Goal: Information Seeking & Learning: Find specific fact

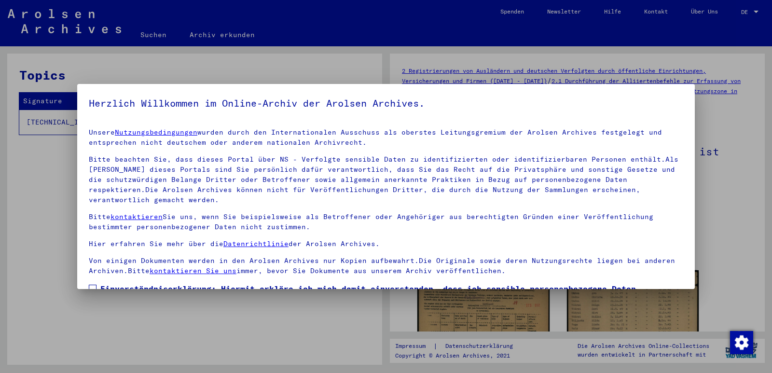
scroll to position [75, 0]
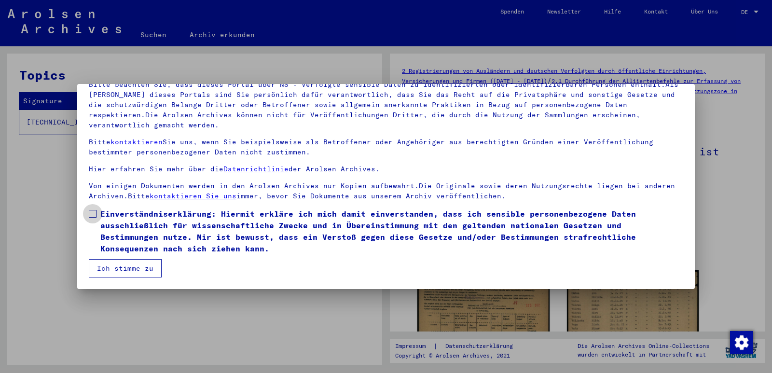
click at [94, 215] on span at bounding box center [93, 214] width 8 height 8
click at [124, 268] on button "Ich stimme zu" at bounding box center [125, 268] width 73 height 18
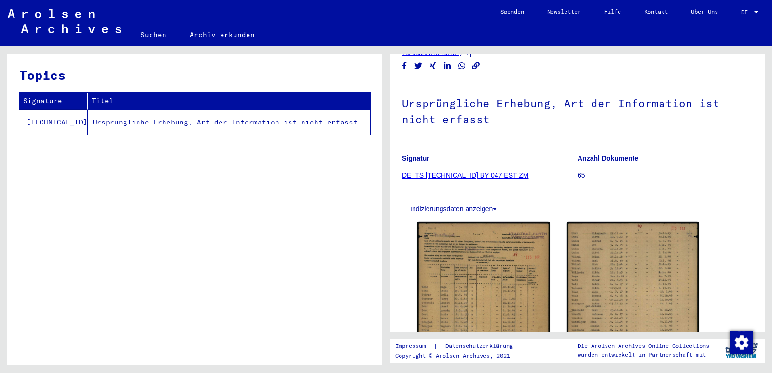
scroll to position [97, 0]
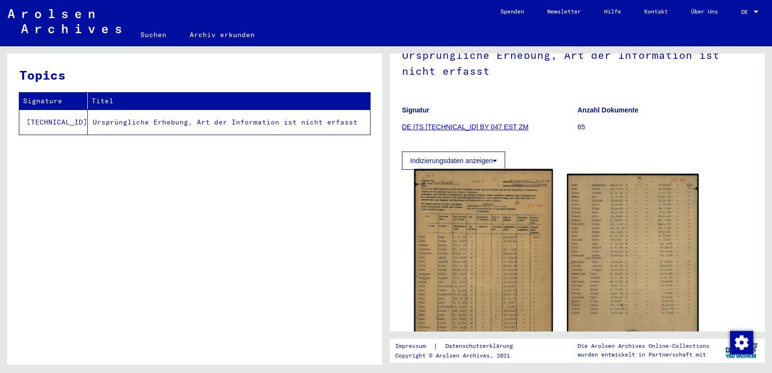
click at [480, 254] on img at bounding box center [483, 266] width 139 height 194
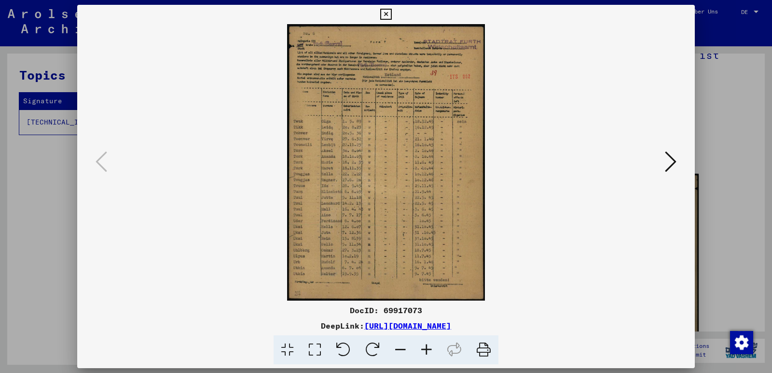
click at [663, 167] on button at bounding box center [670, 163] width 17 height 28
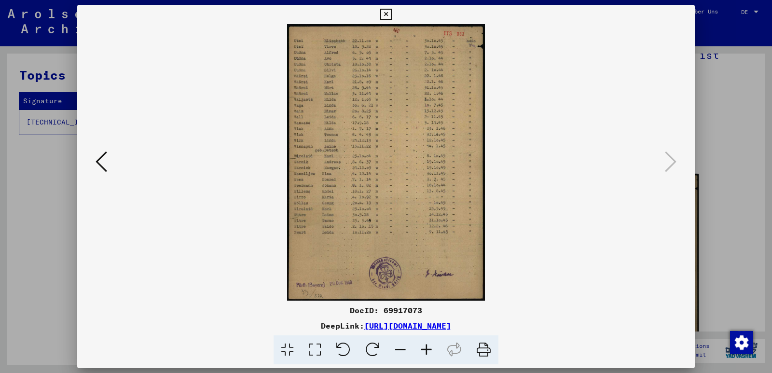
click at [101, 162] on icon at bounding box center [102, 161] width 12 height 23
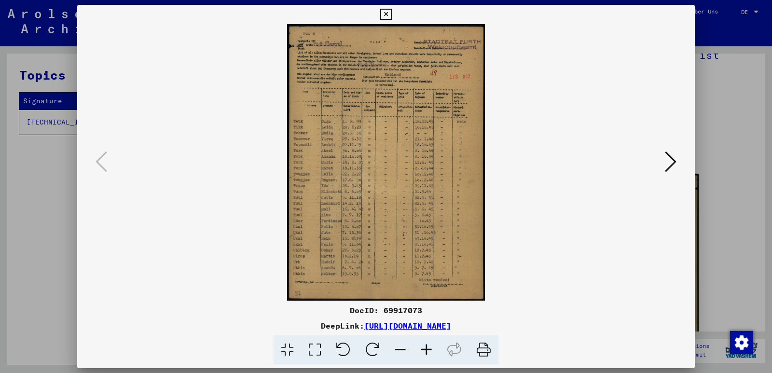
click at [425, 348] on icon at bounding box center [427, 350] width 26 height 29
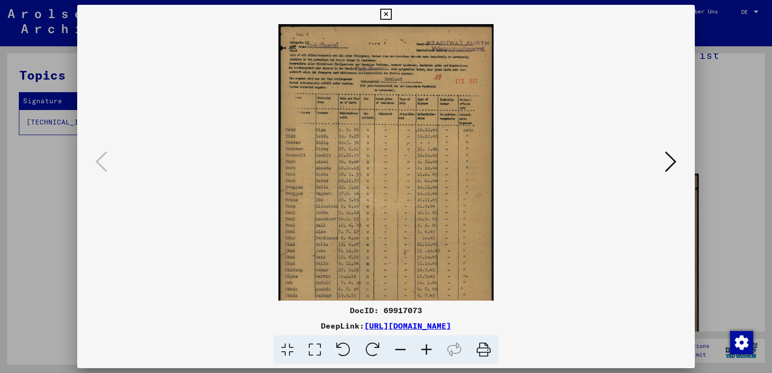
click at [425, 348] on icon at bounding box center [427, 350] width 26 height 29
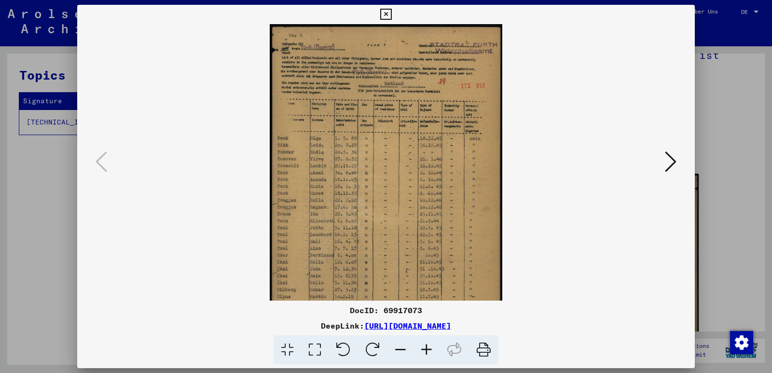
click at [425, 348] on icon at bounding box center [427, 350] width 26 height 29
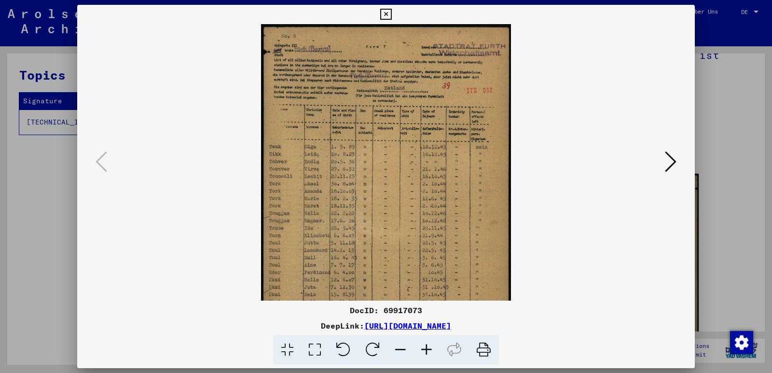
click at [425, 349] on icon at bounding box center [427, 350] width 26 height 29
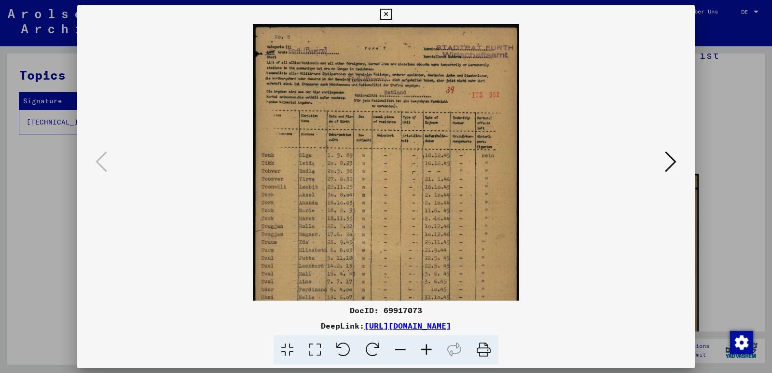
click at [425, 349] on icon at bounding box center [427, 350] width 26 height 29
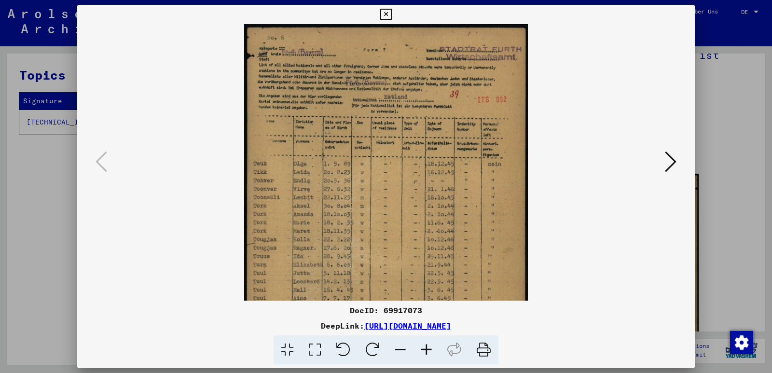
click at [425, 349] on icon at bounding box center [427, 350] width 26 height 29
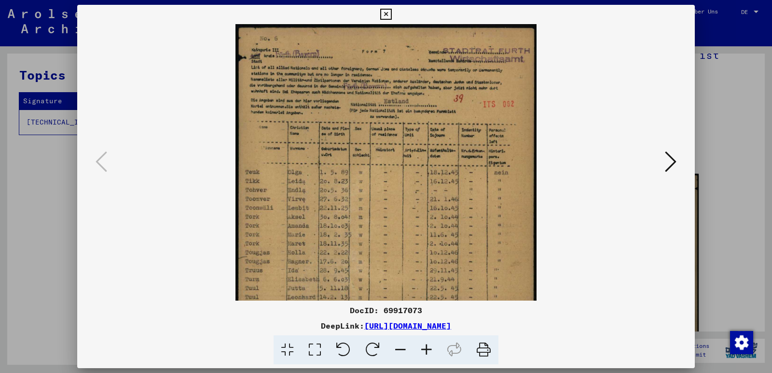
click at [425, 349] on icon at bounding box center [427, 350] width 26 height 29
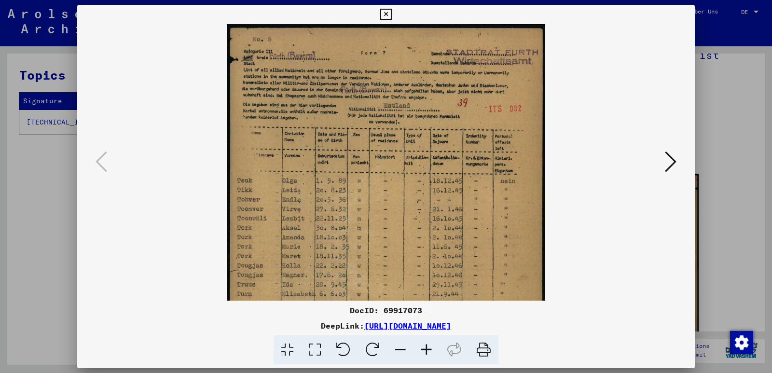
click at [425, 349] on icon at bounding box center [427, 350] width 26 height 29
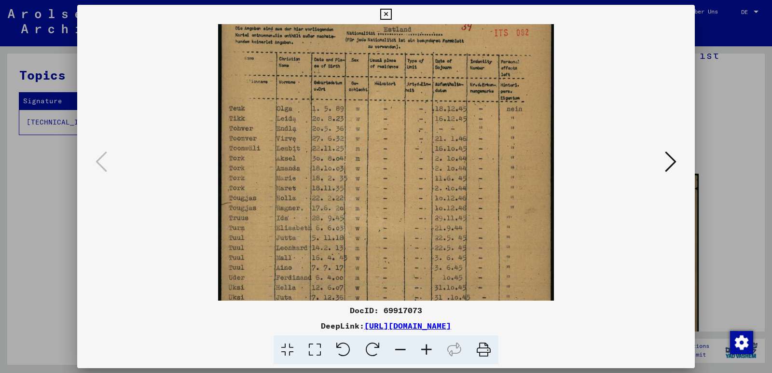
drag, startPoint x: 409, startPoint y: 232, endPoint x: 422, endPoint y: 149, distance: 84.1
click at [422, 149] on img at bounding box center [386, 179] width 336 height 470
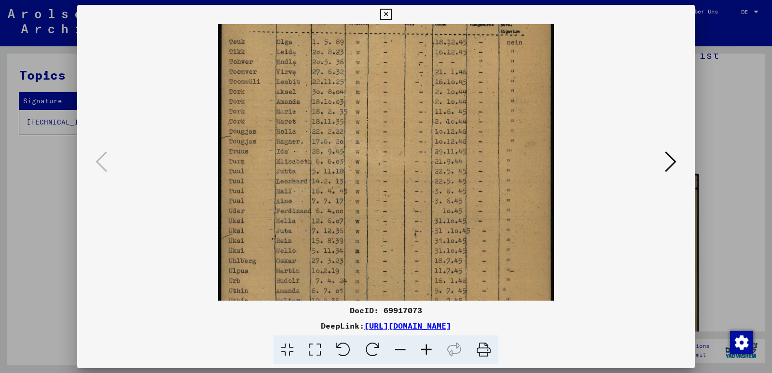
drag, startPoint x: 421, startPoint y: 226, endPoint x: 422, endPoint y: 156, distance: 69.5
click at [422, 156] on img at bounding box center [386, 112] width 336 height 470
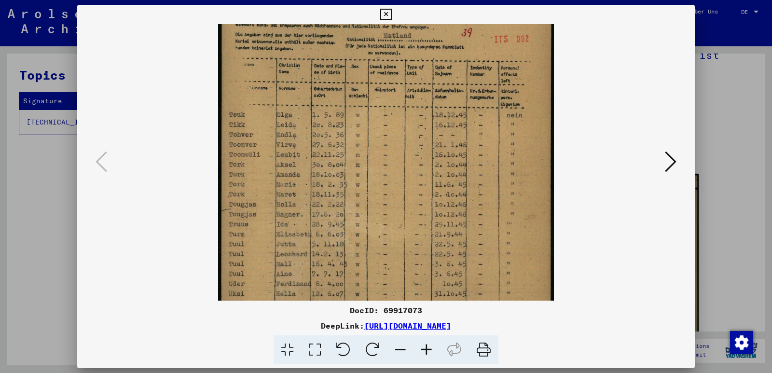
scroll to position [0, 0]
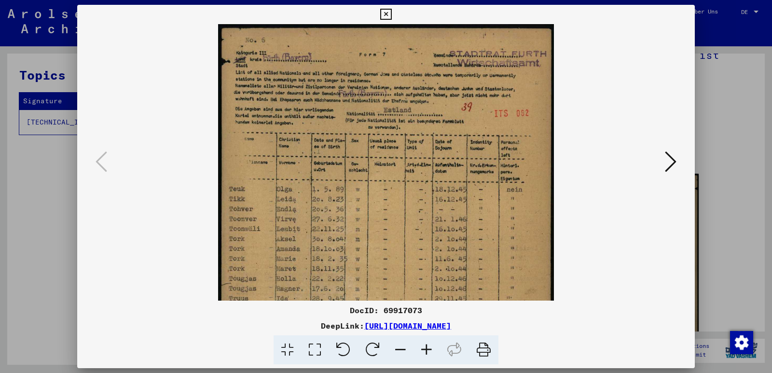
drag, startPoint x: 421, startPoint y: 125, endPoint x: 431, endPoint y: 297, distance: 173.1
click at [431, 297] on img at bounding box center [386, 259] width 336 height 470
click at [672, 156] on icon at bounding box center [671, 161] width 12 height 23
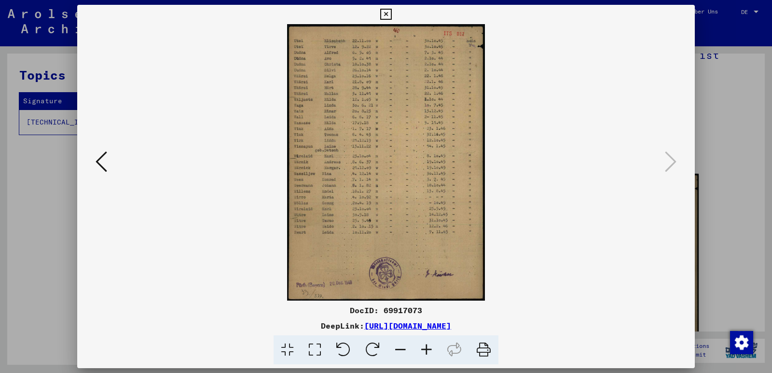
click at [360, 183] on img at bounding box center [386, 162] width 198 height 277
click at [427, 351] on icon at bounding box center [427, 350] width 26 height 29
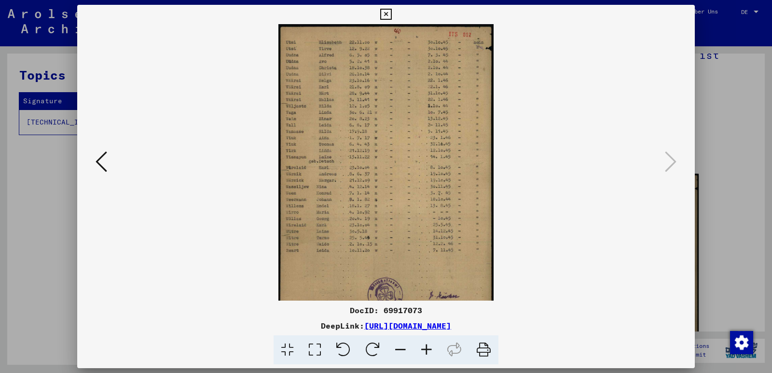
click at [427, 351] on icon at bounding box center [427, 350] width 26 height 29
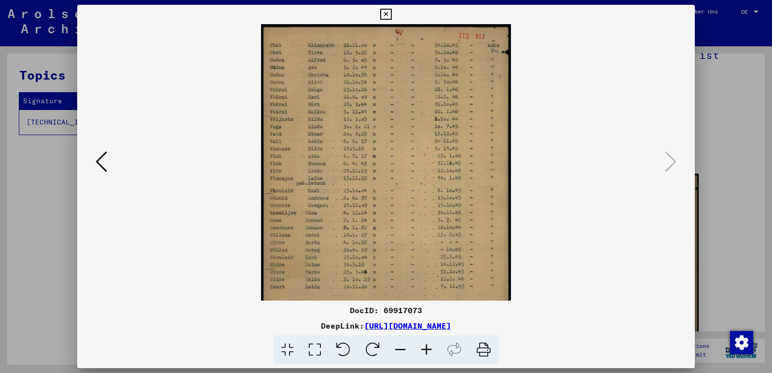
click at [427, 351] on icon at bounding box center [427, 350] width 26 height 29
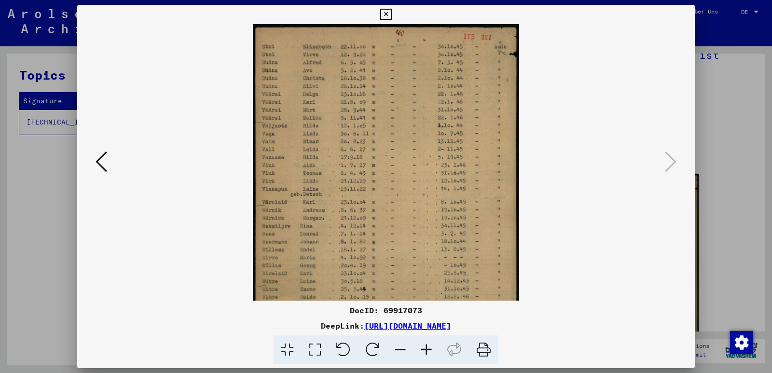
click at [427, 351] on icon at bounding box center [427, 350] width 26 height 29
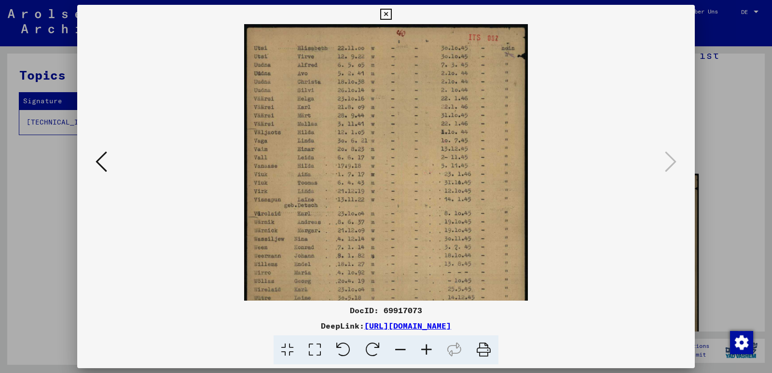
click at [427, 351] on icon at bounding box center [427, 350] width 26 height 29
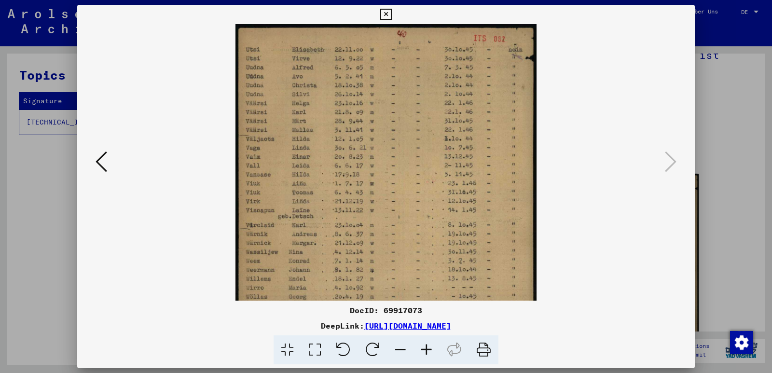
click at [427, 351] on icon at bounding box center [427, 350] width 26 height 29
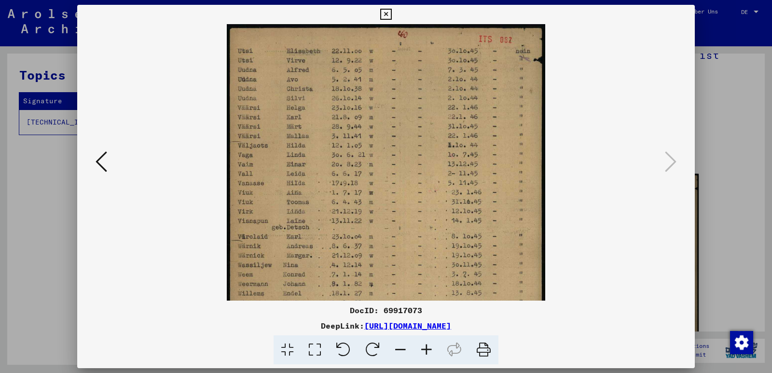
click at [427, 351] on icon at bounding box center [427, 350] width 26 height 29
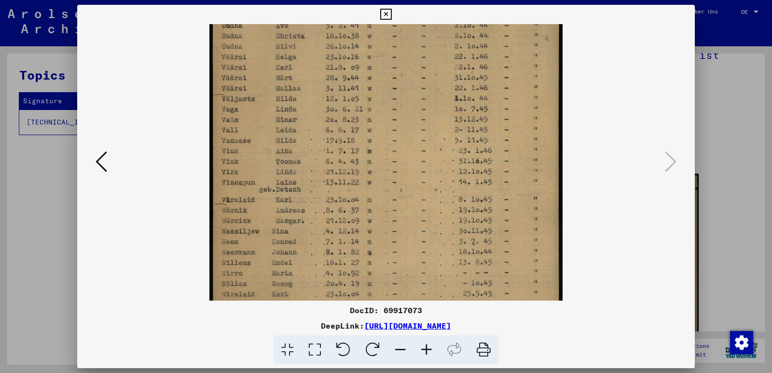
drag, startPoint x: 326, startPoint y: 264, endPoint x: 352, endPoint y: 203, distance: 66.2
click at [352, 203] on img at bounding box center [386, 211] width 353 height 494
click at [387, 9] on icon at bounding box center [385, 15] width 11 height 12
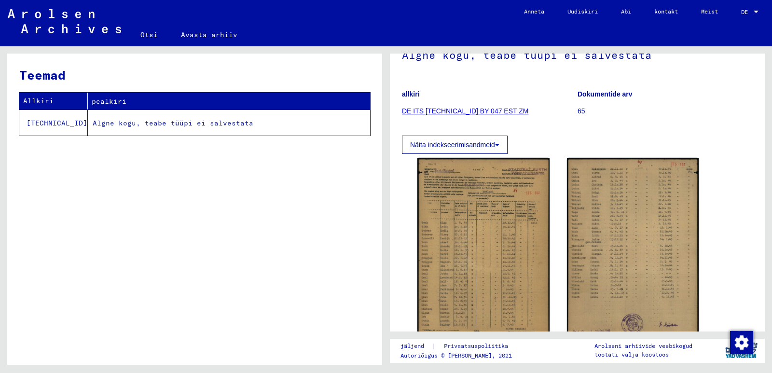
click at [152, 36] on font "Otsi" at bounding box center [148, 34] width 17 height 9
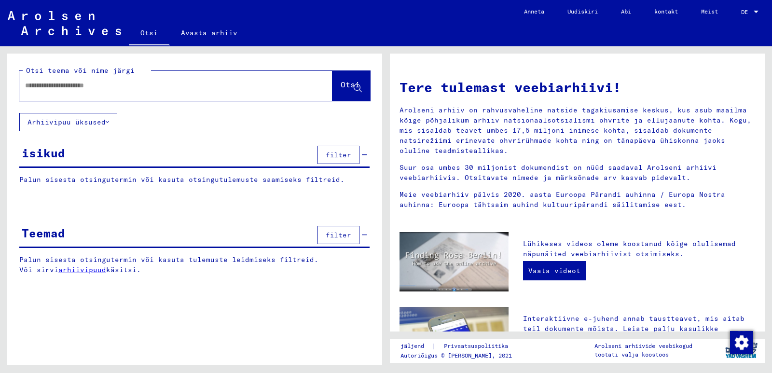
click at [131, 165] on div "isikud filter" at bounding box center [194, 155] width 351 height 25
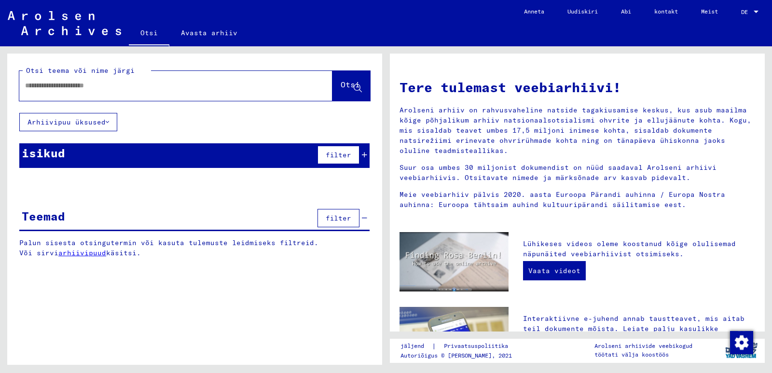
click at [120, 88] on input "text" at bounding box center [164, 86] width 279 height 10
type input "****"
click at [341, 88] on font "Otsi" at bounding box center [350, 85] width 19 height 10
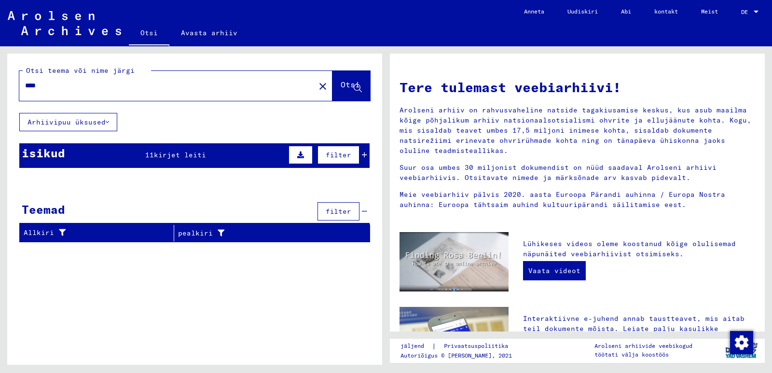
click at [175, 154] on font "kirjet leiti" at bounding box center [180, 155] width 52 height 9
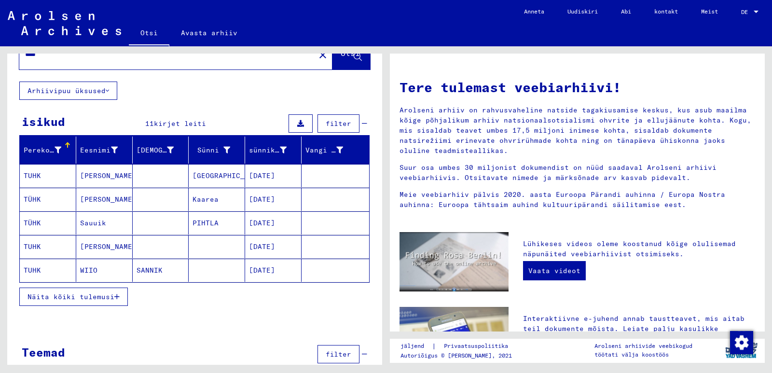
scroll to position [48, 0]
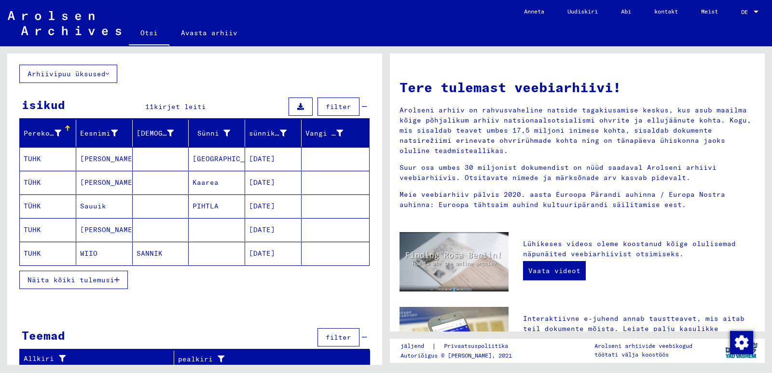
click at [76, 279] on font "Näita kõiki tulemusi" at bounding box center [71, 280] width 87 height 9
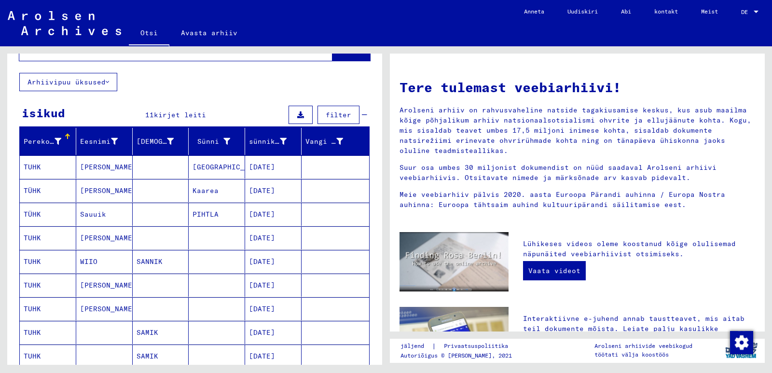
scroll to position [0, 0]
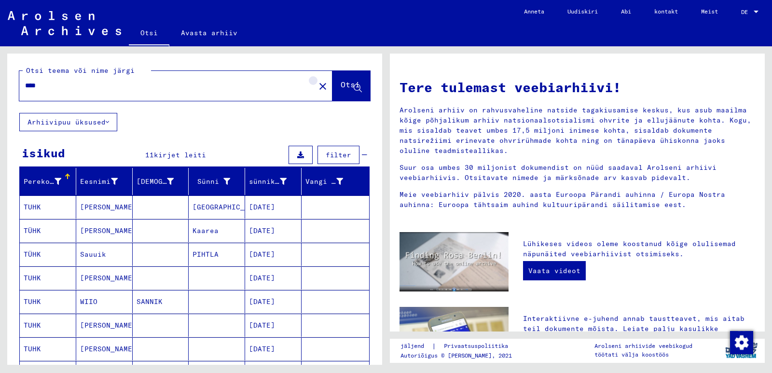
click at [317, 84] on mat-icon "close" at bounding box center [323, 87] width 12 height 12
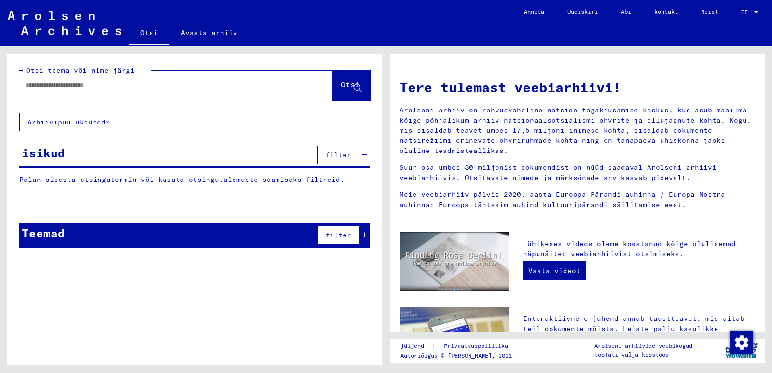
click at [127, 84] on input "text" at bounding box center [164, 86] width 279 height 10
type input "******"
click at [341, 85] on font "Otsi" at bounding box center [350, 85] width 19 height 10
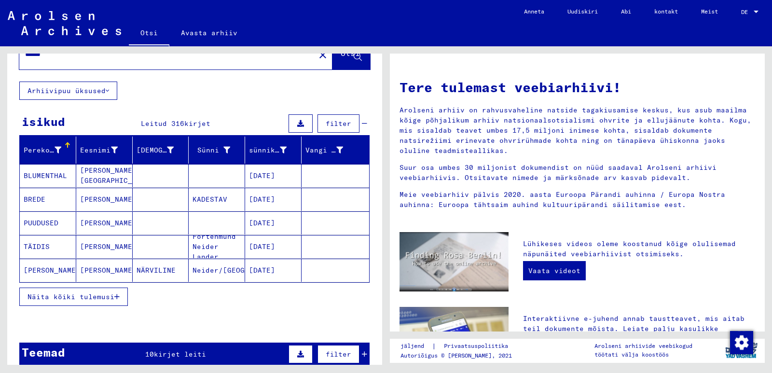
scroll to position [48, 0]
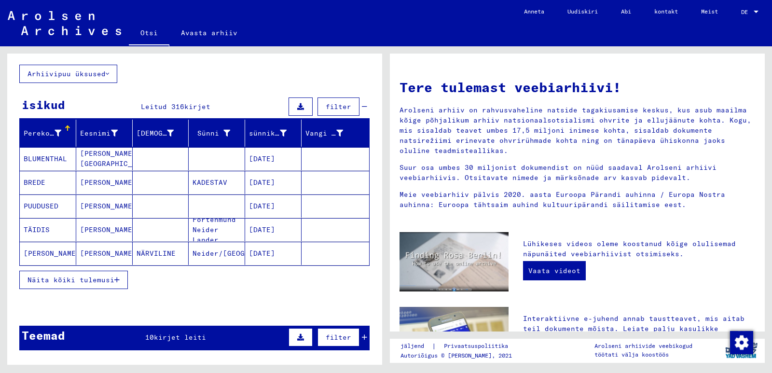
click at [49, 281] on font "Näita kõiki tulemusi" at bounding box center [71, 280] width 87 height 9
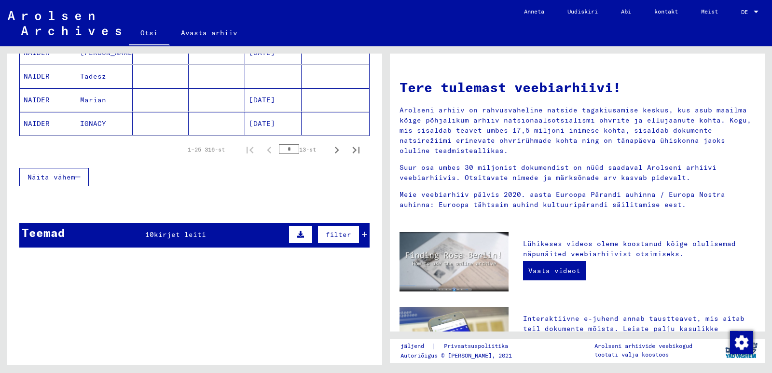
scroll to position [628, 0]
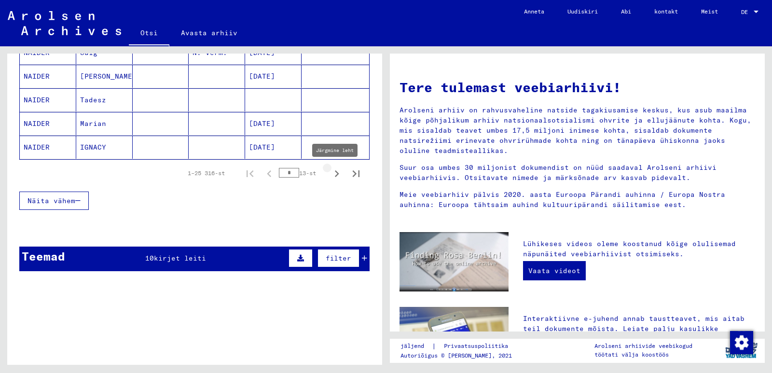
click at [330, 176] on icon "Järgmine leht" at bounding box center [337, 174] width 14 height 14
click at [330, 175] on icon "Järgmine leht" at bounding box center [337, 174] width 14 height 14
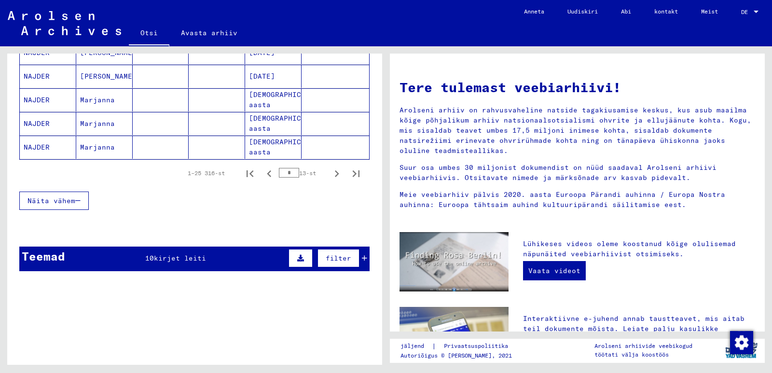
click at [330, 175] on icon "Järgmine leht" at bounding box center [337, 174] width 14 height 14
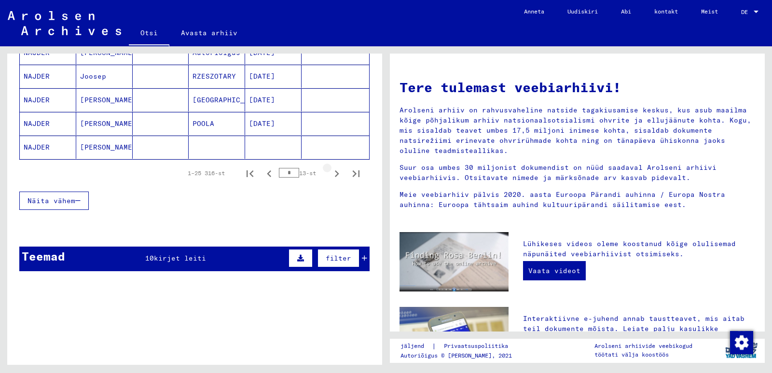
click at [330, 175] on icon "Järgmine leht" at bounding box center [337, 174] width 14 height 14
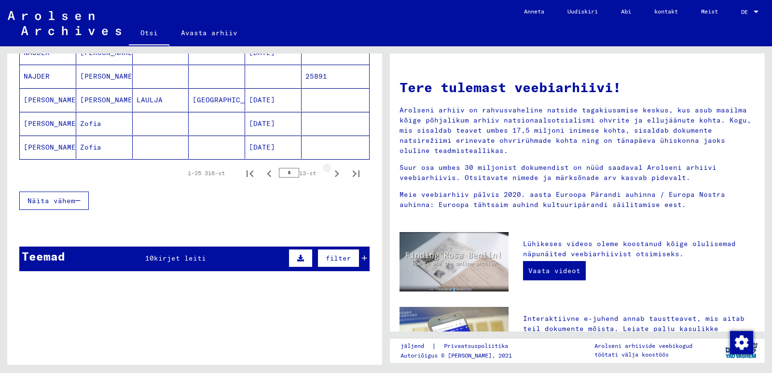
click at [330, 175] on icon "Järgmine leht" at bounding box center [337, 174] width 14 height 14
click at [267, 173] on icon "Eelmine leht" at bounding box center [270, 174] width 14 height 14
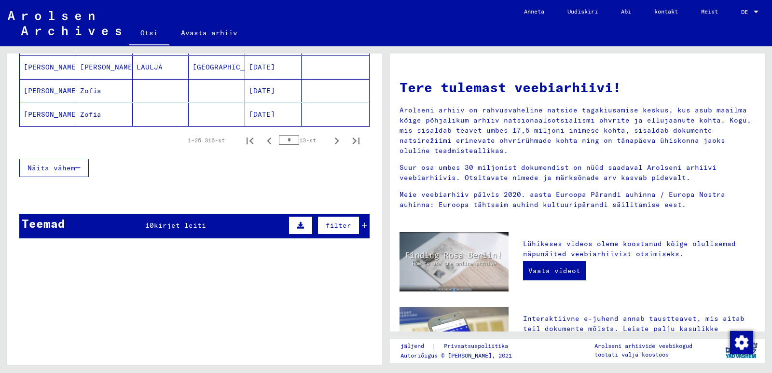
scroll to position [676, 0]
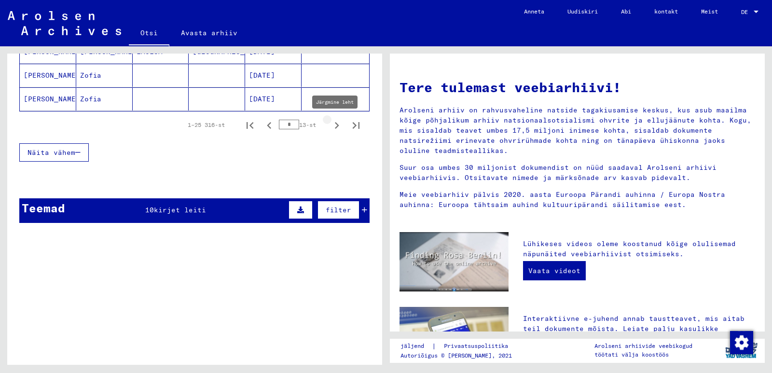
click at [330, 126] on icon "Järgmine leht" at bounding box center [337, 126] width 14 height 14
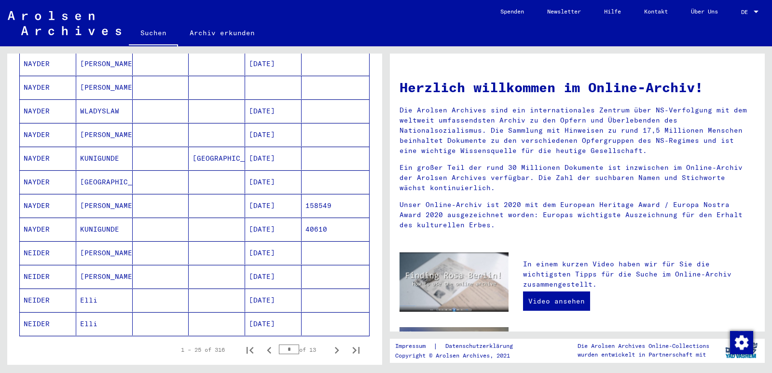
scroll to position [483, 0]
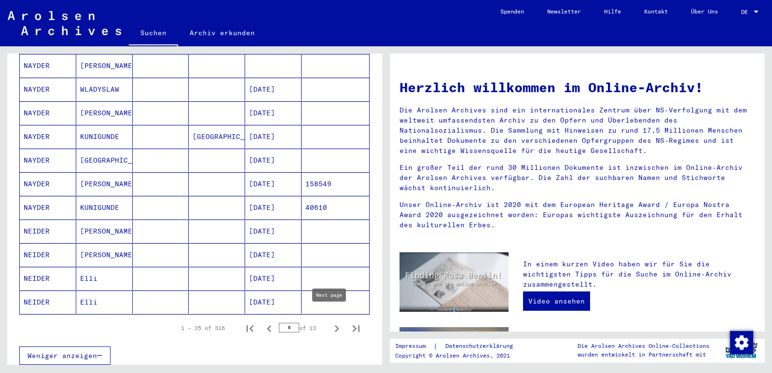
click at [330, 322] on icon "Next page" at bounding box center [337, 329] width 14 height 14
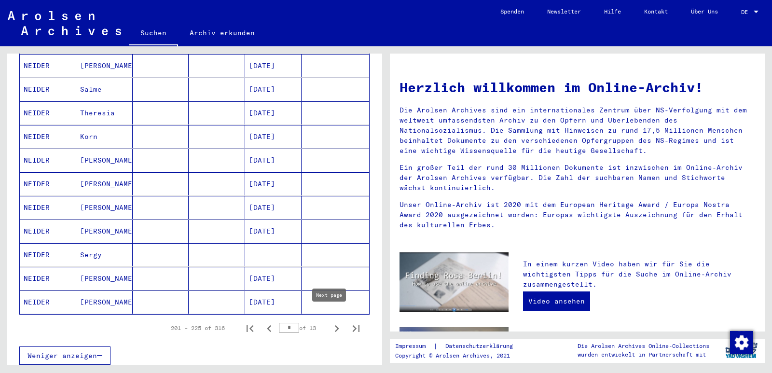
click at [335, 325] on icon "Next page" at bounding box center [337, 328] width 4 height 7
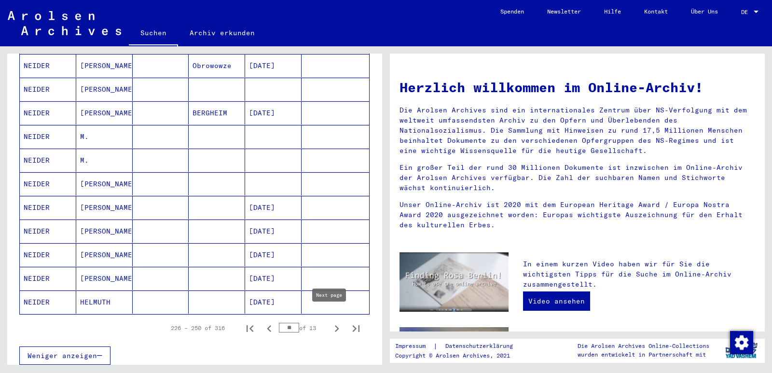
click at [330, 322] on icon "Next page" at bounding box center [337, 329] width 14 height 14
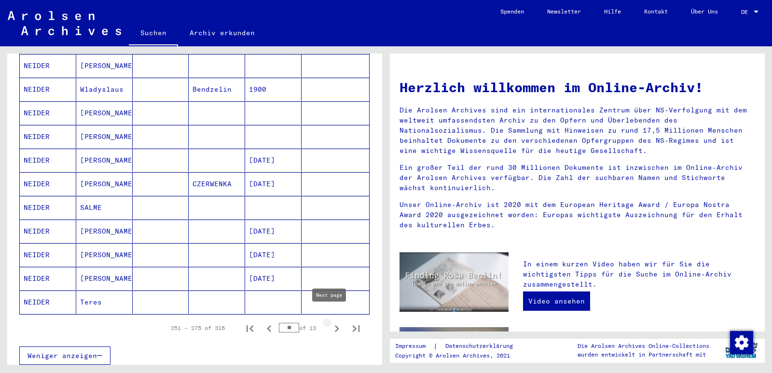
click at [335, 325] on icon "Next page" at bounding box center [337, 328] width 4 height 7
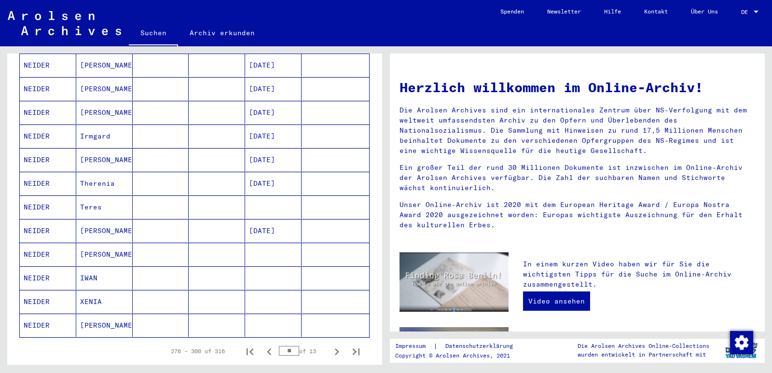
scroll to position [531, 0]
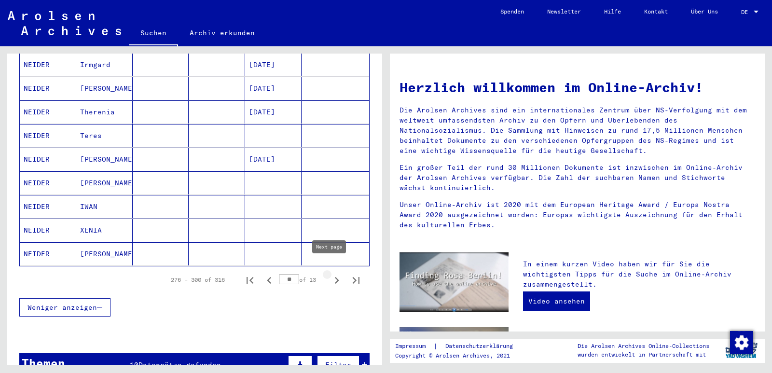
click at [335, 277] on icon "Next page" at bounding box center [337, 280] width 4 height 7
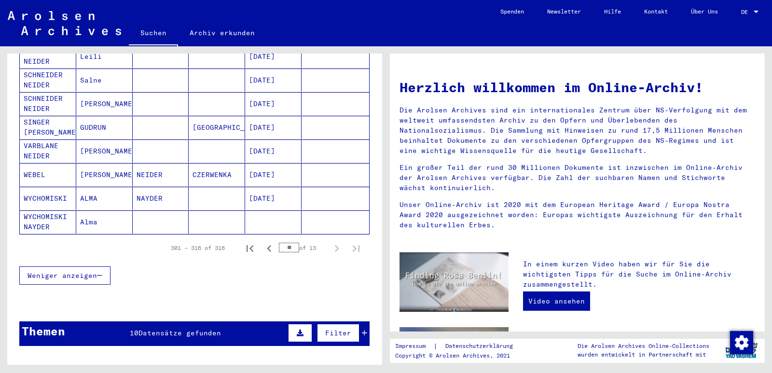
scroll to position [338, 0]
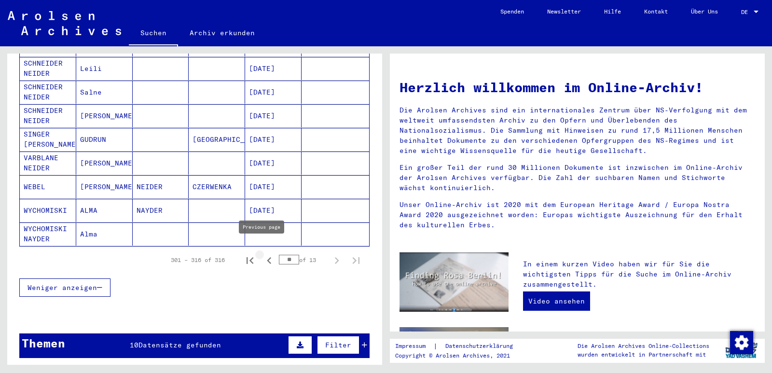
click at [263, 254] on icon "Previous page" at bounding box center [270, 261] width 14 height 14
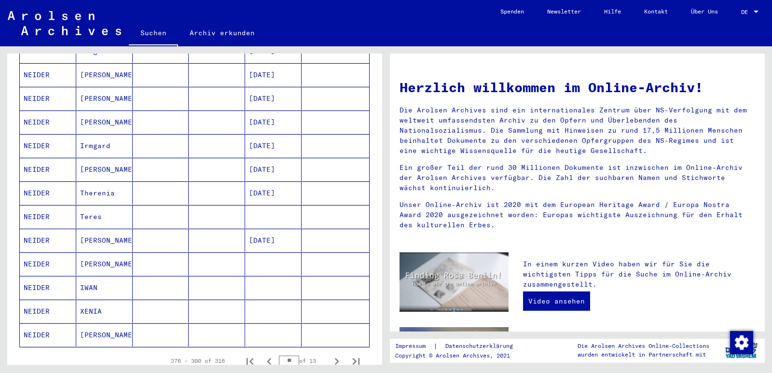
scroll to position [628, 0]
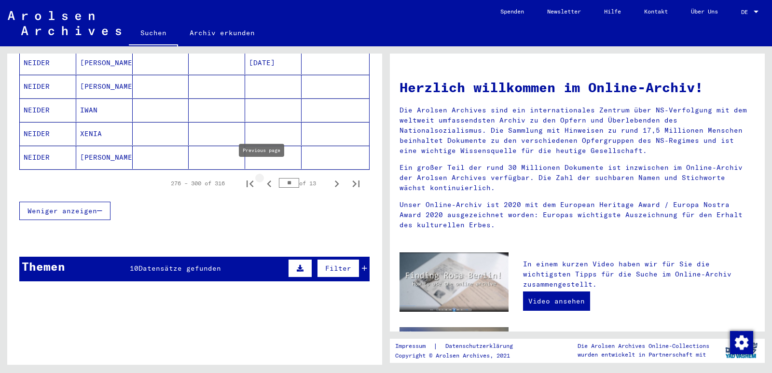
click at [263, 177] on icon "Previous page" at bounding box center [270, 184] width 14 height 14
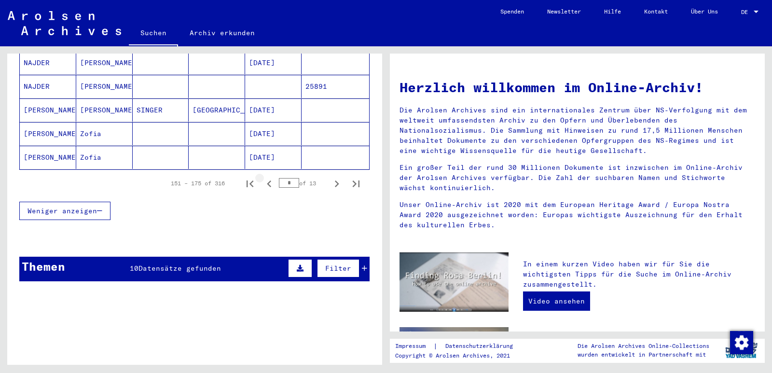
click at [263, 177] on icon "Previous page" at bounding box center [270, 184] width 14 height 14
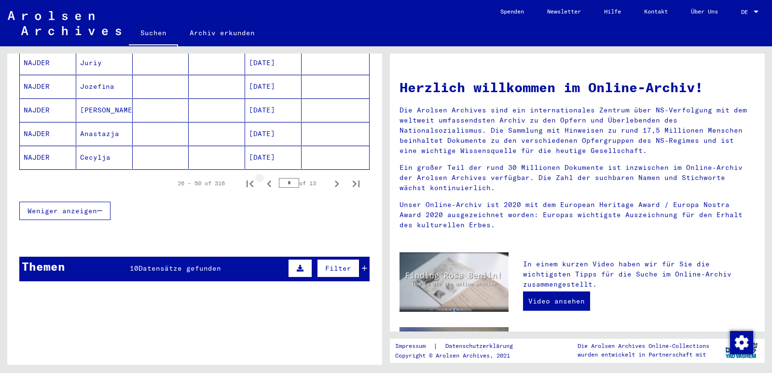
click at [263, 177] on icon "Previous page" at bounding box center [270, 184] width 14 height 14
type input "*"
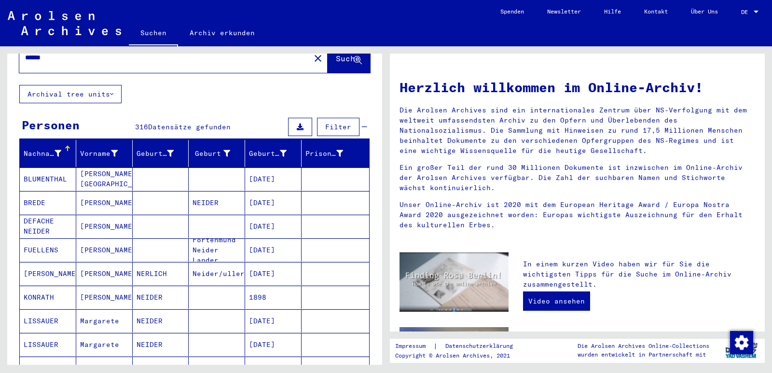
scroll to position [0, 0]
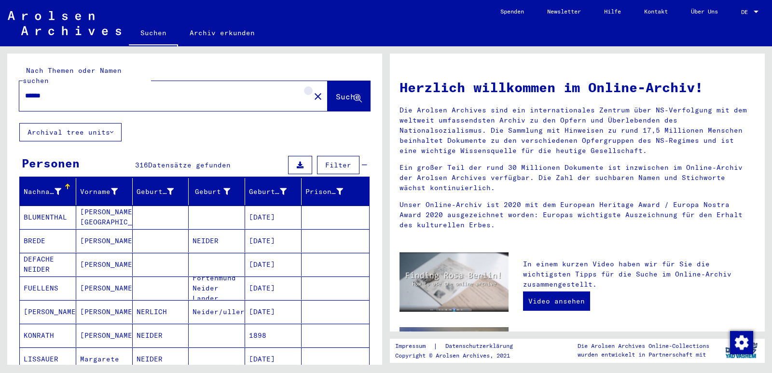
click at [312, 91] on mat-icon "close" at bounding box center [318, 97] width 12 height 12
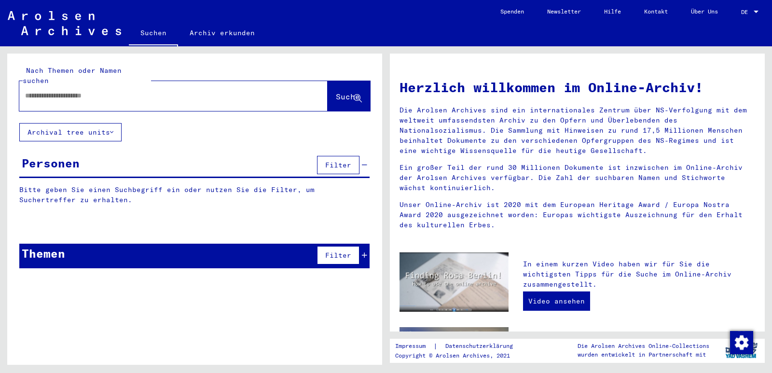
click at [135, 91] on input "text" at bounding box center [162, 96] width 274 height 10
type input "******"
click at [336, 92] on span "Suche" at bounding box center [348, 97] width 24 height 10
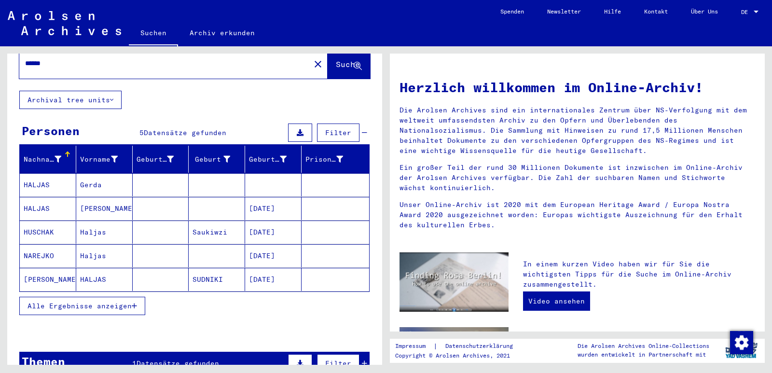
scroll to position [48, 0]
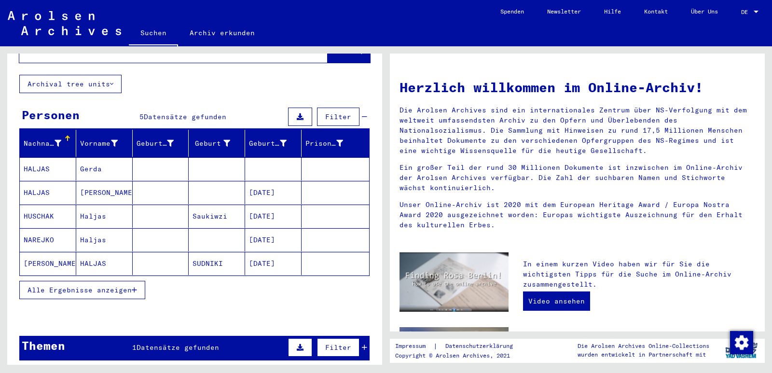
click at [103, 286] on span "Alle Ergebnisse anzeigen" at bounding box center [80, 290] width 104 height 9
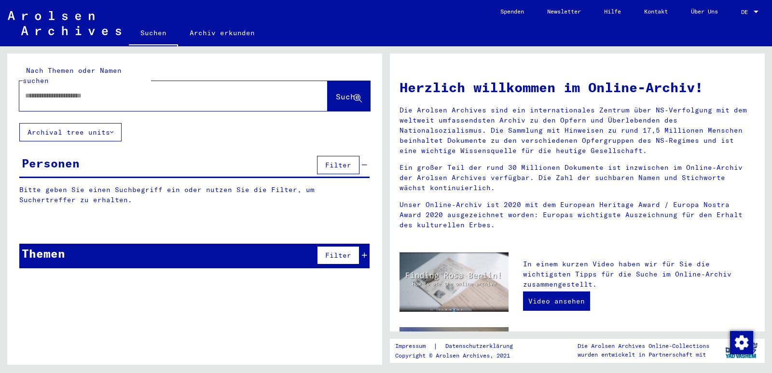
click at [193, 91] on div at bounding box center [159, 96] width 280 height 22
click at [167, 91] on input "text" at bounding box center [162, 96] width 274 height 10
type input "******"
click at [336, 92] on span "Suche" at bounding box center [348, 97] width 24 height 10
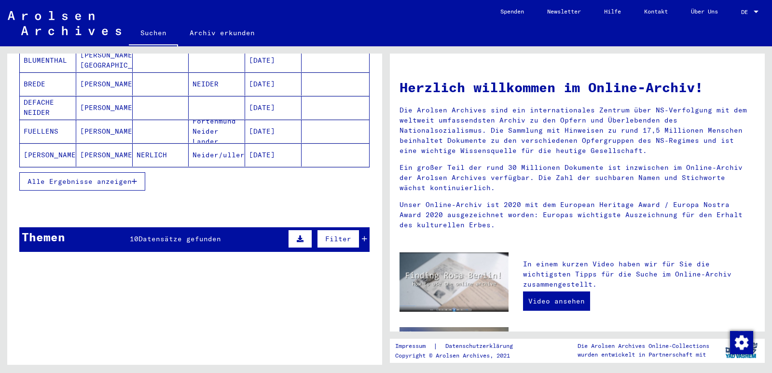
scroll to position [193, 0]
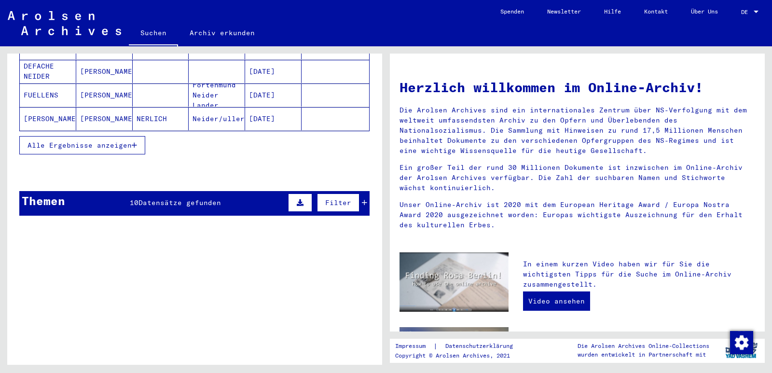
click at [161, 198] on span "Datensätze gefunden" at bounding box center [180, 202] width 83 height 9
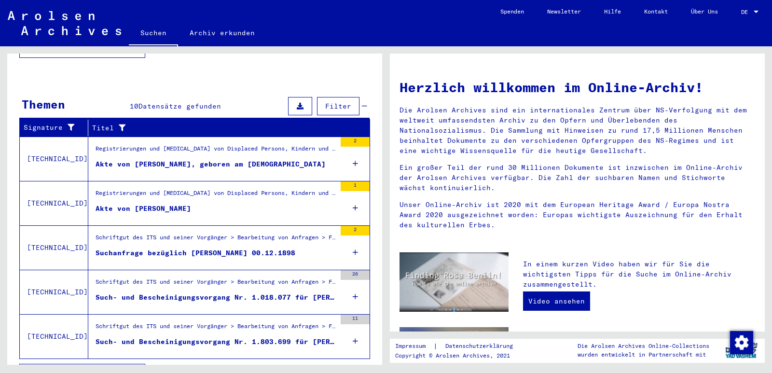
scroll to position [302, 0]
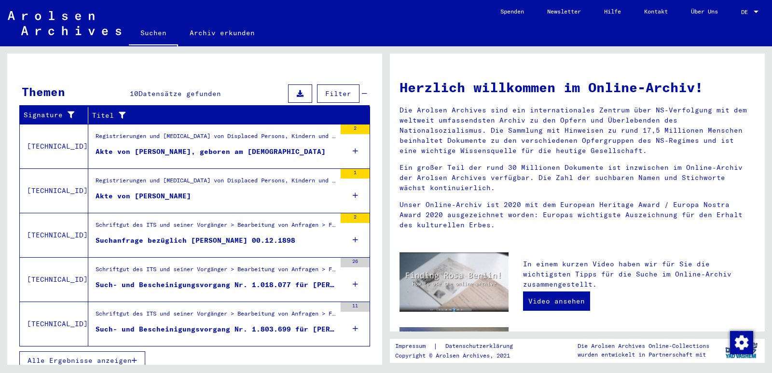
click at [100, 356] on span "Alle Ergebnisse anzeigen" at bounding box center [80, 360] width 104 height 9
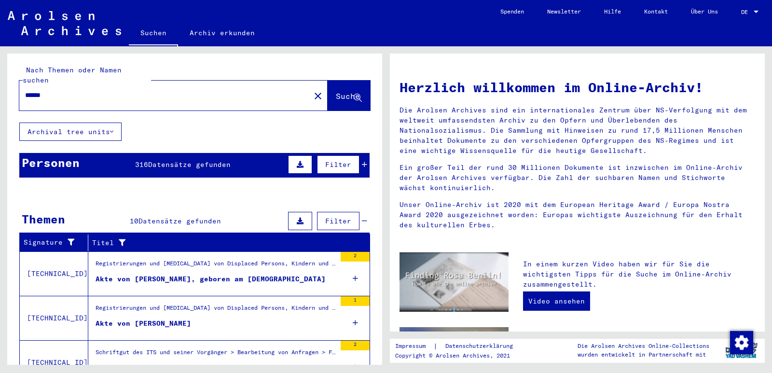
scroll to position [0, 0]
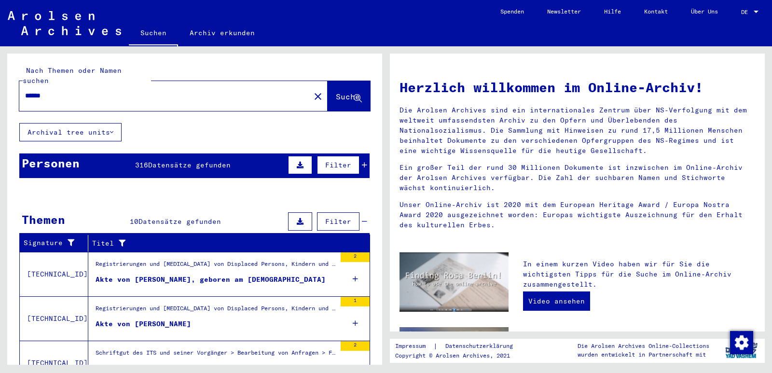
click at [312, 91] on mat-icon "close" at bounding box center [318, 97] width 12 height 12
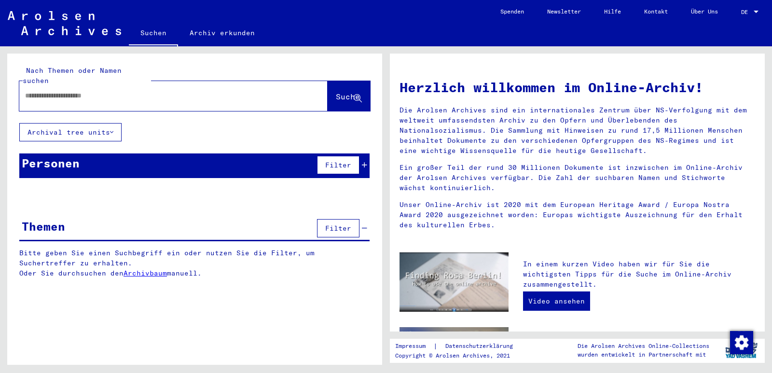
click at [168, 91] on input "text" at bounding box center [162, 96] width 274 height 10
type input "*******"
click at [336, 92] on span "Suche" at bounding box center [348, 97] width 24 height 10
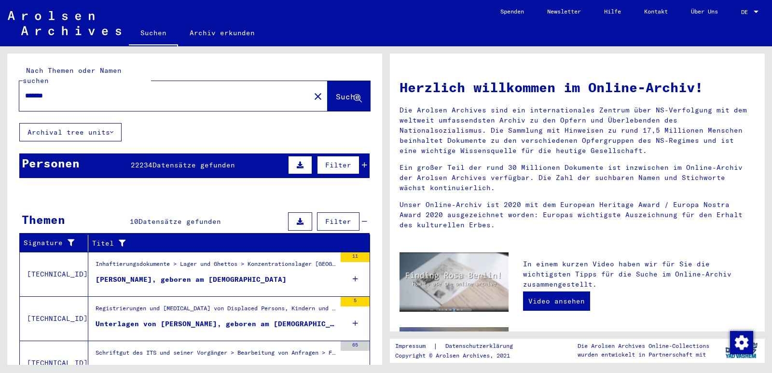
click at [297, 162] on icon at bounding box center [300, 165] width 7 height 7
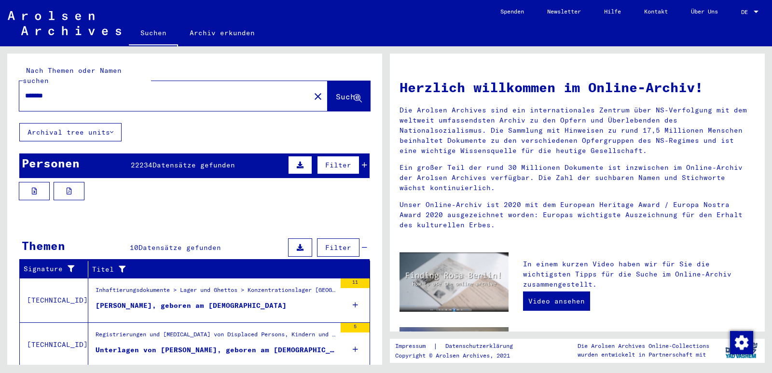
click at [297, 162] on icon at bounding box center [300, 165] width 7 height 7
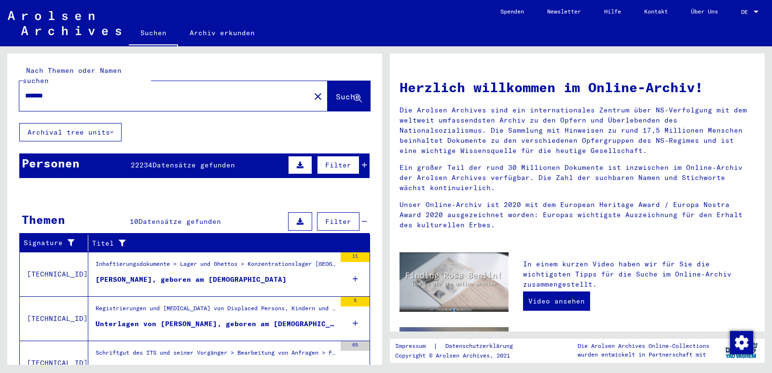
click at [221, 161] on span "Datensätze gefunden" at bounding box center [194, 165] width 83 height 9
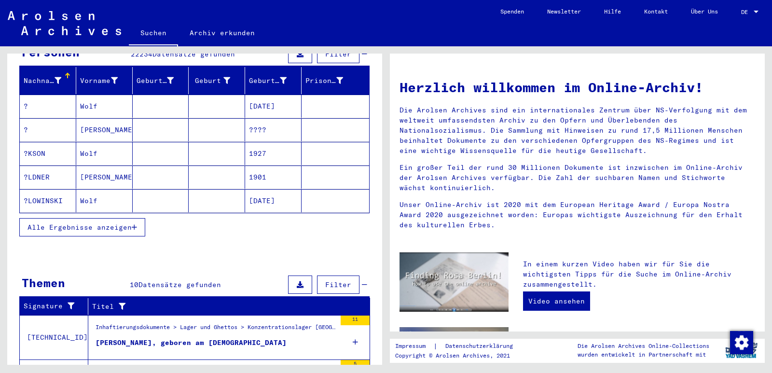
scroll to position [97, 0]
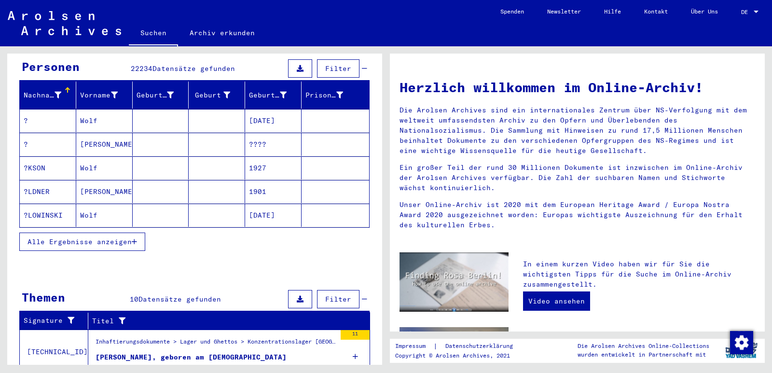
click at [77, 238] on span "Alle Ergebnisse anzeigen" at bounding box center [80, 242] width 104 height 9
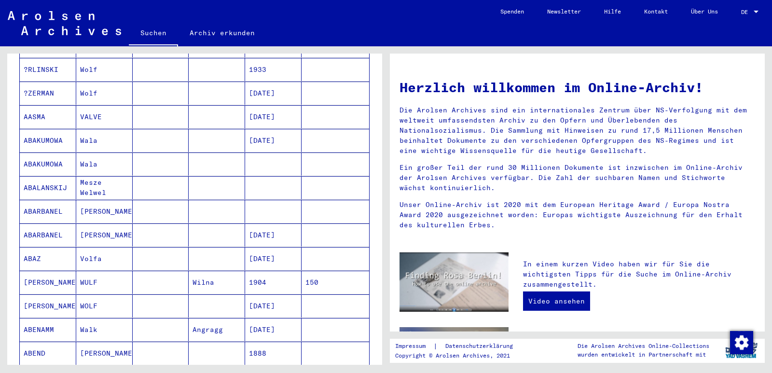
scroll to position [0, 0]
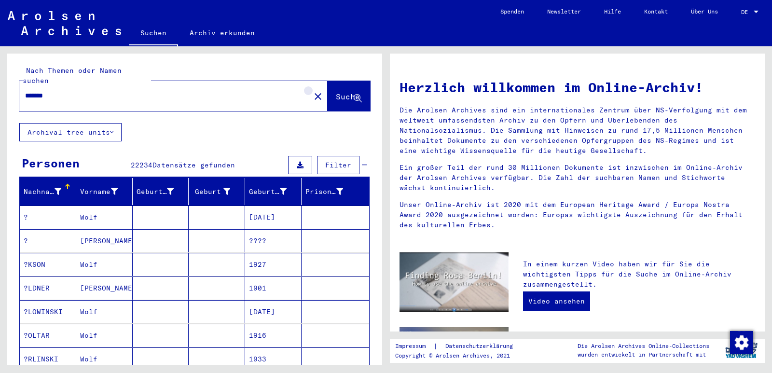
click at [312, 91] on mat-icon "close" at bounding box center [318, 97] width 12 height 12
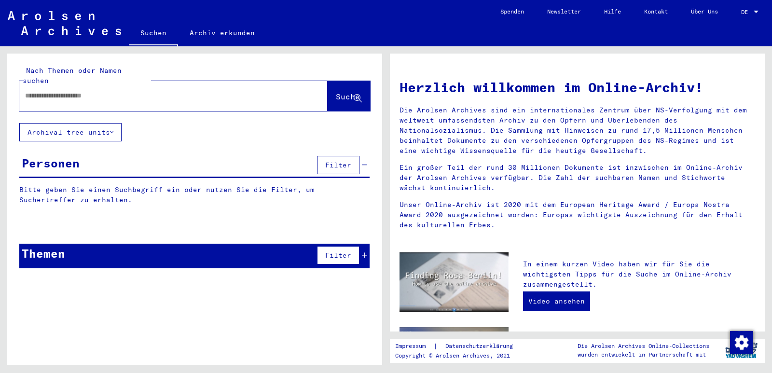
click at [151, 91] on input "text" at bounding box center [162, 96] width 274 height 10
type input "**********"
click at [336, 92] on span "Suche" at bounding box center [348, 97] width 24 height 10
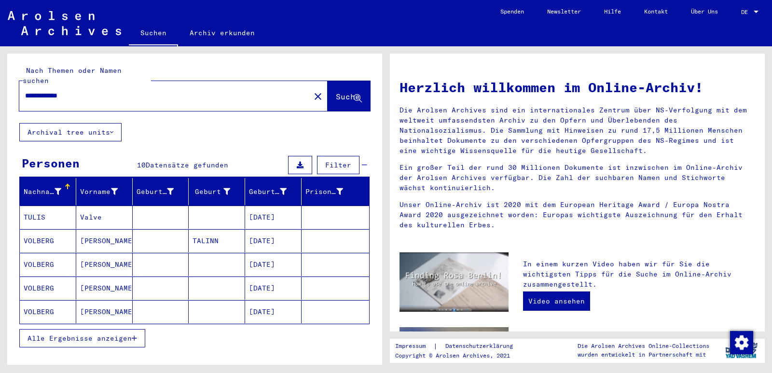
click at [46, 229] on mat-cell "VOLBERG" at bounding box center [48, 240] width 56 height 23
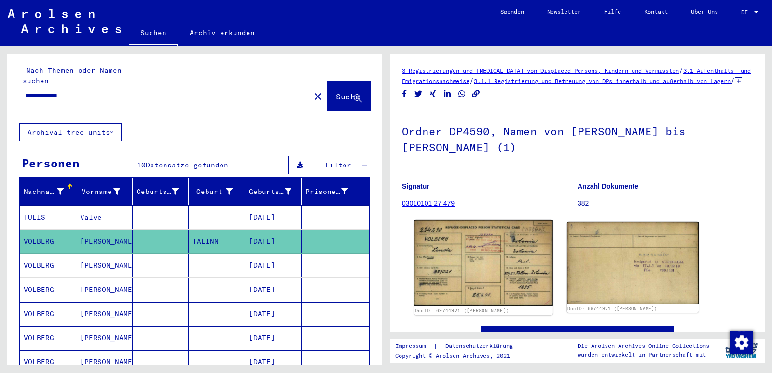
click at [469, 278] on img at bounding box center [483, 263] width 139 height 86
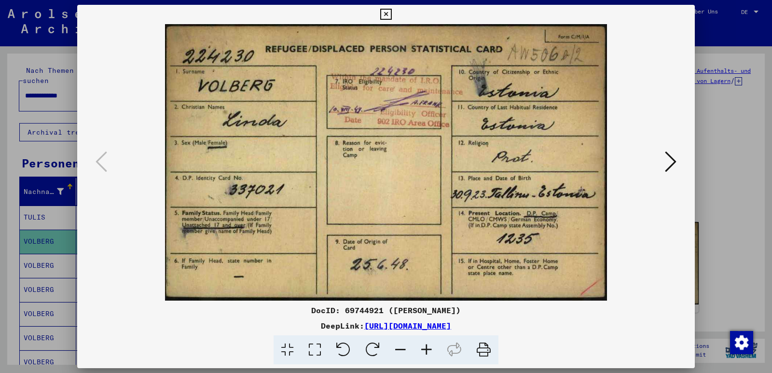
click at [672, 162] on icon at bounding box center [671, 161] width 12 height 23
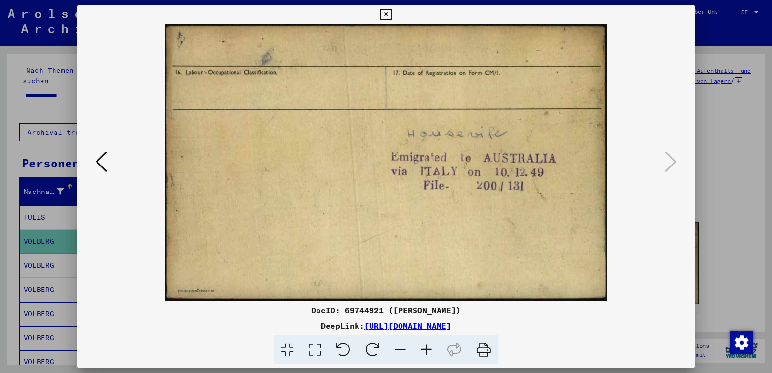
click at [387, 14] on icon at bounding box center [385, 15] width 11 height 12
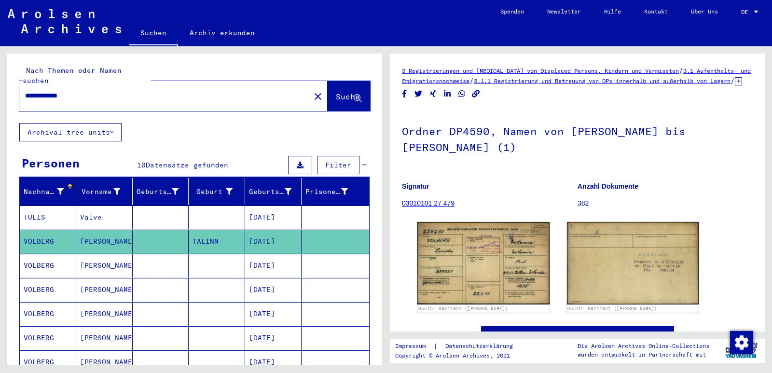
click at [98, 260] on mat-cell "[PERSON_NAME]" at bounding box center [104, 266] width 56 height 24
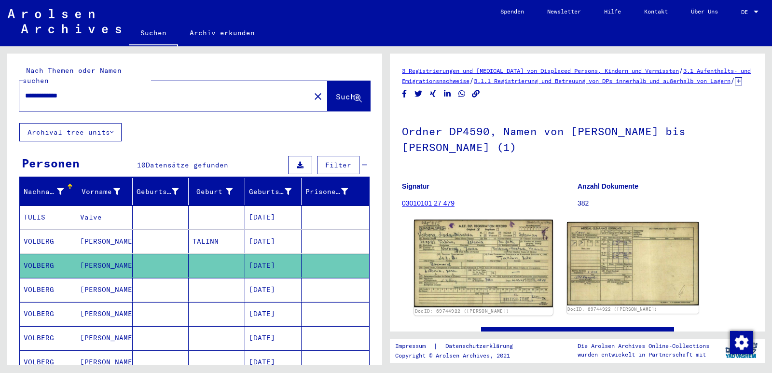
click at [488, 280] on img at bounding box center [483, 263] width 139 height 87
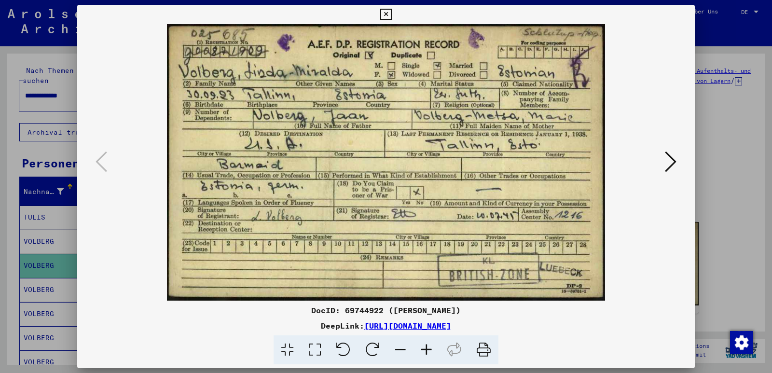
click at [667, 163] on icon at bounding box center [671, 161] width 12 height 23
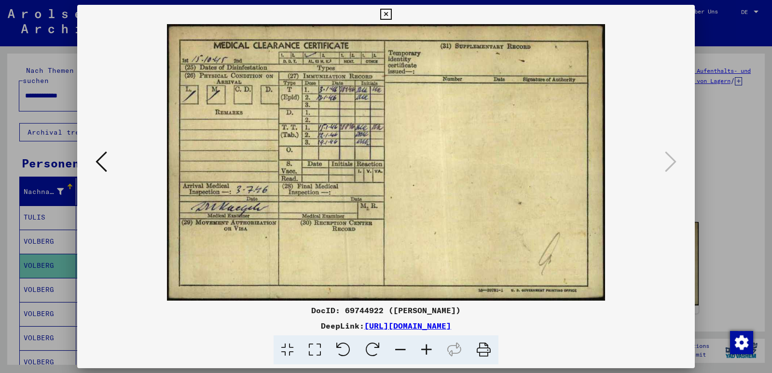
click at [102, 163] on icon at bounding box center [102, 161] width 12 height 23
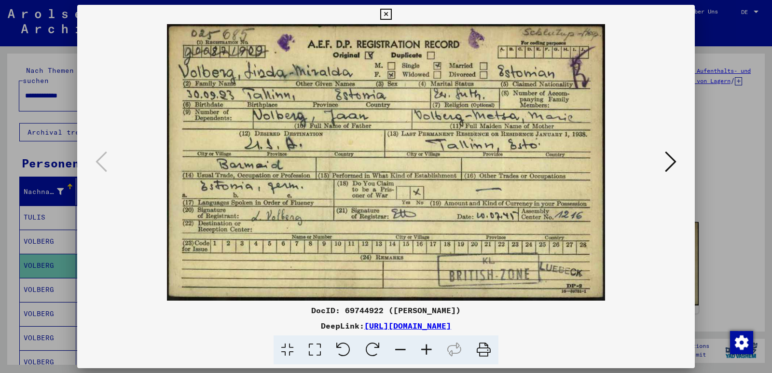
click at [425, 349] on icon at bounding box center [427, 350] width 26 height 29
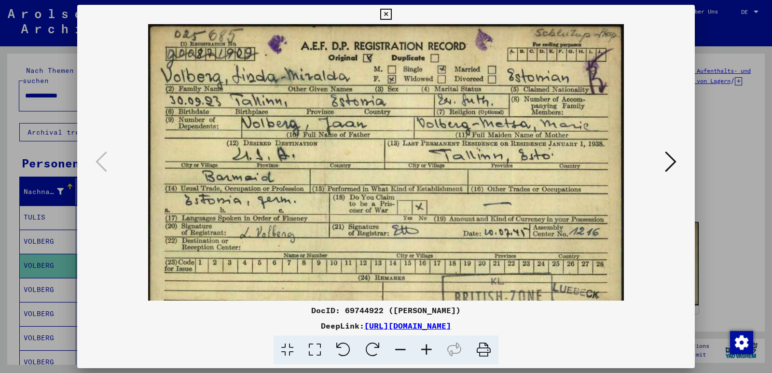
click at [425, 349] on icon at bounding box center [427, 350] width 26 height 29
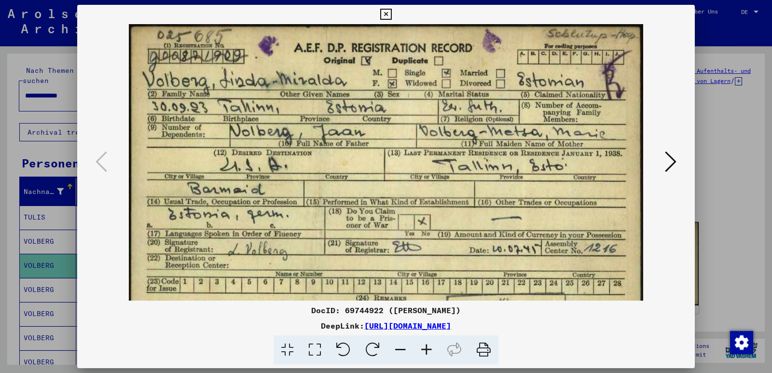
click at [425, 349] on icon at bounding box center [427, 350] width 26 height 29
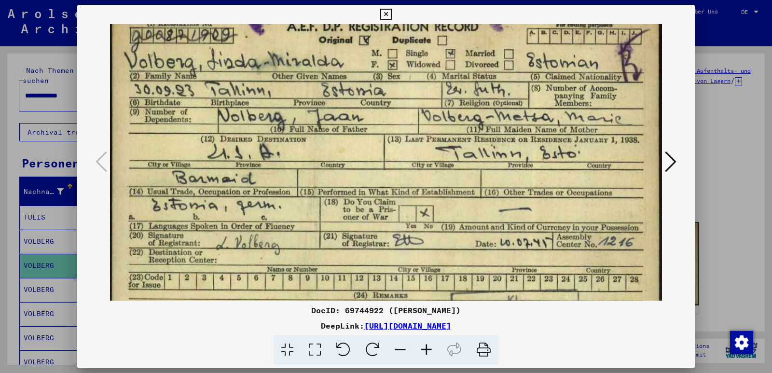
scroll to position [17, 0]
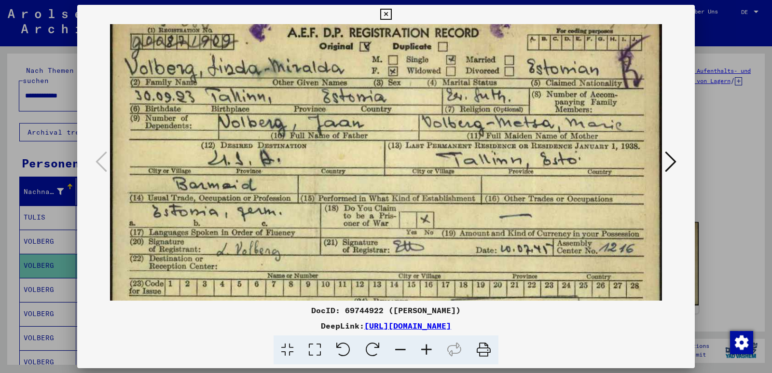
drag, startPoint x: 270, startPoint y: 268, endPoint x: 278, endPoint y: 242, distance: 27.7
click at [278, 242] on img at bounding box center [386, 181] width 553 height 349
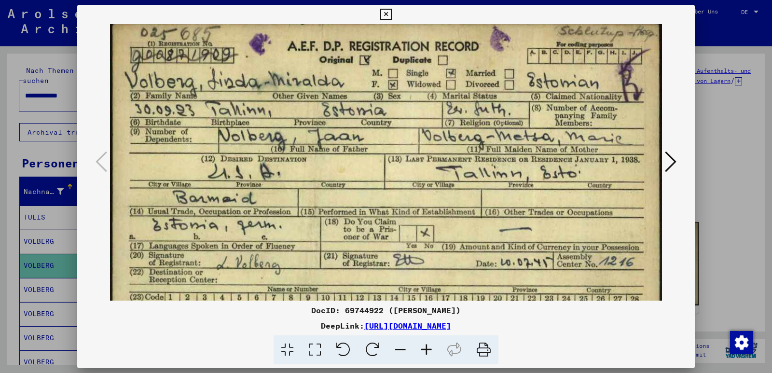
scroll to position [0, 0]
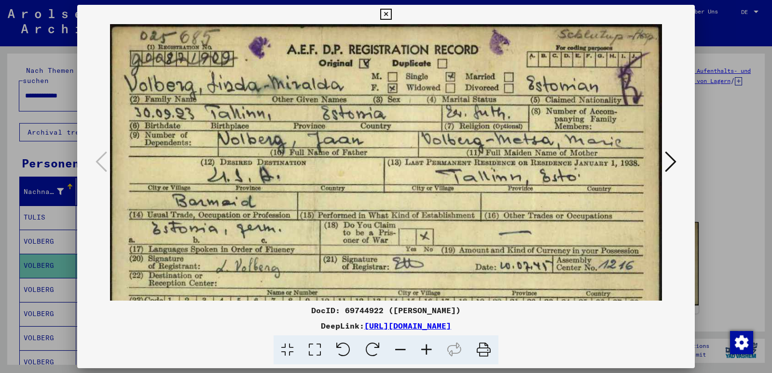
drag, startPoint x: 314, startPoint y: 174, endPoint x: 311, endPoint y: 225, distance: 51.3
click at [311, 225] on img at bounding box center [386, 198] width 553 height 349
click at [668, 155] on icon at bounding box center [671, 161] width 12 height 23
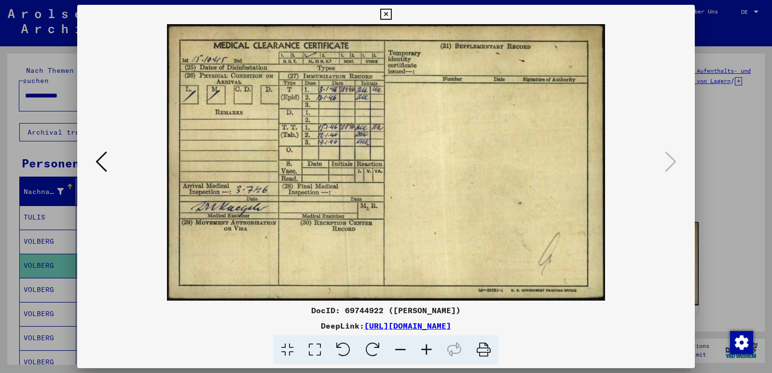
scroll to position [0, 0]
click at [427, 351] on icon at bounding box center [427, 350] width 26 height 29
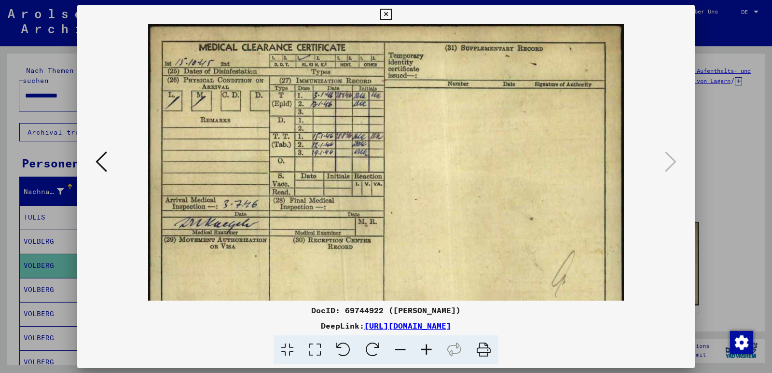
click at [427, 351] on icon at bounding box center [427, 350] width 26 height 29
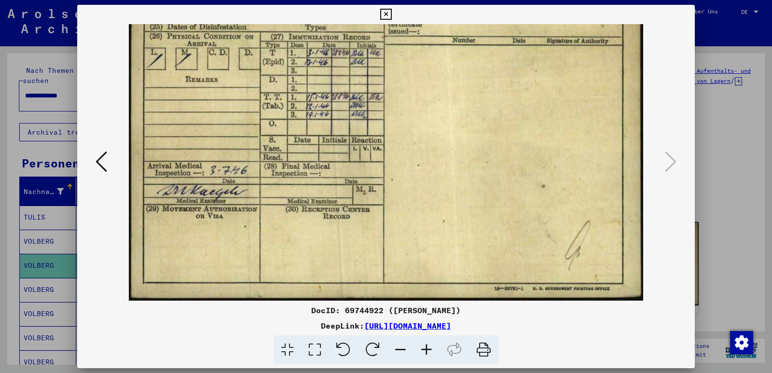
scroll to position [25, 0]
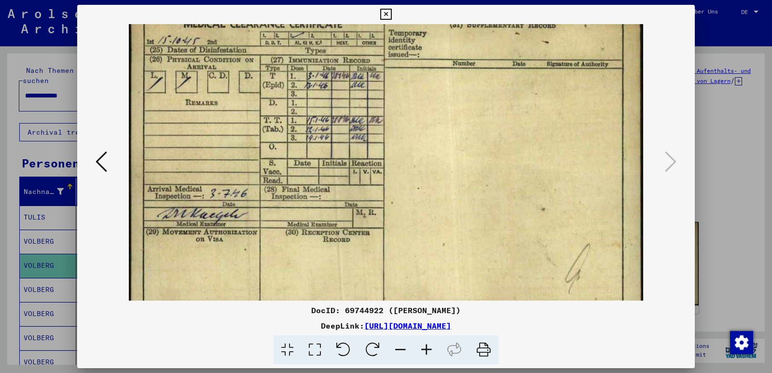
drag, startPoint x: 332, startPoint y: 180, endPoint x: 374, endPoint y: 150, distance: 51.2
click at [374, 150] on img at bounding box center [386, 161] width 515 height 325
click at [387, 11] on icon at bounding box center [385, 15] width 11 height 12
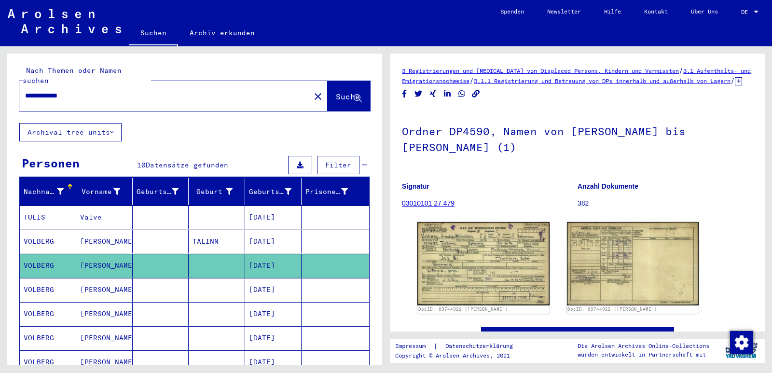
scroll to position [48, 0]
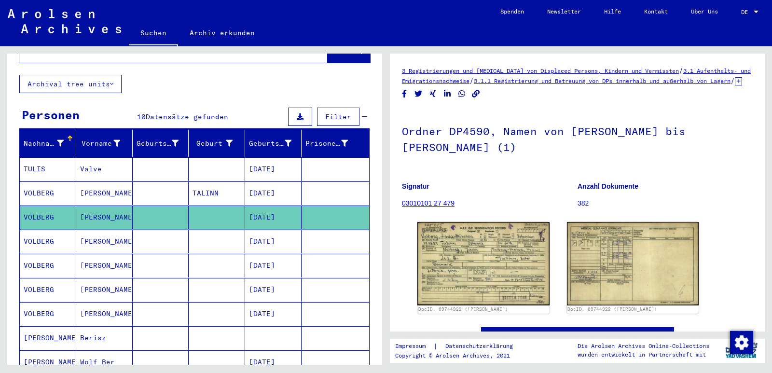
click at [51, 233] on mat-cell "VOLBERG" at bounding box center [48, 242] width 56 height 24
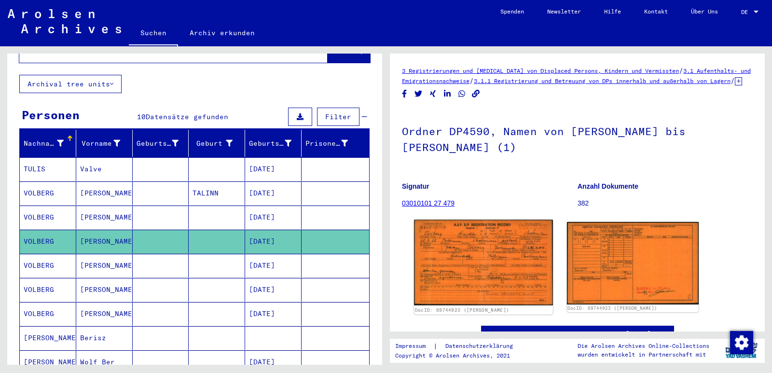
click at [472, 286] on img at bounding box center [483, 262] width 139 height 85
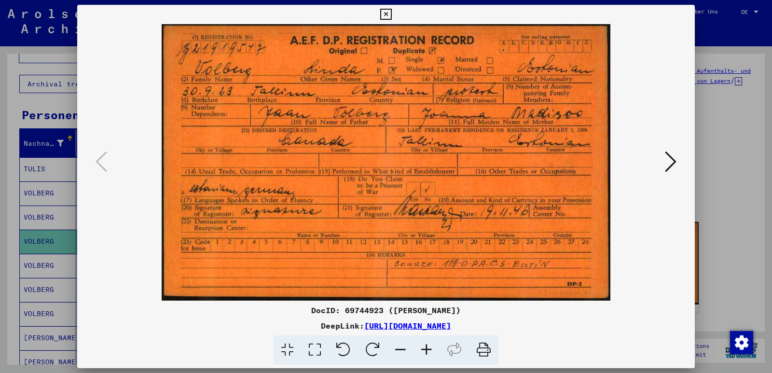
click at [666, 164] on icon at bounding box center [671, 161] width 12 height 23
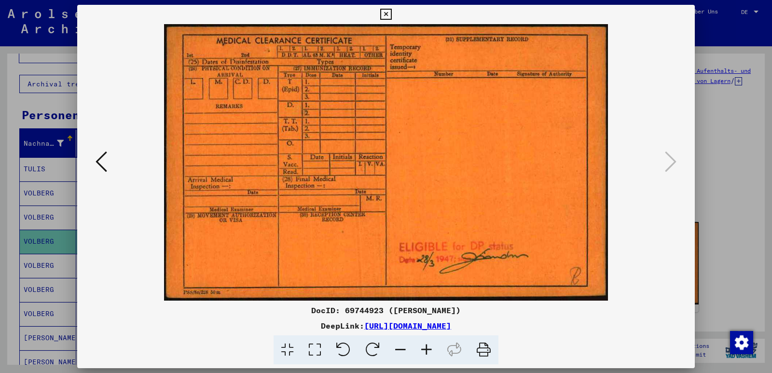
click at [107, 163] on icon at bounding box center [102, 161] width 12 height 23
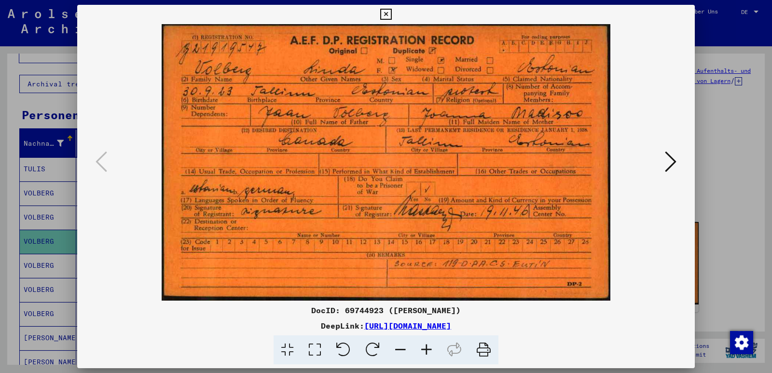
click at [386, 15] on icon at bounding box center [385, 15] width 11 height 12
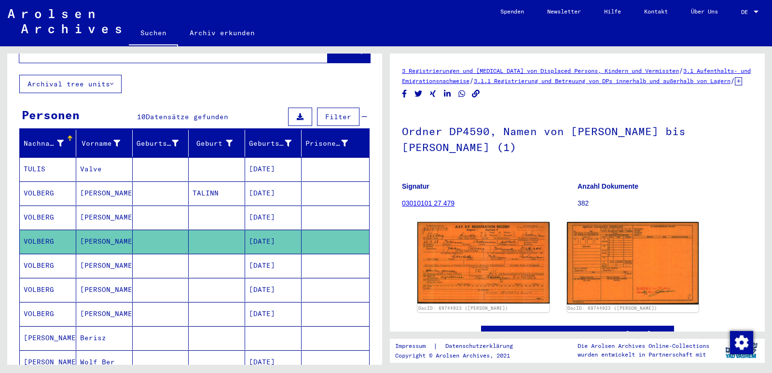
click at [80, 254] on mat-cell "[PERSON_NAME]" at bounding box center [104, 266] width 56 height 24
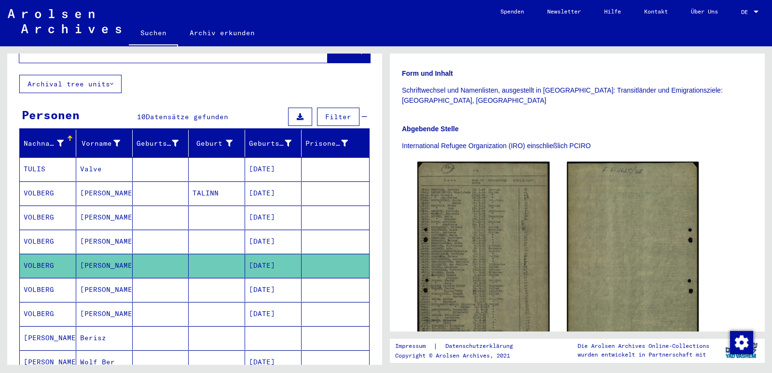
scroll to position [241, 0]
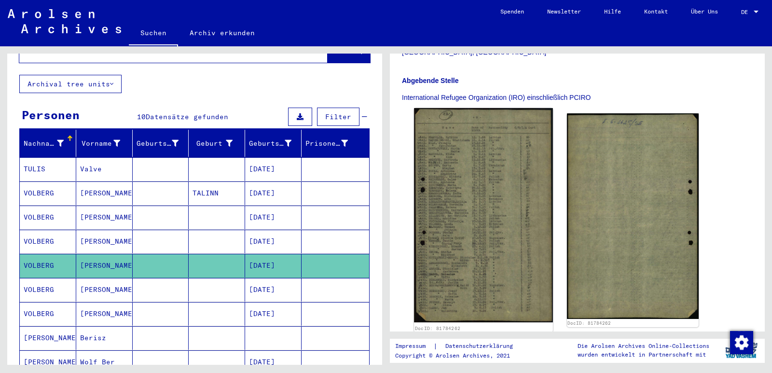
click at [469, 202] on img at bounding box center [483, 215] width 139 height 215
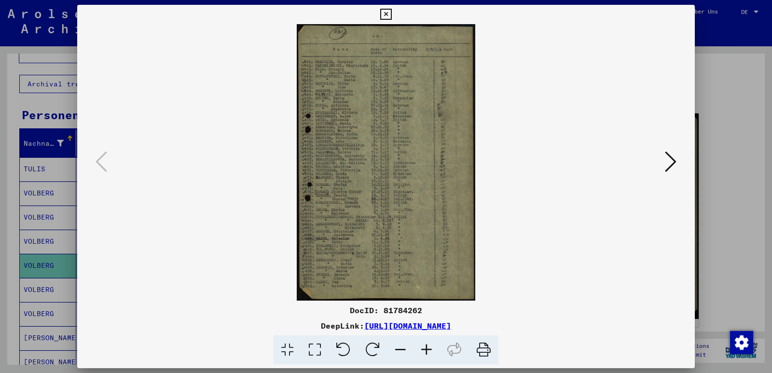
click at [425, 349] on icon at bounding box center [427, 350] width 26 height 29
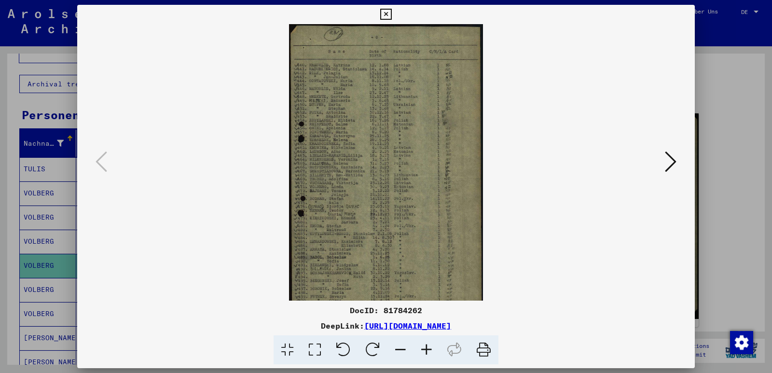
click at [425, 349] on icon at bounding box center [427, 350] width 26 height 29
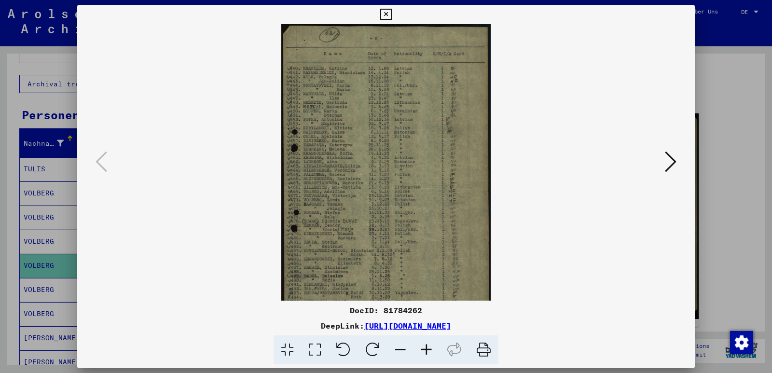
click at [425, 349] on icon at bounding box center [427, 350] width 26 height 29
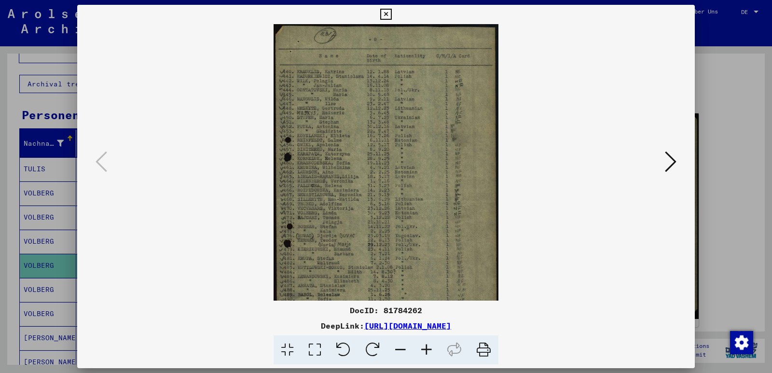
click at [425, 349] on icon at bounding box center [427, 350] width 26 height 29
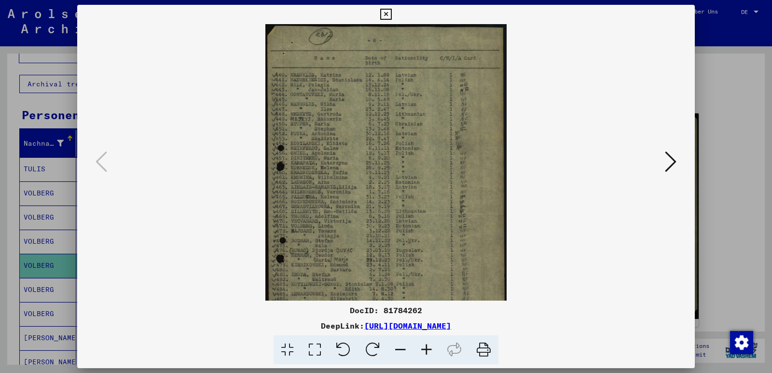
click at [425, 349] on icon at bounding box center [427, 350] width 26 height 29
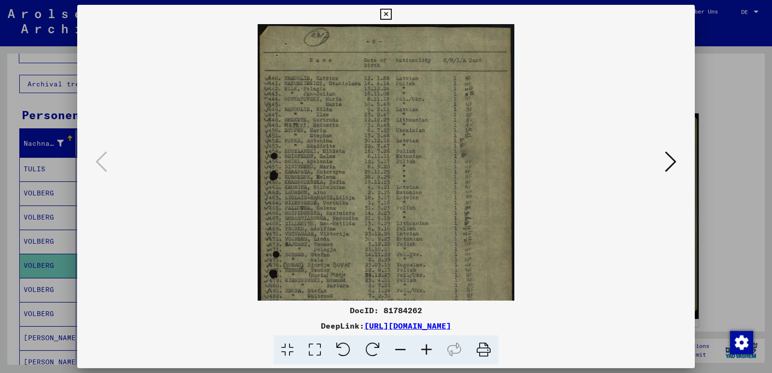
click at [425, 349] on icon at bounding box center [427, 350] width 26 height 29
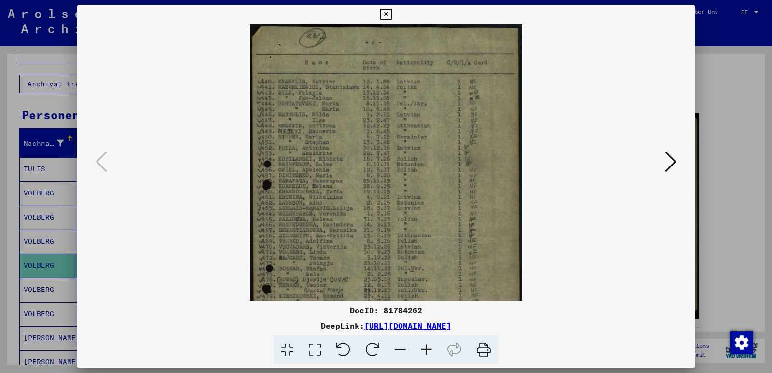
click at [425, 349] on icon at bounding box center [427, 350] width 26 height 29
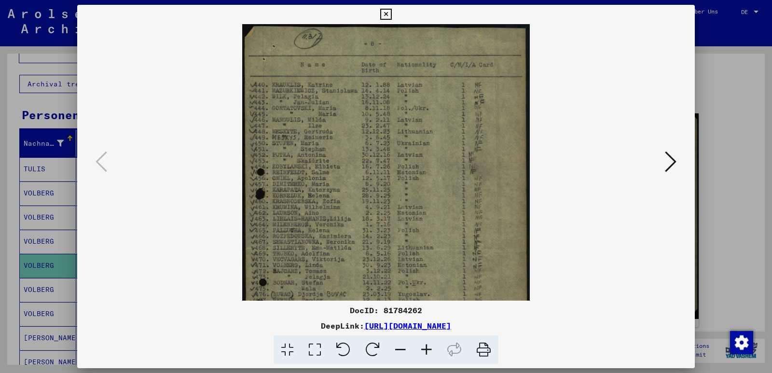
click at [425, 349] on icon at bounding box center [427, 350] width 26 height 29
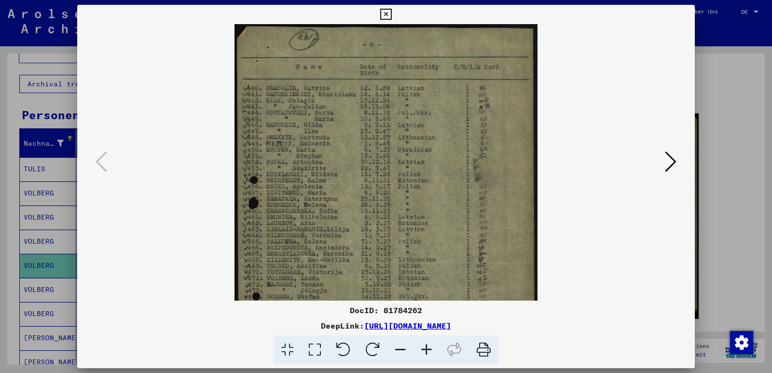
click at [425, 349] on icon at bounding box center [427, 350] width 26 height 29
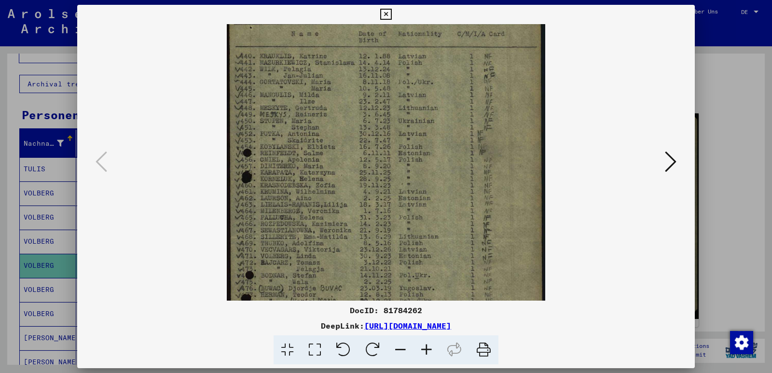
scroll to position [40, 0]
drag, startPoint x: 379, startPoint y: 257, endPoint x: 381, endPoint y: 217, distance: 39.6
click at [381, 217] on img at bounding box center [386, 232] width 319 height 494
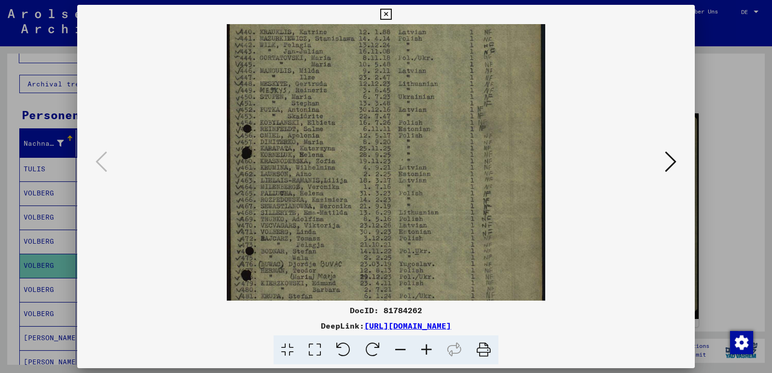
scroll to position [123, 0]
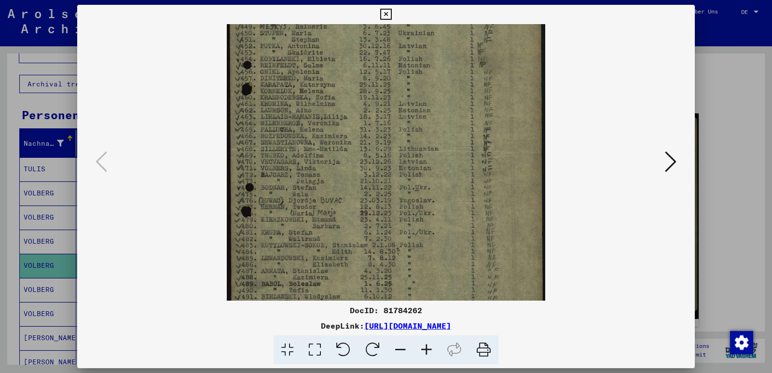
drag, startPoint x: 367, startPoint y: 241, endPoint x: 383, endPoint y: 158, distance: 85.0
click at [383, 158] on img at bounding box center [386, 148] width 319 height 494
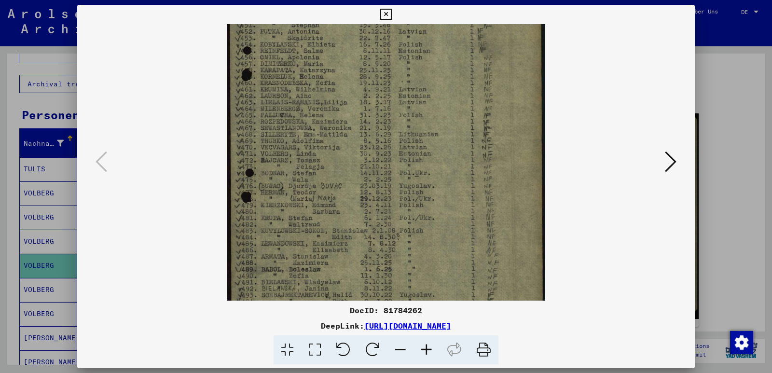
scroll to position [152, 0]
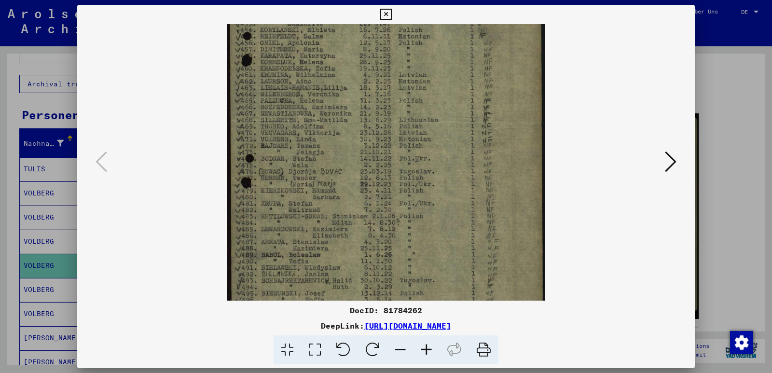
drag, startPoint x: 370, startPoint y: 190, endPoint x: 377, endPoint y: 161, distance: 29.7
click at [377, 161] on img at bounding box center [386, 119] width 319 height 494
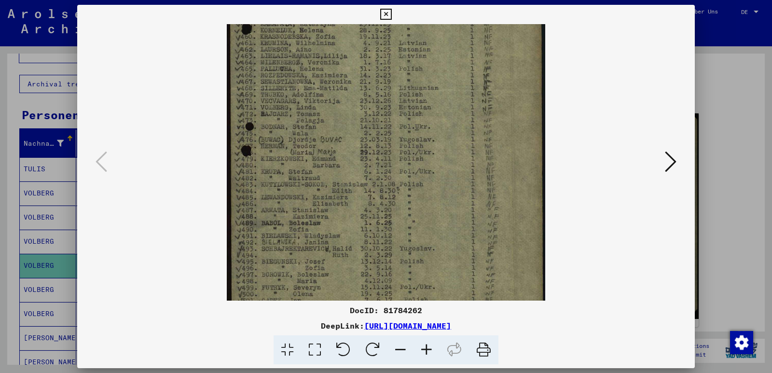
scroll to position [217, 0]
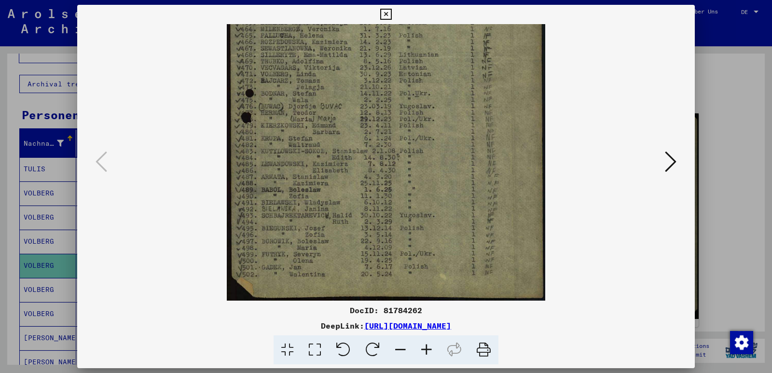
drag, startPoint x: 358, startPoint y: 225, endPoint x: 367, endPoint y: 134, distance: 91.7
click at [367, 134] on img at bounding box center [386, 54] width 319 height 494
click at [666, 165] on icon at bounding box center [671, 161] width 12 height 23
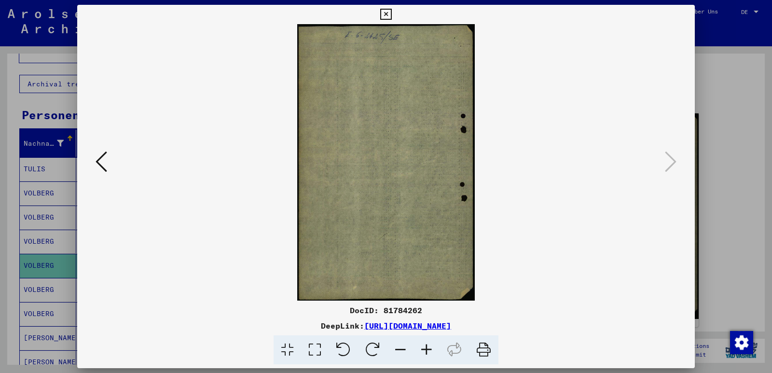
click at [110, 165] on viewer-one-image at bounding box center [386, 162] width 552 height 277
click at [98, 163] on icon at bounding box center [102, 161] width 12 height 23
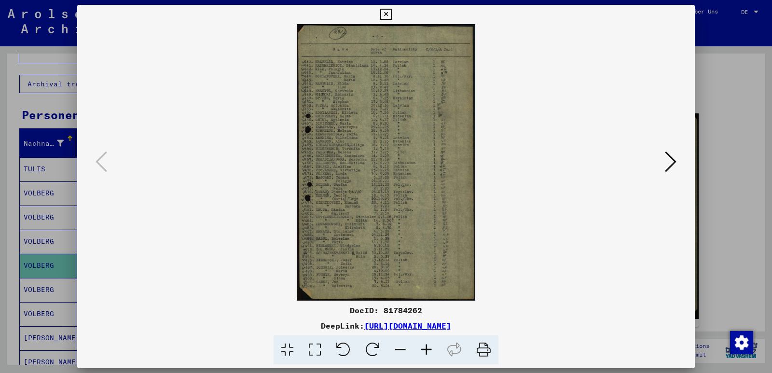
click at [427, 351] on icon at bounding box center [427, 350] width 26 height 29
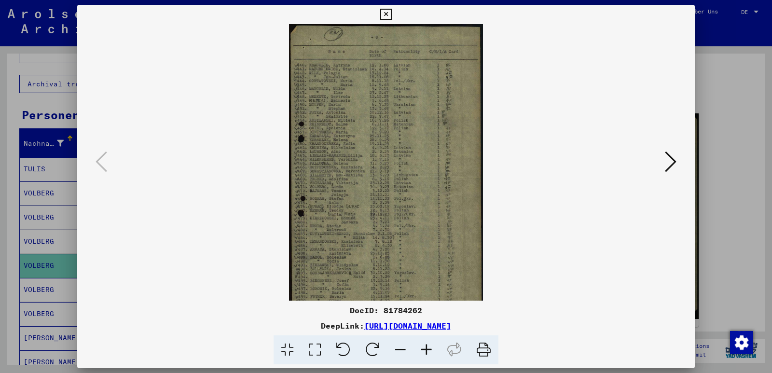
click at [427, 350] on icon at bounding box center [427, 350] width 26 height 29
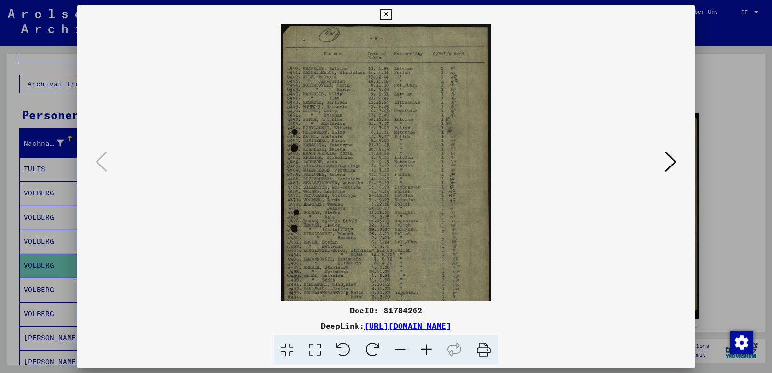
click at [427, 350] on icon at bounding box center [427, 350] width 26 height 29
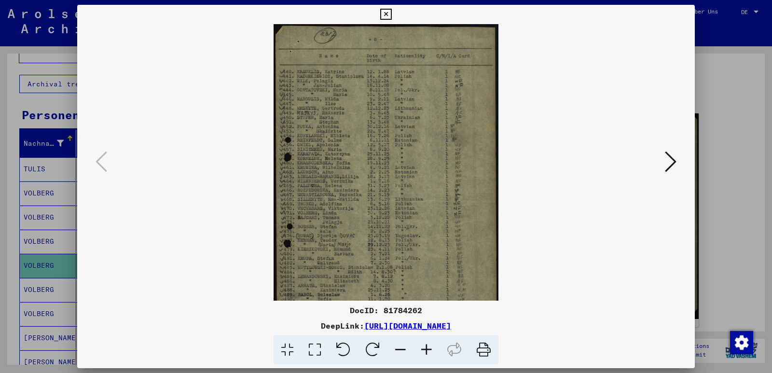
click at [427, 350] on icon at bounding box center [427, 350] width 26 height 29
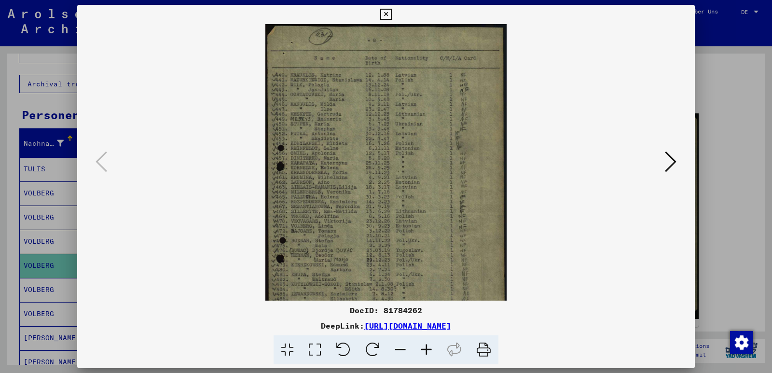
click at [427, 350] on icon at bounding box center [427, 350] width 26 height 29
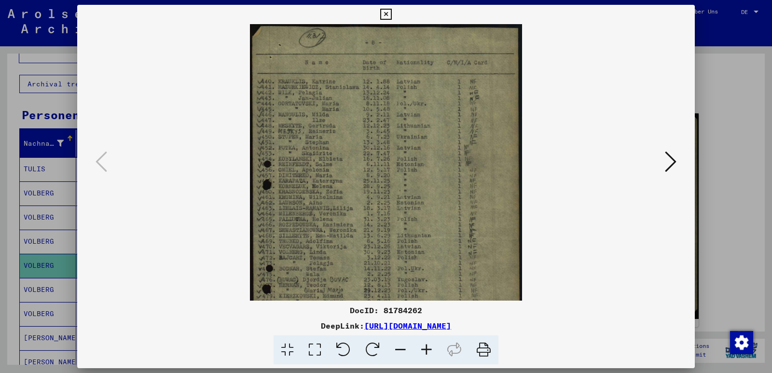
click at [427, 350] on icon at bounding box center [427, 350] width 26 height 29
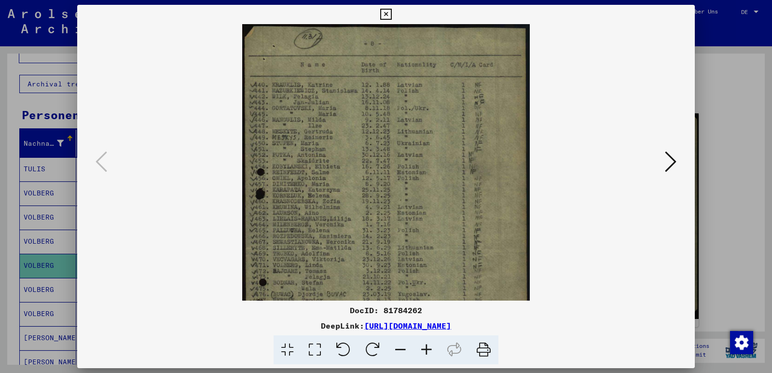
click at [427, 350] on icon at bounding box center [427, 350] width 26 height 29
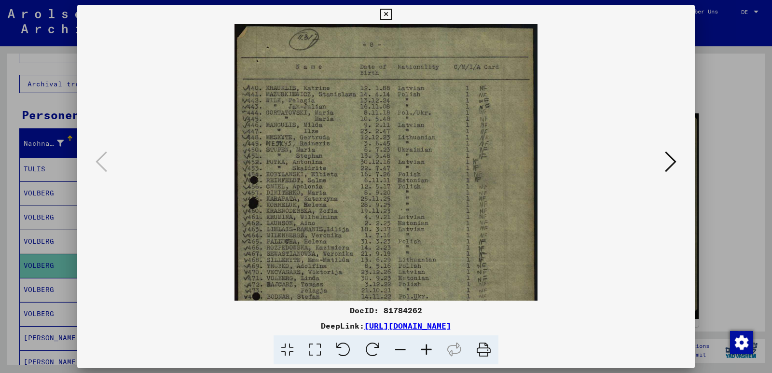
click at [426, 349] on icon at bounding box center [427, 350] width 26 height 29
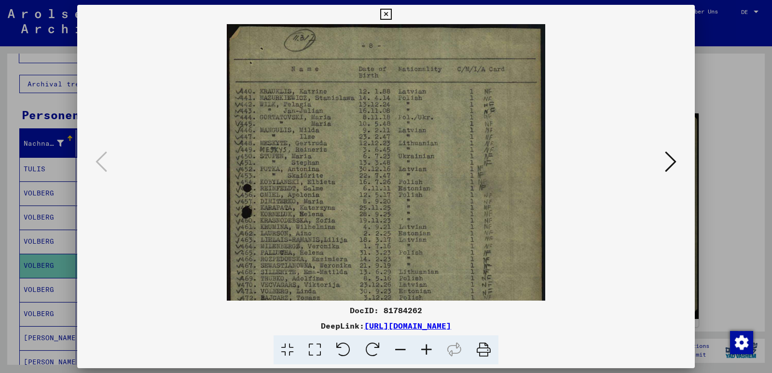
click at [426, 349] on icon at bounding box center [427, 350] width 26 height 29
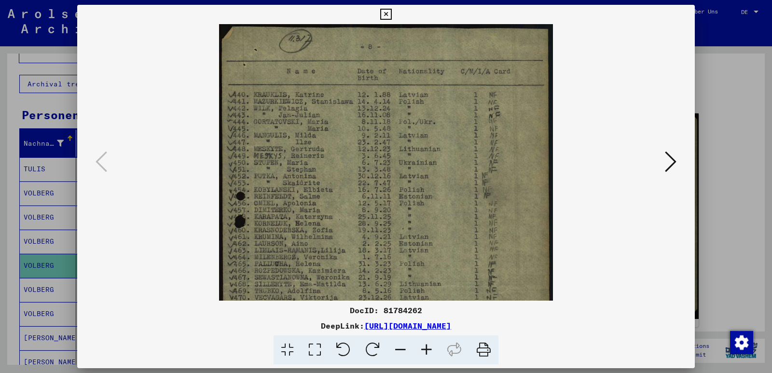
click at [426, 349] on icon at bounding box center [427, 350] width 26 height 29
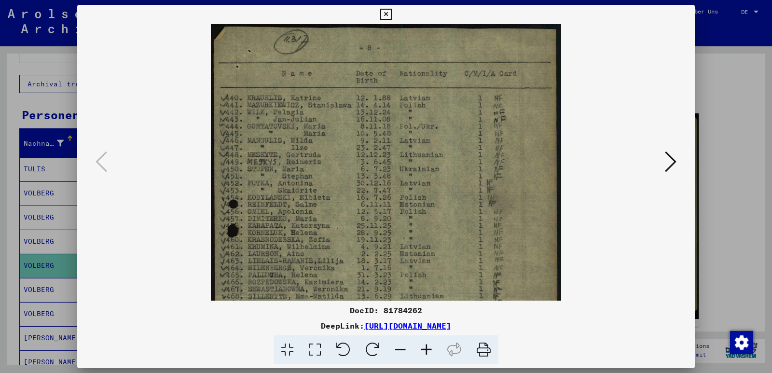
click at [426, 349] on icon at bounding box center [427, 350] width 26 height 29
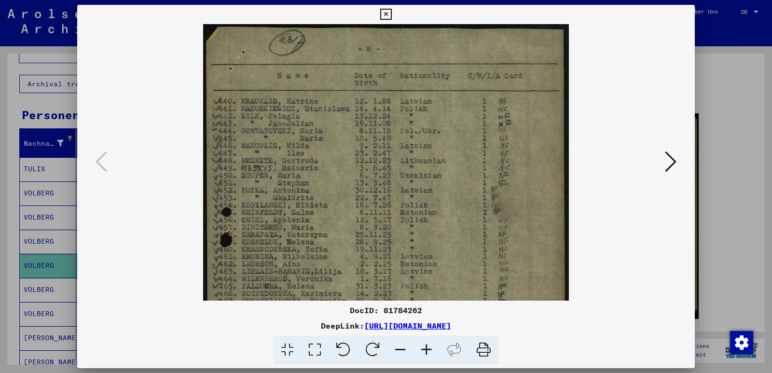
click at [426, 349] on icon at bounding box center [427, 350] width 26 height 29
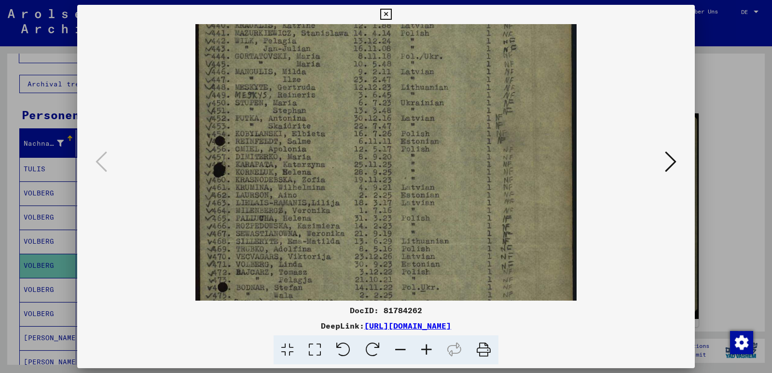
scroll to position [90, 0]
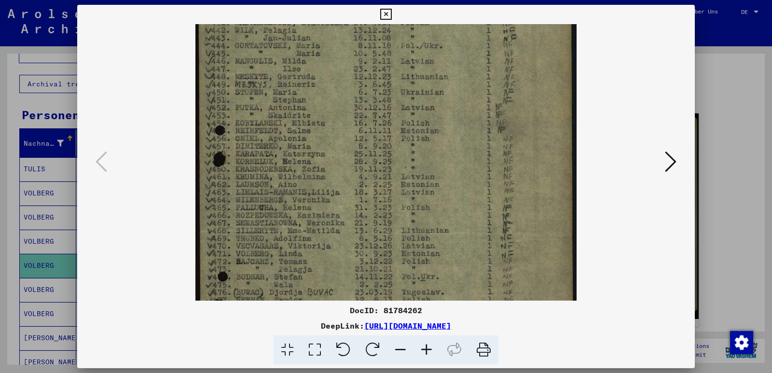
drag, startPoint x: 334, startPoint y: 212, endPoint x: 325, endPoint y: 123, distance: 90.2
click at [325, 123] on img at bounding box center [386, 229] width 381 height 590
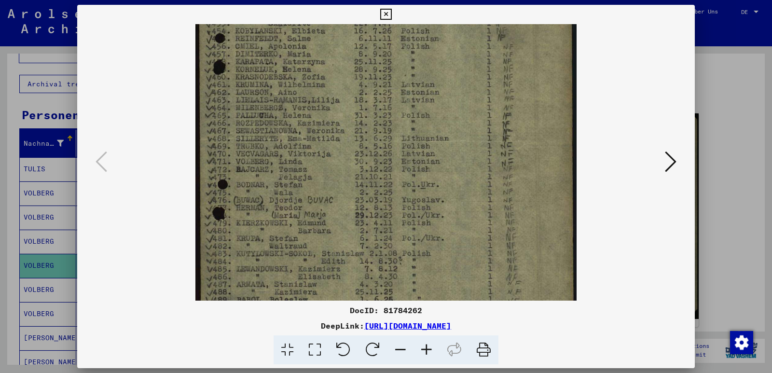
scroll to position [183, 0]
drag, startPoint x: 341, startPoint y: 191, endPoint x: 326, endPoint y: 98, distance: 94.3
click at [326, 98] on img at bounding box center [386, 136] width 381 height 590
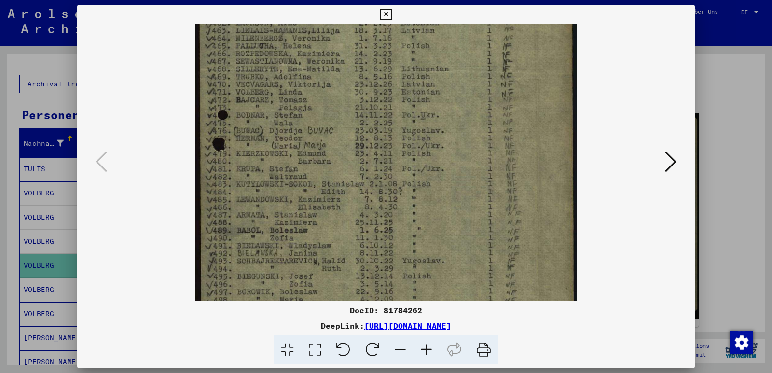
scroll to position [254, 0]
drag, startPoint x: 310, startPoint y: 173, endPoint x: 321, endPoint y: 102, distance: 71.7
click at [321, 102] on img at bounding box center [386, 65] width 381 height 590
click at [385, 14] on icon at bounding box center [385, 15] width 11 height 12
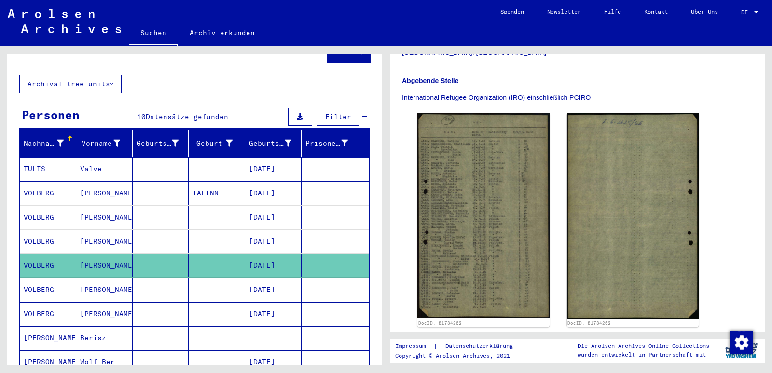
click at [79, 278] on mat-cell "[PERSON_NAME]" at bounding box center [104, 290] width 56 height 24
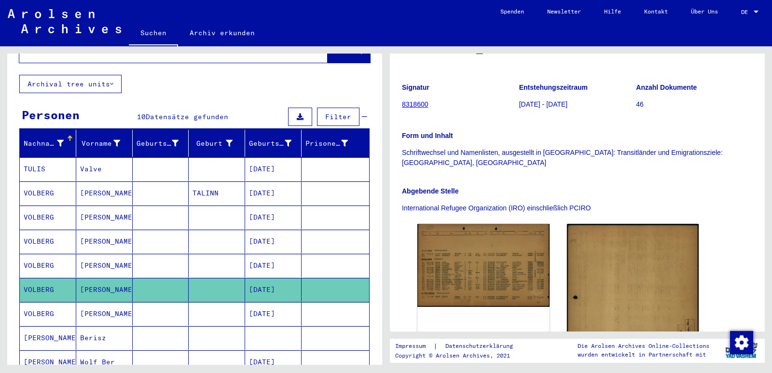
scroll to position [145, 0]
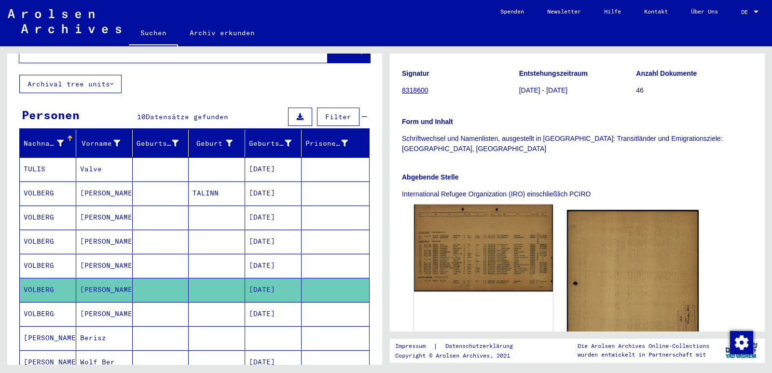
click at [488, 227] on img at bounding box center [483, 248] width 139 height 87
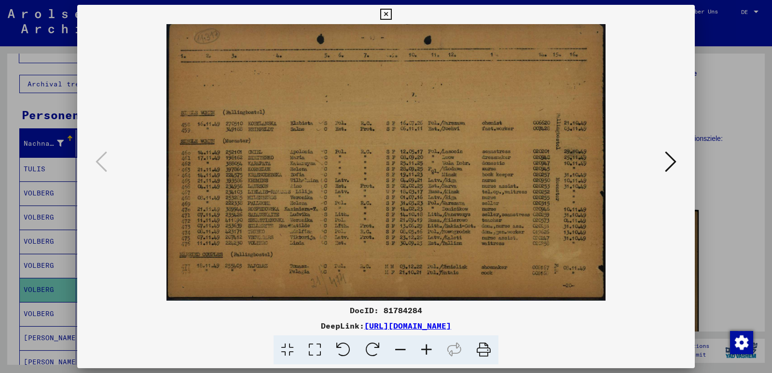
click at [425, 351] on icon at bounding box center [427, 350] width 26 height 29
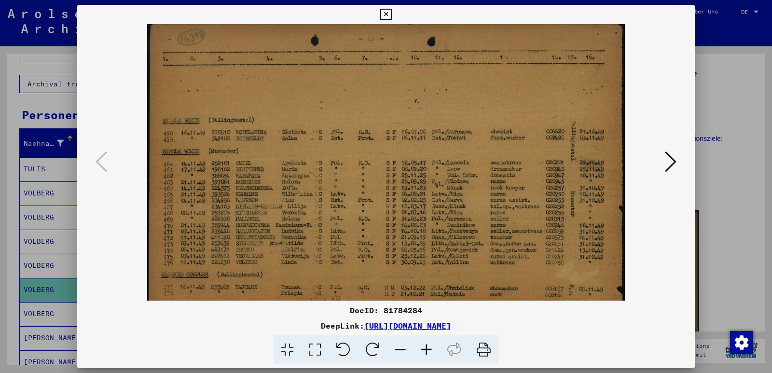
click at [425, 351] on icon at bounding box center [427, 350] width 26 height 29
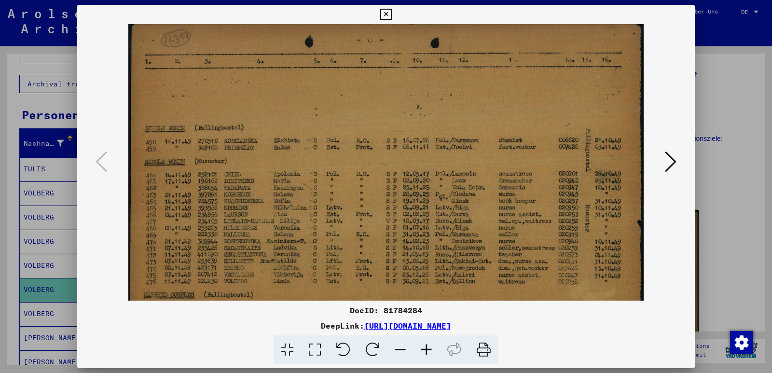
click at [425, 351] on icon at bounding box center [427, 350] width 26 height 29
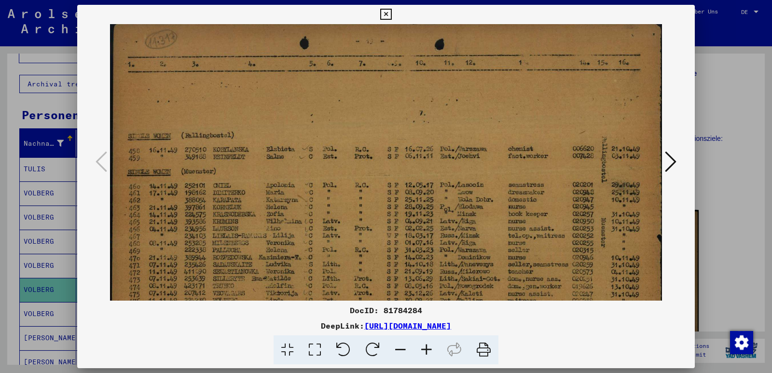
click at [425, 351] on icon at bounding box center [427, 350] width 26 height 29
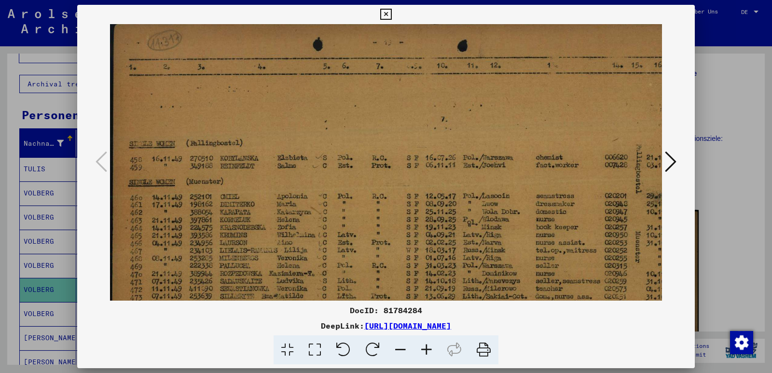
click at [425, 350] on icon at bounding box center [427, 350] width 26 height 29
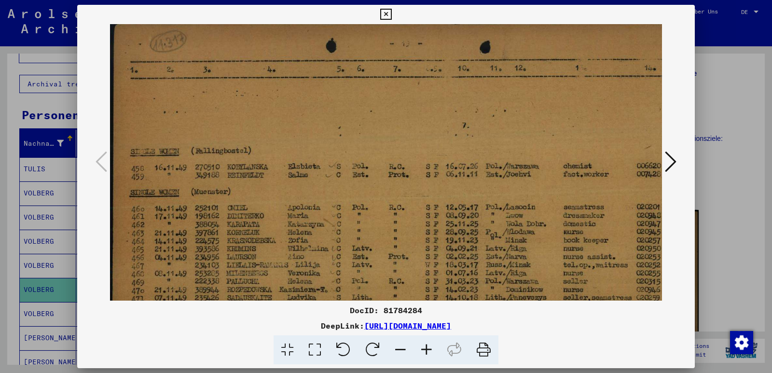
click at [426, 349] on icon at bounding box center [427, 350] width 26 height 29
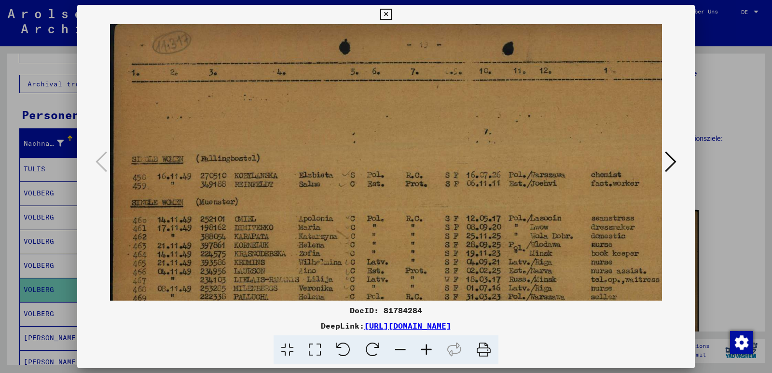
click at [426, 349] on icon at bounding box center [427, 350] width 26 height 29
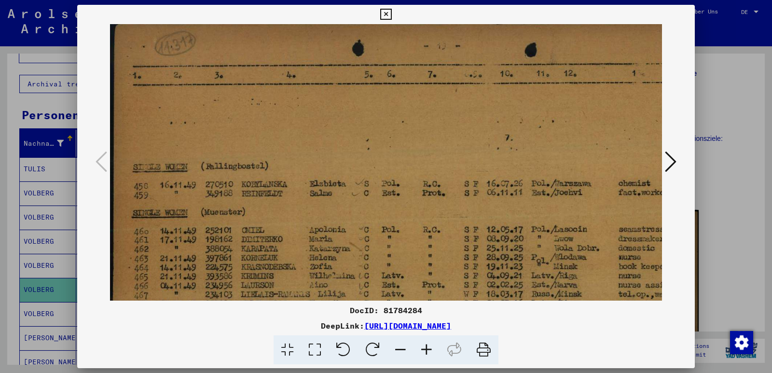
click at [426, 349] on icon at bounding box center [427, 350] width 26 height 29
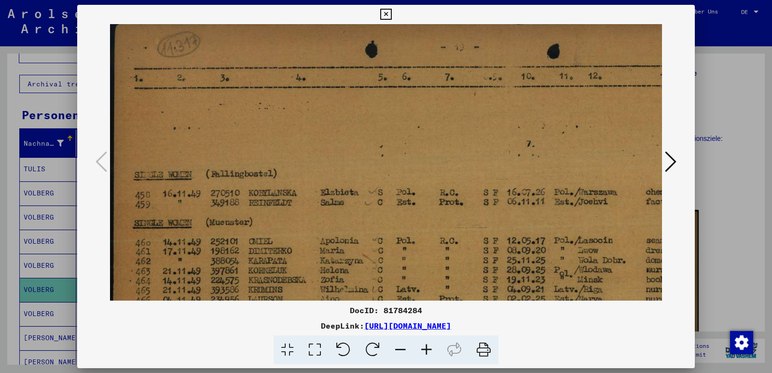
click at [426, 349] on icon at bounding box center [427, 350] width 26 height 29
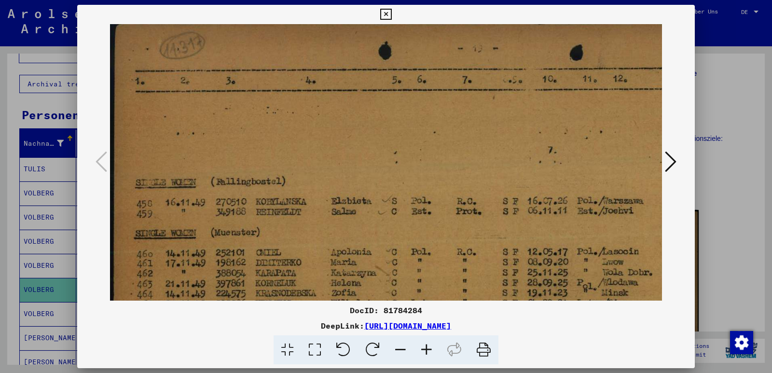
click at [426, 349] on icon at bounding box center [427, 350] width 26 height 29
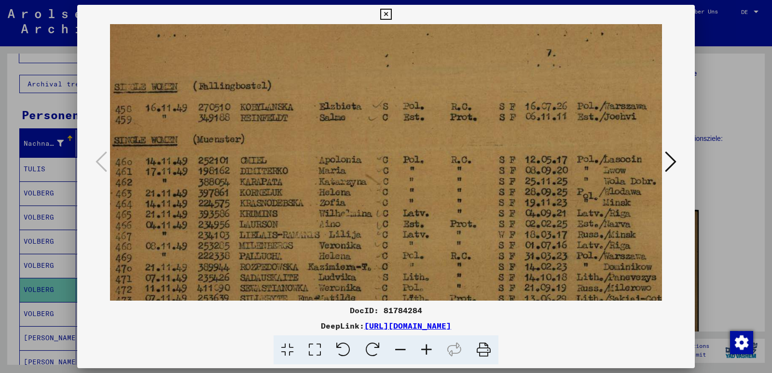
scroll to position [110, 24]
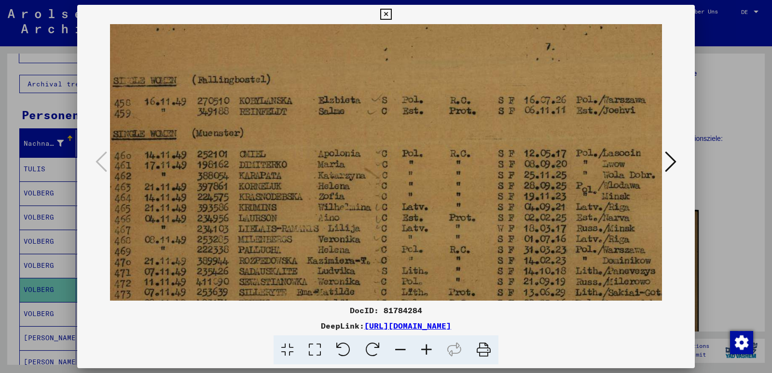
drag, startPoint x: 392, startPoint y: 240, endPoint x: 368, endPoint y: 130, distance: 112.1
click at [368, 130] on img at bounding box center [497, 174] width 823 height 518
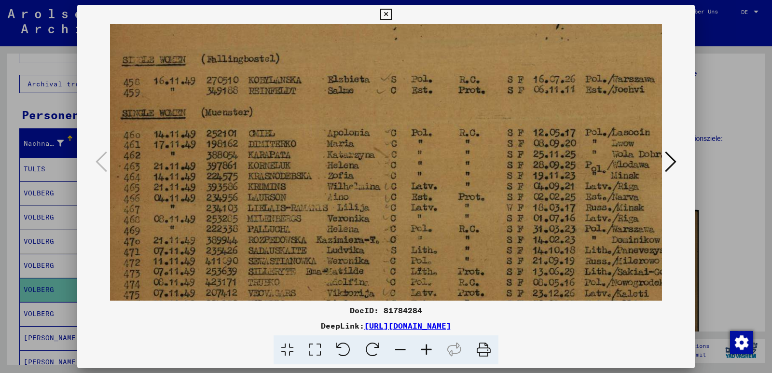
scroll to position [134, 10]
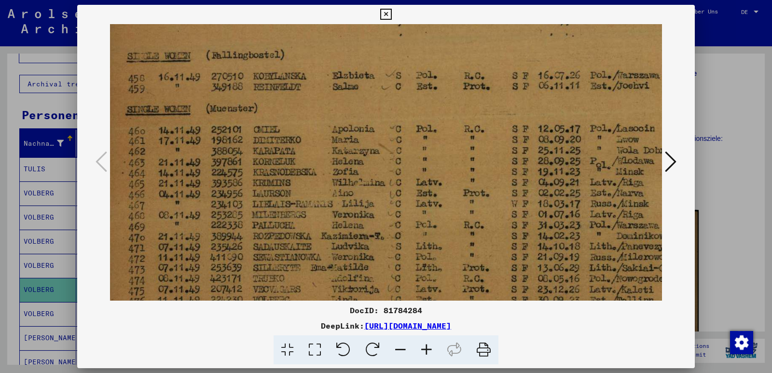
drag, startPoint x: 374, startPoint y: 154, endPoint x: 388, endPoint y: 130, distance: 28.3
click at [388, 130] on img at bounding box center [511, 149] width 823 height 518
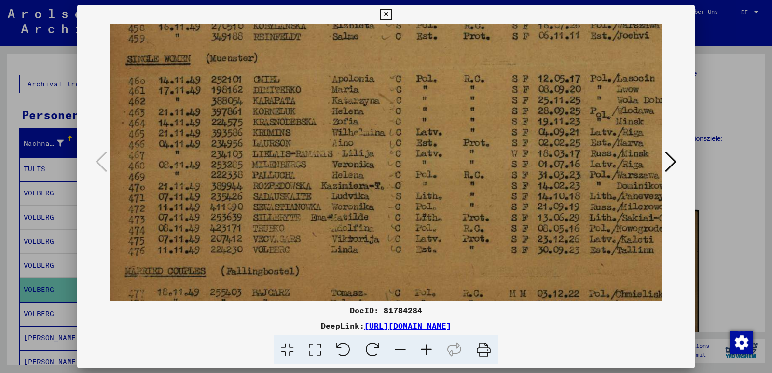
scroll to position [196, 11]
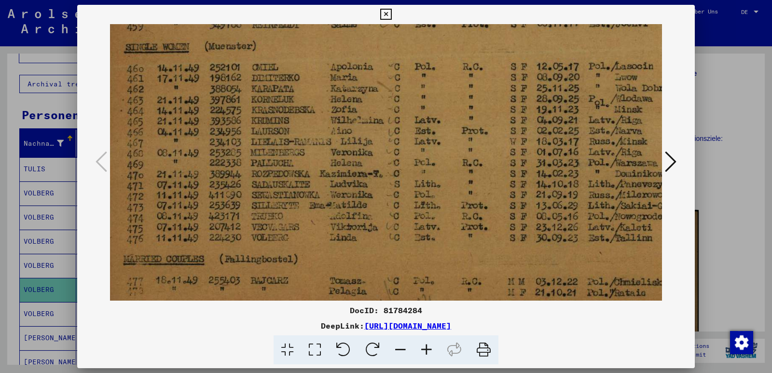
drag, startPoint x: 431, startPoint y: 197, endPoint x: 429, endPoint y: 135, distance: 62.3
click at [429, 135] on img at bounding box center [510, 87] width 823 height 518
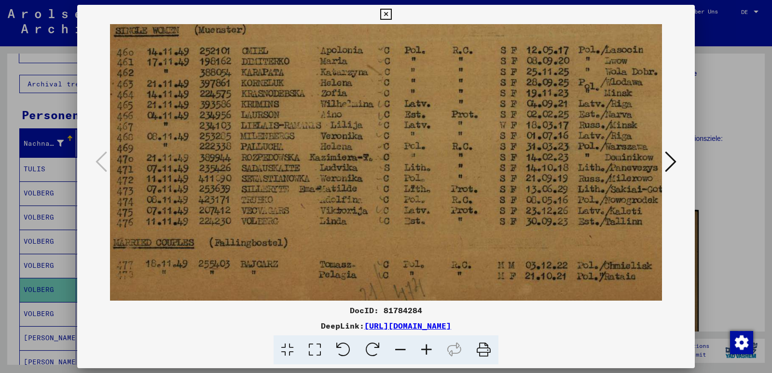
scroll to position [210, 22]
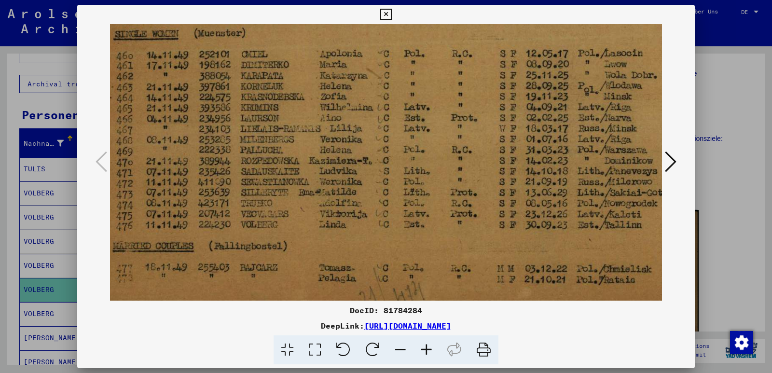
drag, startPoint x: 431, startPoint y: 186, endPoint x: 419, endPoint y: 139, distance: 48.8
click at [419, 139] on img at bounding box center [499, 74] width 823 height 518
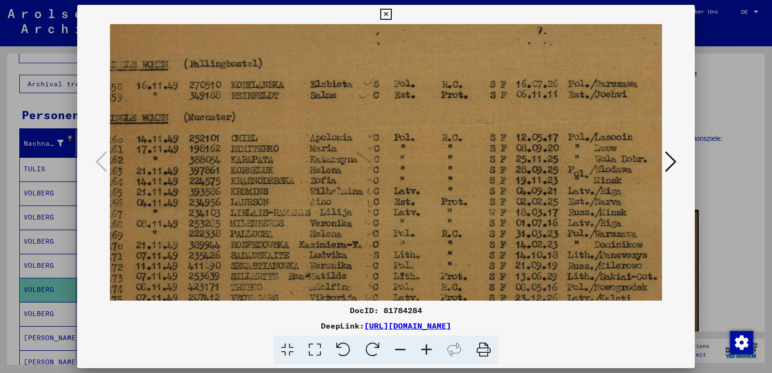
scroll to position [128, 16]
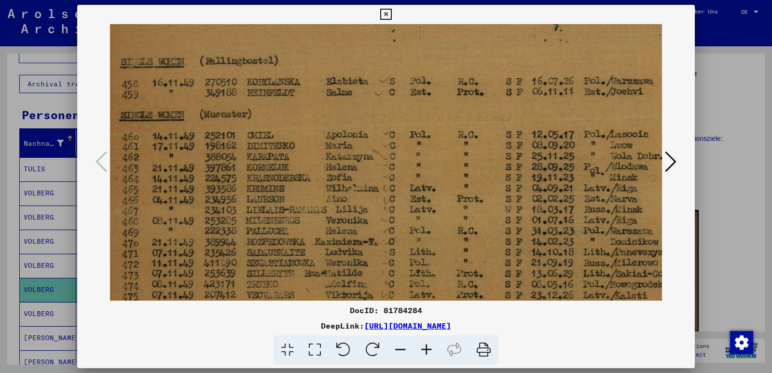
drag, startPoint x: 416, startPoint y: 128, endPoint x: 422, endPoint y: 209, distance: 81.3
click at [422, 209] on img at bounding box center [505, 155] width 823 height 518
click at [387, 13] on icon at bounding box center [385, 15] width 11 height 12
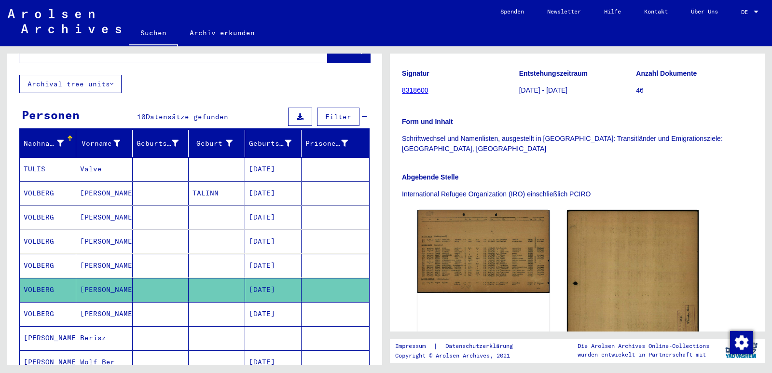
click at [94, 302] on mat-cell "[PERSON_NAME]" at bounding box center [104, 314] width 56 height 24
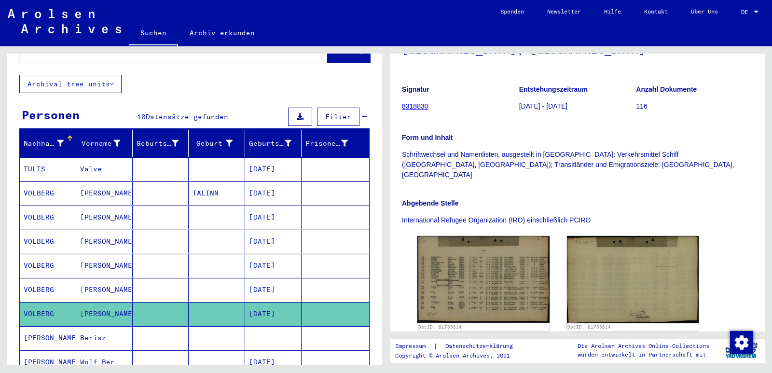
scroll to position [193, 0]
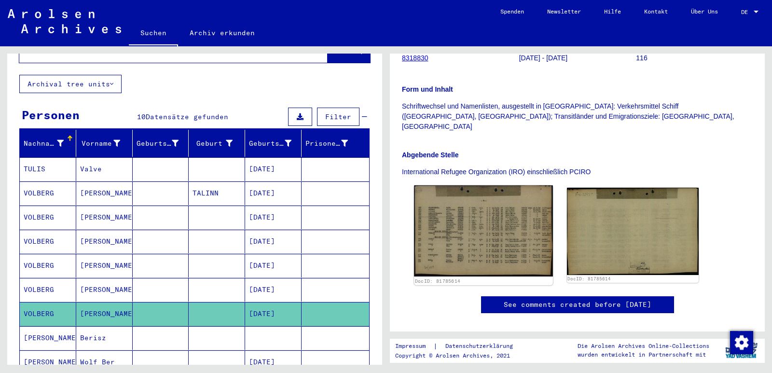
click at [477, 209] on img at bounding box center [483, 230] width 139 height 91
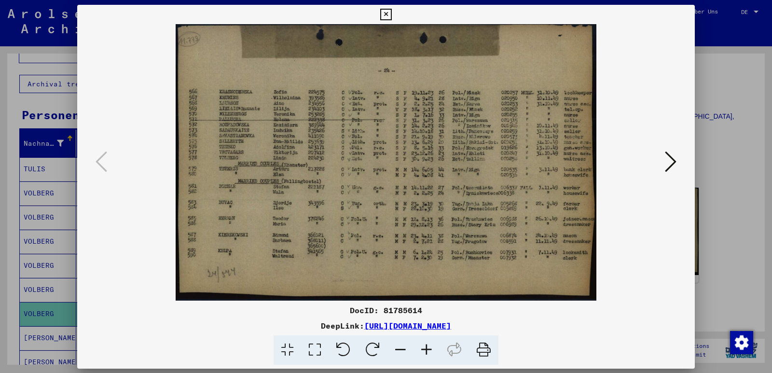
click at [477, 209] on img at bounding box center [386, 162] width 552 height 277
click at [428, 349] on icon at bounding box center [427, 350] width 26 height 29
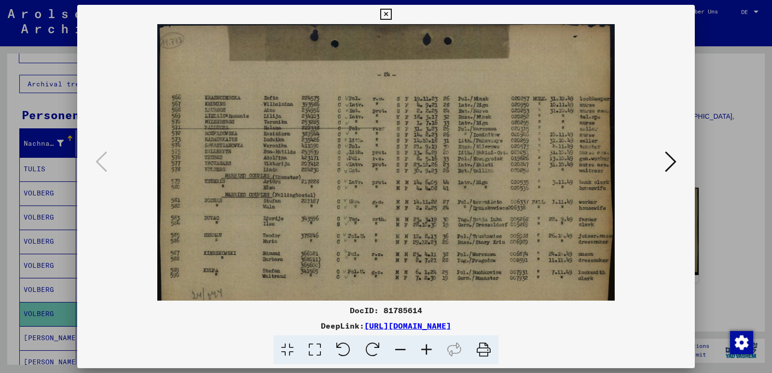
click at [428, 349] on icon at bounding box center [427, 350] width 26 height 29
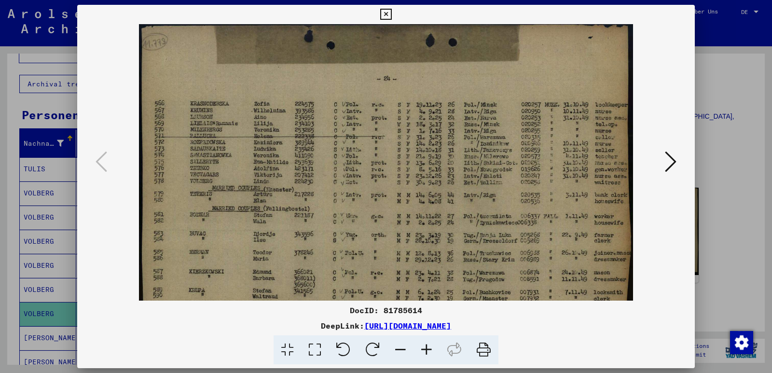
click at [428, 349] on icon at bounding box center [427, 350] width 26 height 29
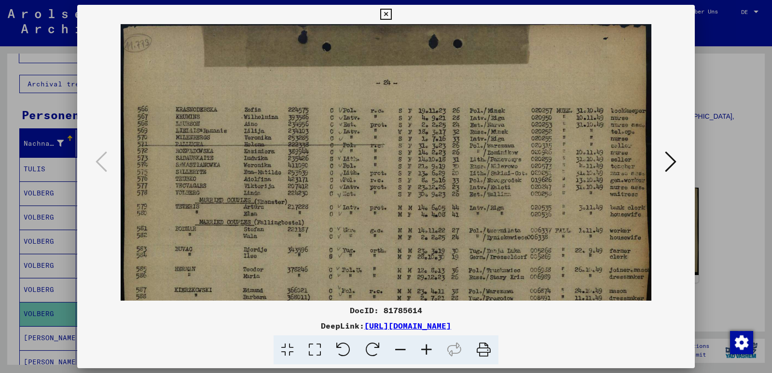
click at [428, 349] on icon at bounding box center [427, 350] width 26 height 29
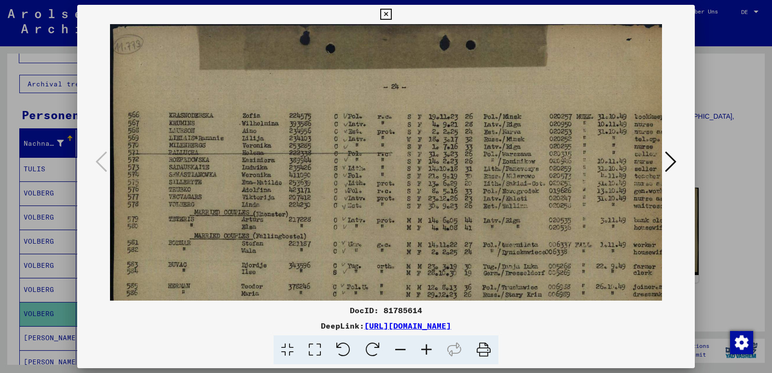
click at [428, 349] on icon at bounding box center [427, 350] width 26 height 29
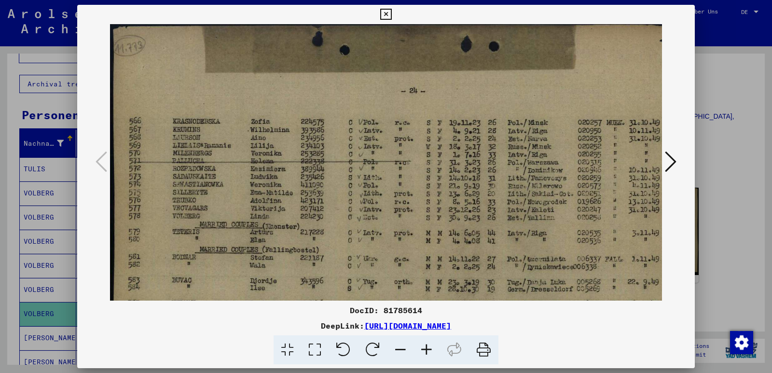
click at [428, 349] on icon at bounding box center [427, 350] width 26 height 29
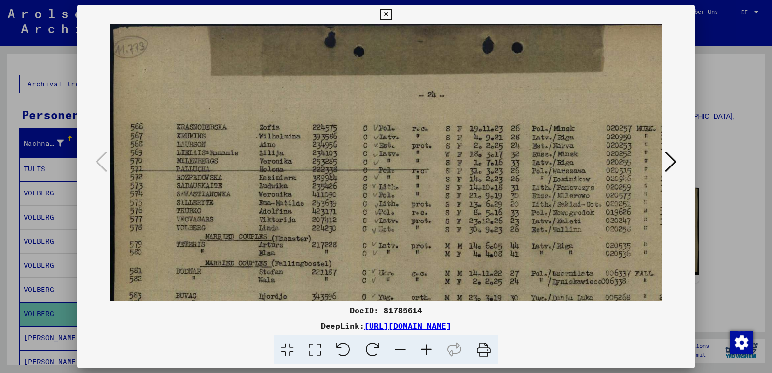
click at [428, 349] on icon at bounding box center [427, 350] width 26 height 29
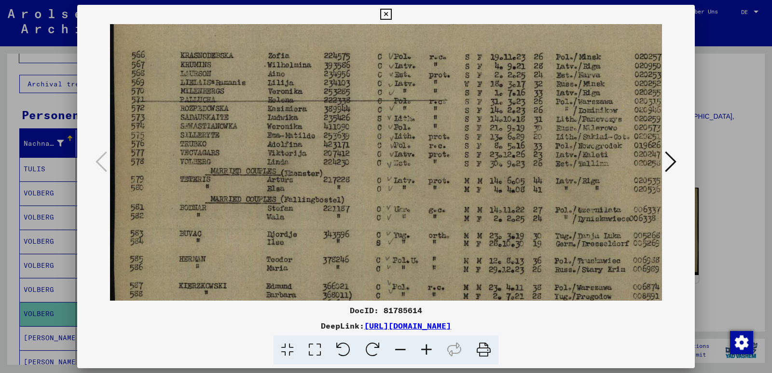
drag, startPoint x: 351, startPoint y: 261, endPoint x: 368, endPoint y: 182, distance: 80.2
click at [368, 182] on img at bounding box center [449, 169] width 678 height 446
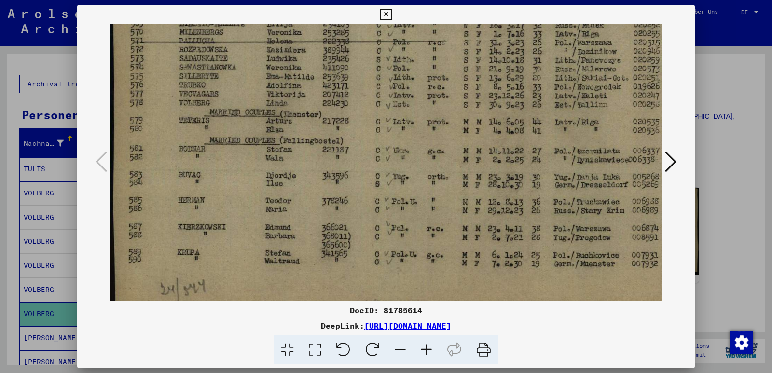
scroll to position [153, 0]
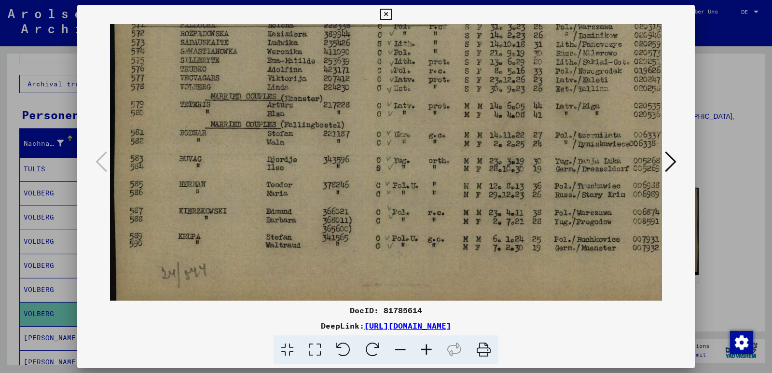
drag, startPoint x: 362, startPoint y: 214, endPoint x: 365, endPoint y: 140, distance: 74.4
click at [365, 140] on img at bounding box center [449, 95] width 678 height 446
click at [389, 13] on icon at bounding box center [385, 15] width 11 height 12
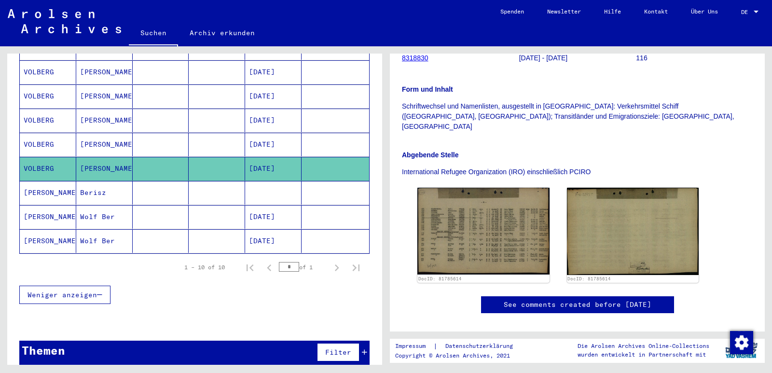
scroll to position [195, 0]
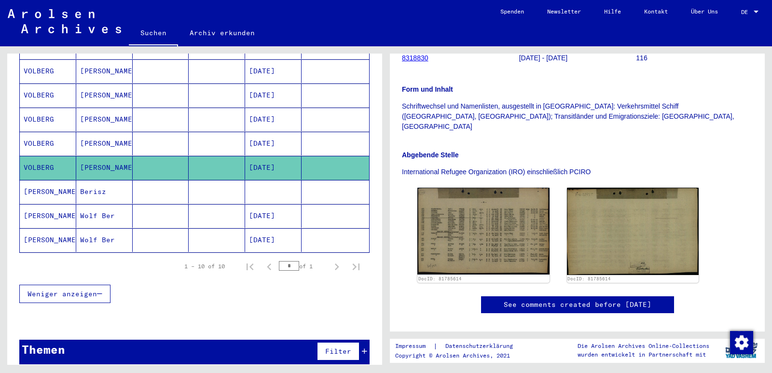
click at [82, 290] on span "Weniger anzeigen" at bounding box center [63, 294] width 70 height 9
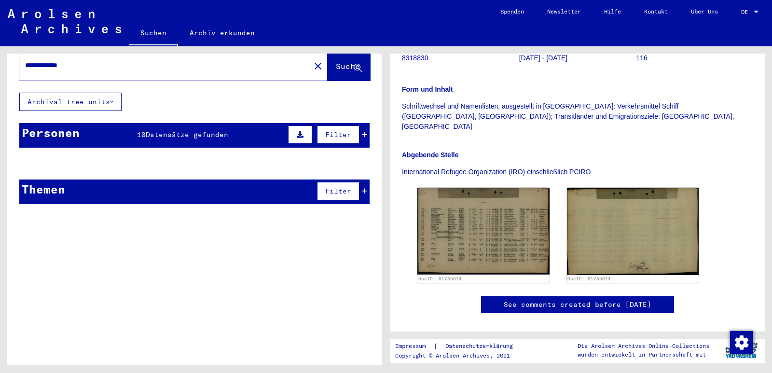
scroll to position [0, 0]
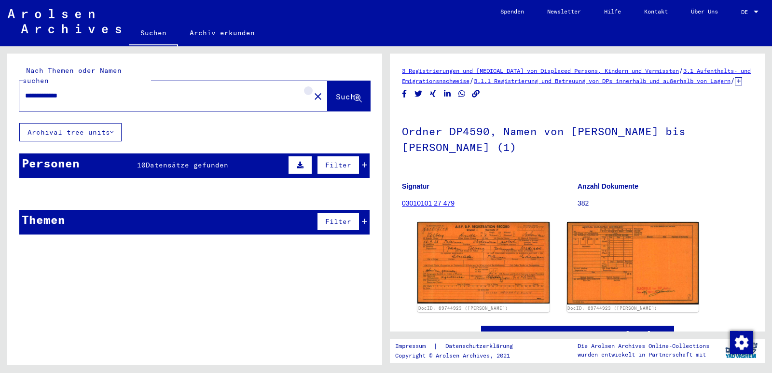
click at [312, 91] on mat-icon "close" at bounding box center [318, 97] width 12 height 12
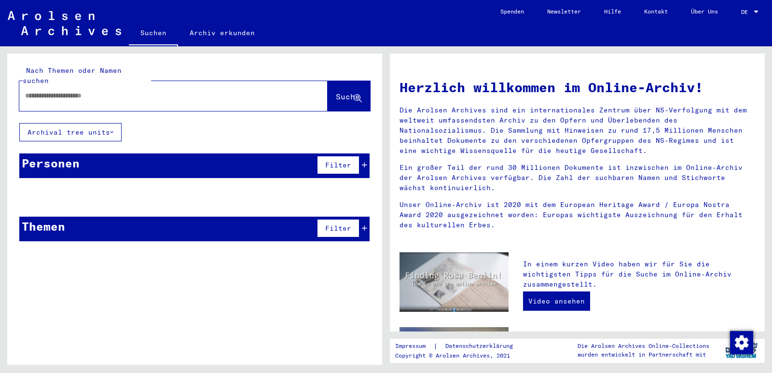
click at [109, 91] on input "text" at bounding box center [162, 96] width 274 height 10
type input "**********"
click at [328, 86] on button "Suche" at bounding box center [349, 96] width 42 height 30
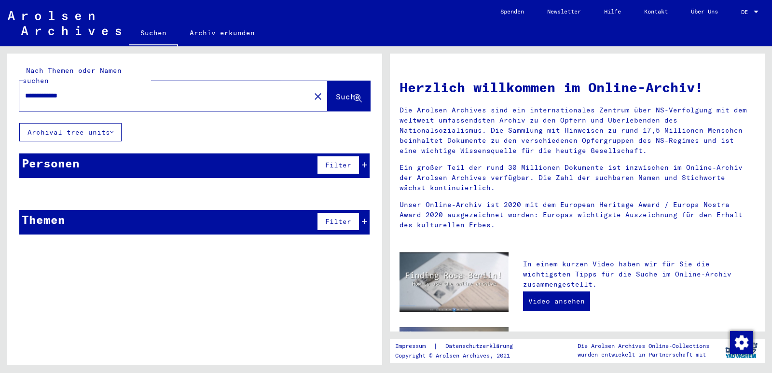
click at [338, 92] on span "Suche" at bounding box center [348, 97] width 24 height 10
click at [336, 92] on span "Suche" at bounding box center [348, 97] width 24 height 10
click at [312, 91] on mat-icon "close" at bounding box center [318, 97] width 12 height 12
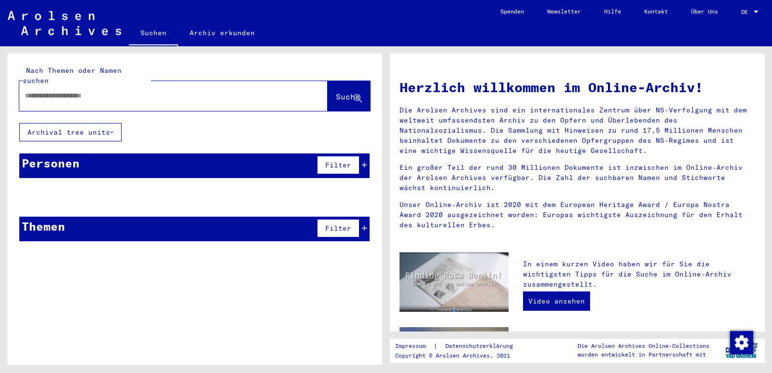
click at [178, 91] on input "text" at bounding box center [162, 96] width 274 height 10
type input "*******"
click at [336, 92] on span "Suche" at bounding box center [348, 97] width 24 height 10
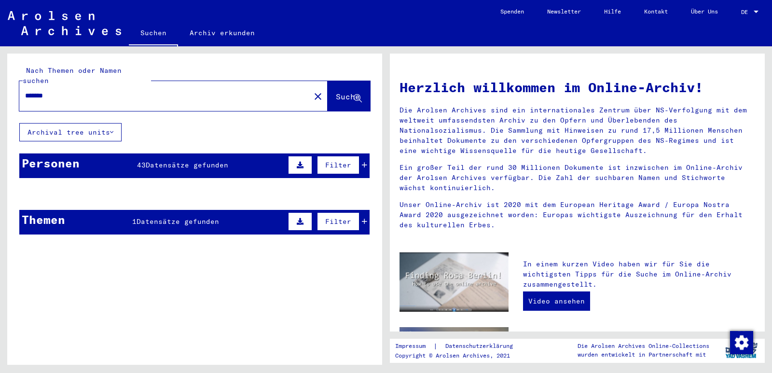
click at [205, 161] on span "Datensätze gefunden" at bounding box center [187, 165] width 83 height 9
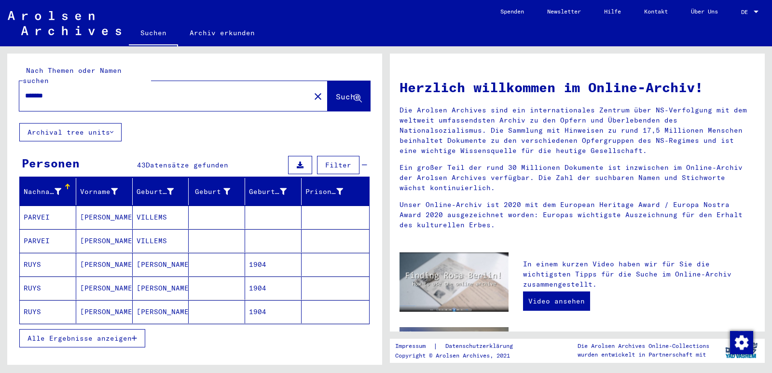
click at [112, 334] on button "Alle Ergebnisse anzeigen" at bounding box center [82, 338] width 126 height 18
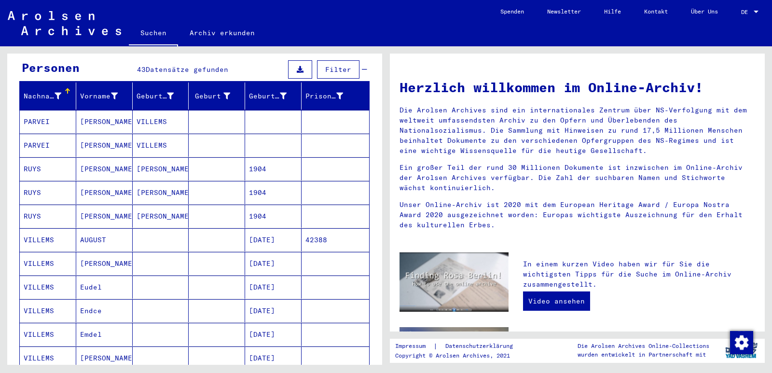
scroll to position [145, 0]
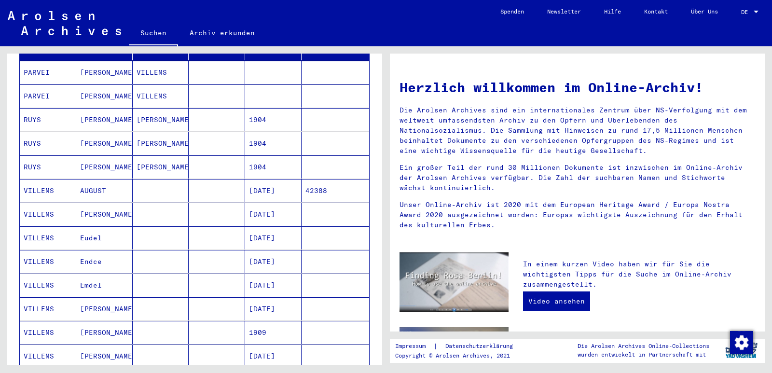
click at [87, 227] on mat-cell "Eudel" at bounding box center [104, 237] width 56 height 23
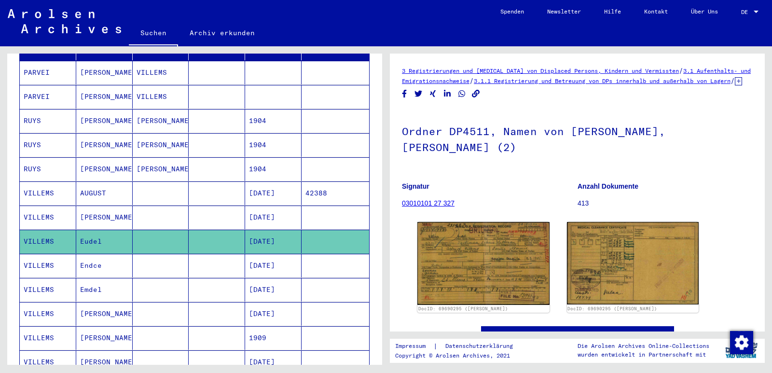
scroll to position [48, 0]
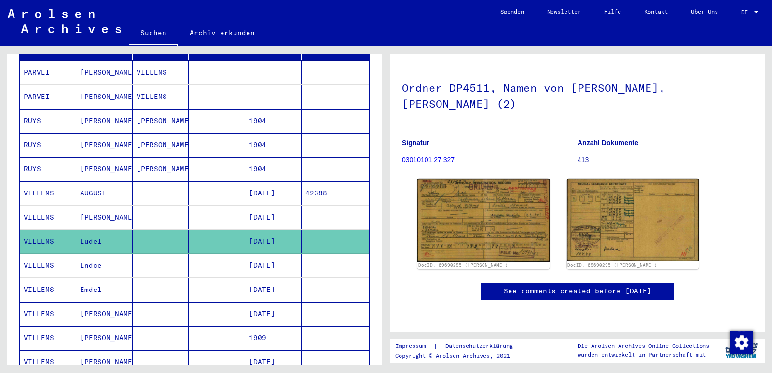
click at [473, 223] on img at bounding box center [484, 220] width 132 height 83
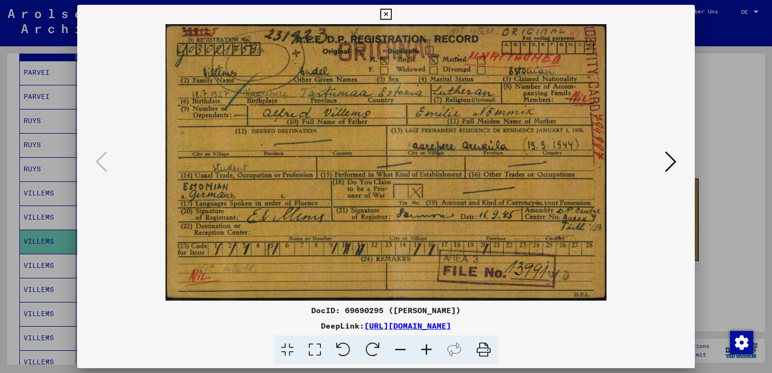
click at [663, 166] on button at bounding box center [670, 163] width 17 height 28
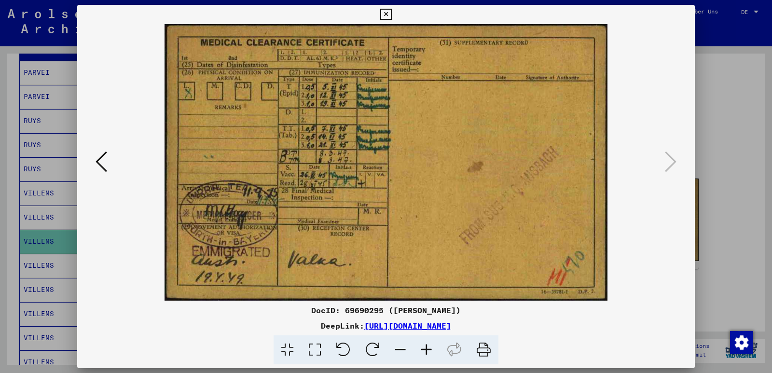
click at [385, 14] on icon at bounding box center [385, 15] width 11 height 12
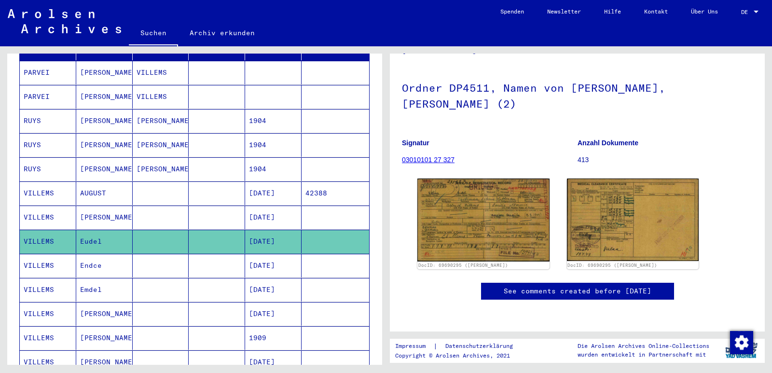
click at [105, 257] on mat-cell "Endce" at bounding box center [104, 266] width 56 height 24
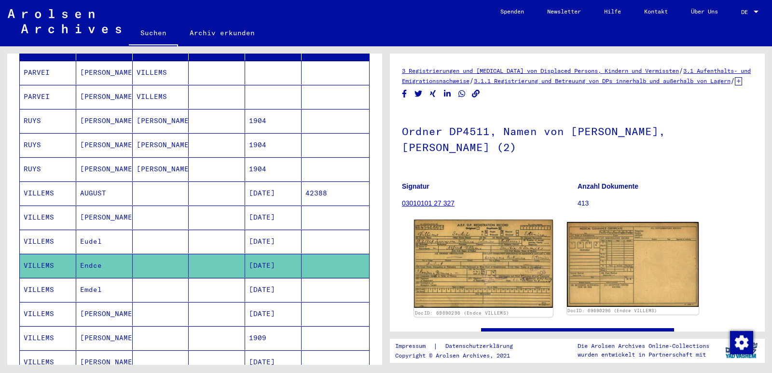
click at [469, 275] on img at bounding box center [483, 264] width 139 height 88
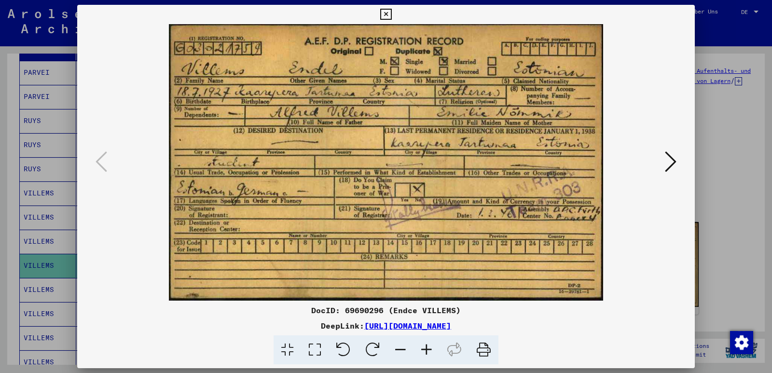
click at [670, 165] on icon at bounding box center [671, 161] width 12 height 23
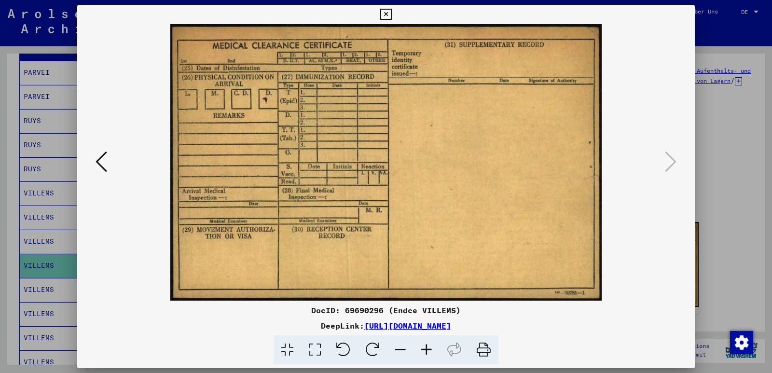
click at [386, 15] on icon at bounding box center [385, 15] width 11 height 12
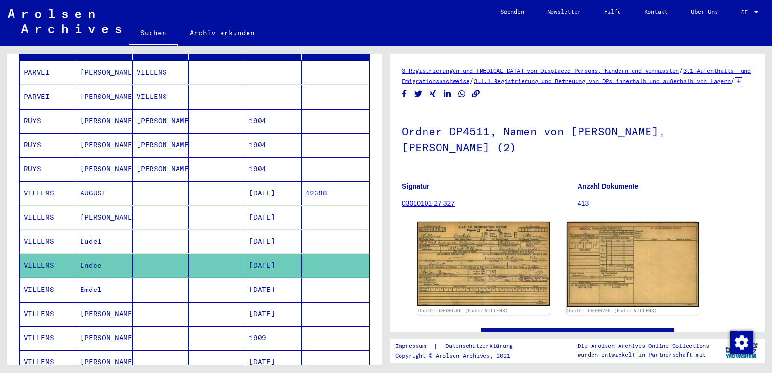
click at [111, 278] on mat-cell "Emdel" at bounding box center [104, 290] width 56 height 24
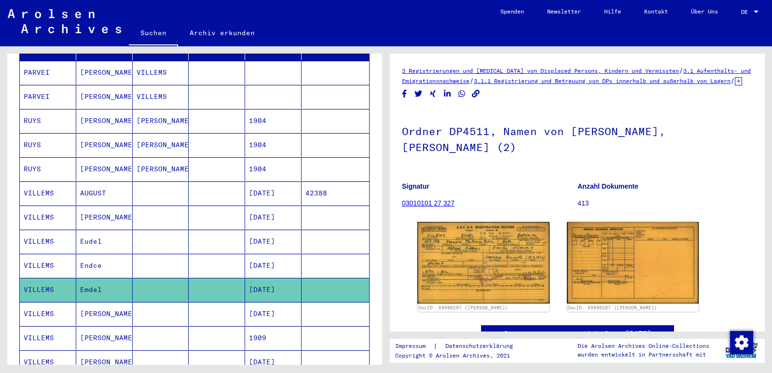
scroll to position [48, 0]
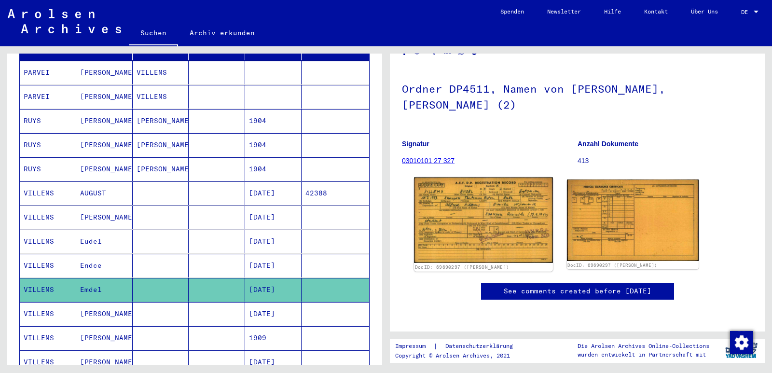
click at [498, 224] on img at bounding box center [483, 220] width 139 height 85
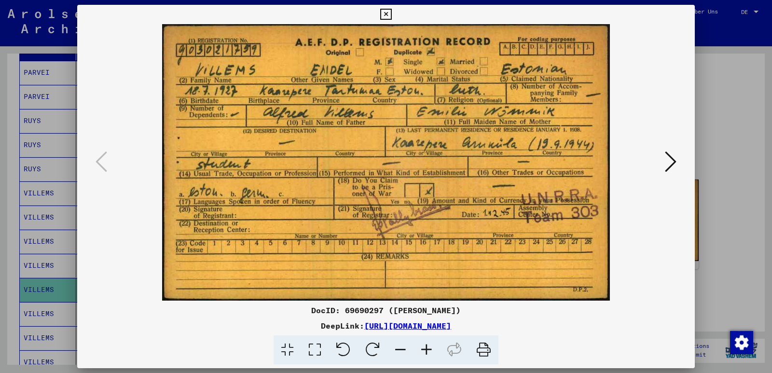
click at [387, 13] on icon at bounding box center [385, 15] width 11 height 12
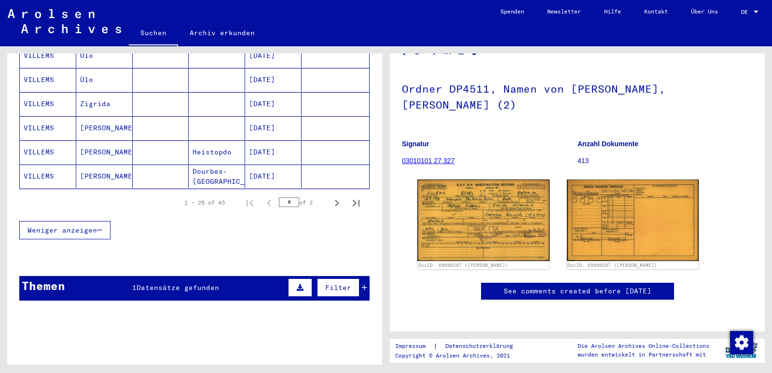
scroll to position [629, 0]
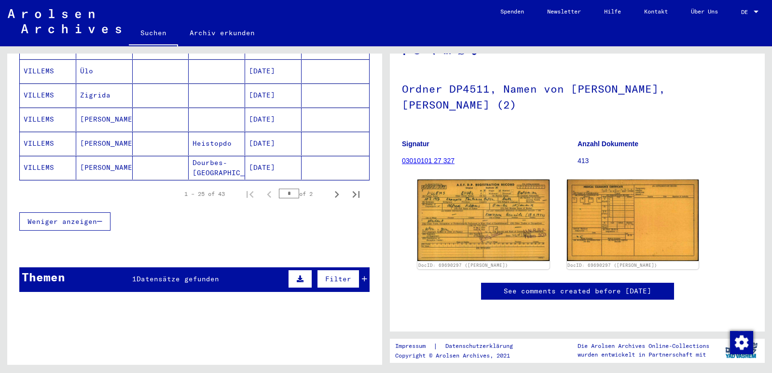
click at [165, 275] on span "Datensätze gefunden" at bounding box center [178, 279] width 83 height 9
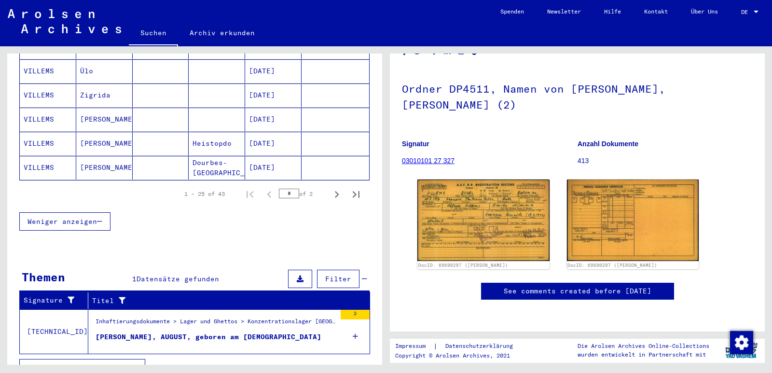
click at [165, 275] on span "Datensätze gefunden" at bounding box center [178, 279] width 83 height 9
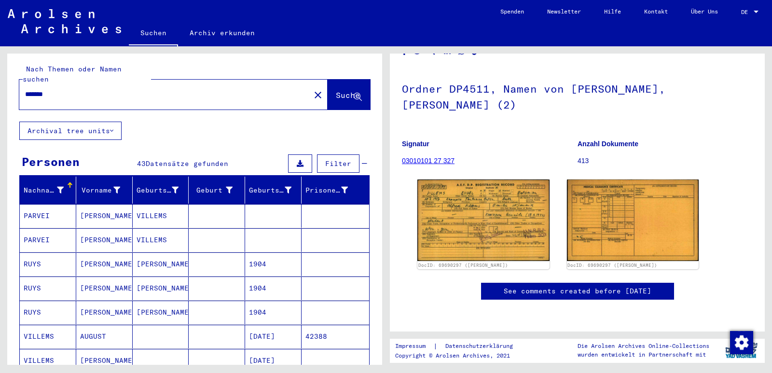
scroll to position [0, 0]
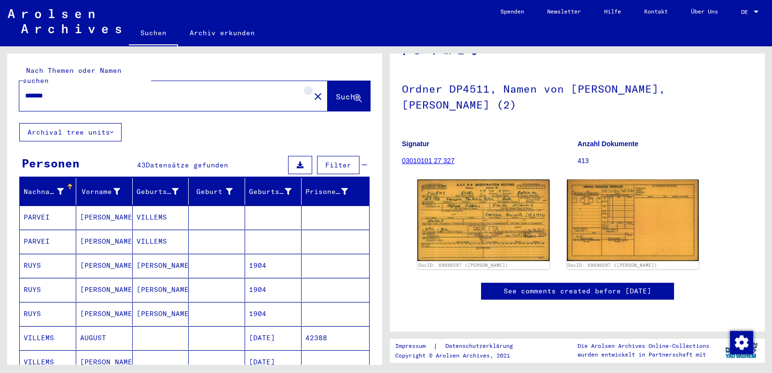
click at [312, 91] on mat-icon "close" at bounding box center [318, 97] width 12 height 12
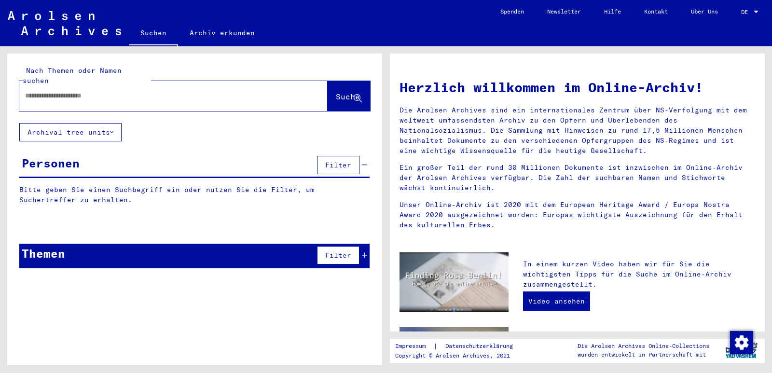
click at [172, 91] on input "text" at bounding box center [162, 96] width 274 height 10
type input "******"
click at [336, 92] on span "Suche" at bounding box center [348, 97] width 24 height 10
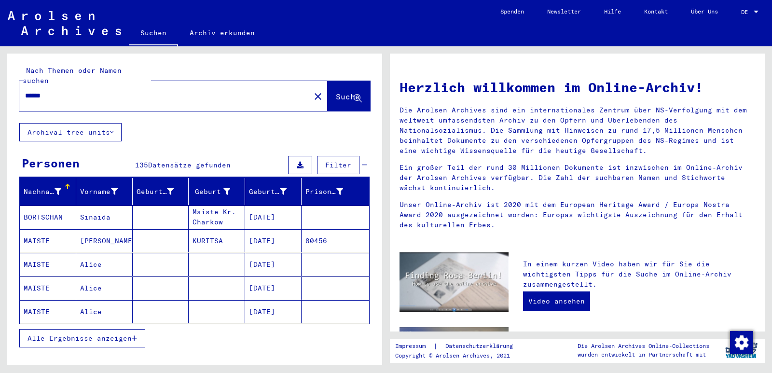
click at [50, 230] on mat-cell "MAISTE" at bounding box center [48, 240] width 56 height 23
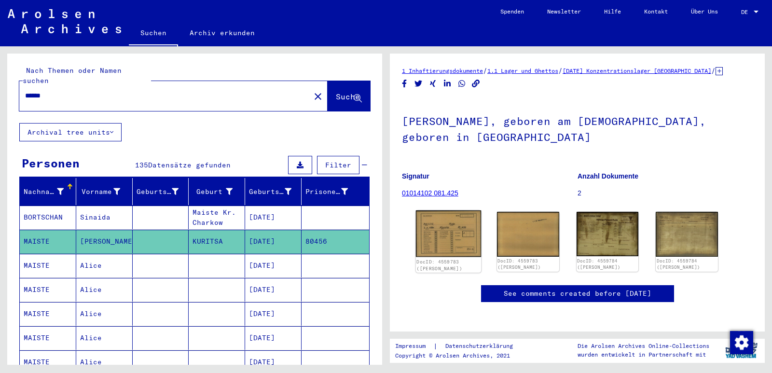
click at [439, 245] on img at bounding box center [448, 233] width 65 height 46
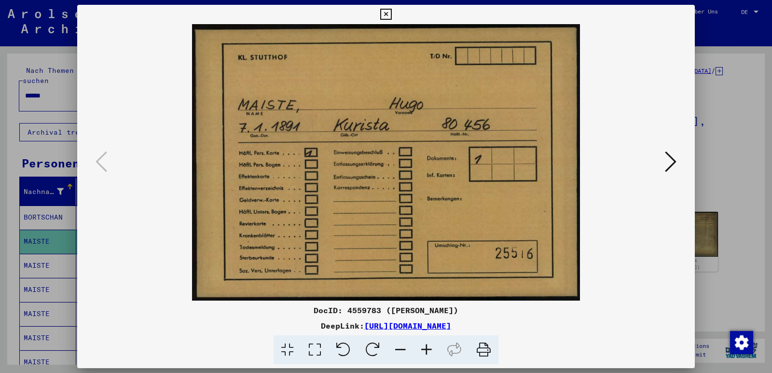
click at [673, 164] on icon at bounding box center [671, 161] width 12 height 23
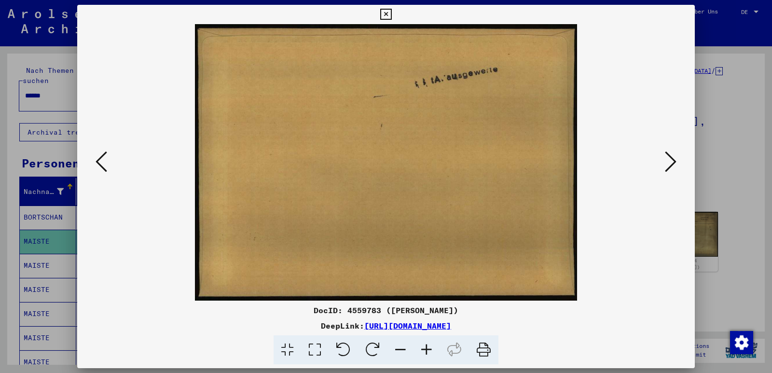
click at [110, 165] on img at bounding box center [386, 162] width 552 height 277
click at [103, 165] on icon at bounding box center [102, 161] width 12 height 23
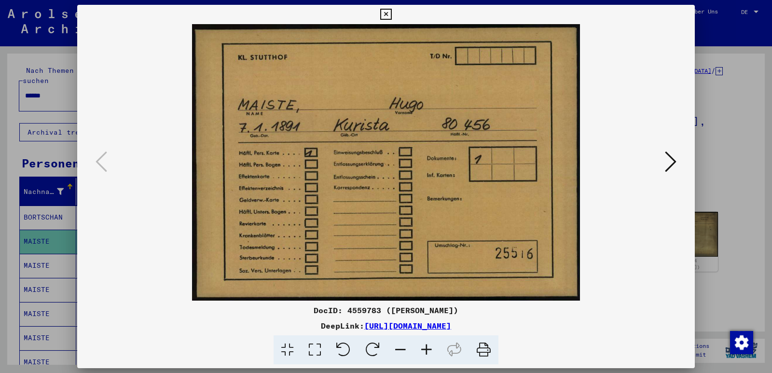
click at [671, 163] on icon at bounding box center [671, 161] width 12 height 23
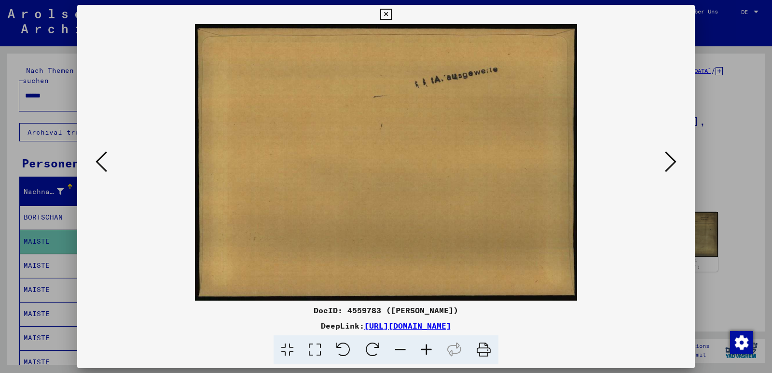
click at [383, 12] on icon at bounding box center [385, 15] width 11 height 12
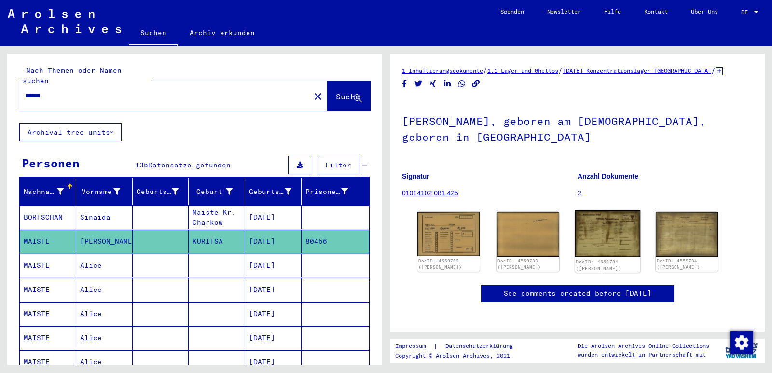
click at [607, 228] on img at bounding box center [607, 233] width 65 height 47
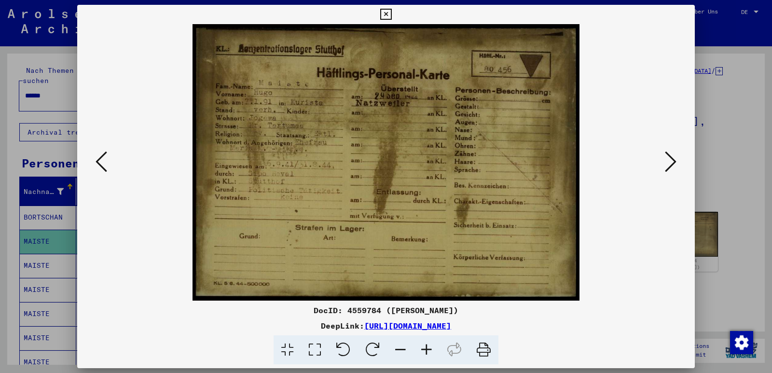
click at [670, 167] on icon at bounding box center [671, 161] width 12 height 23
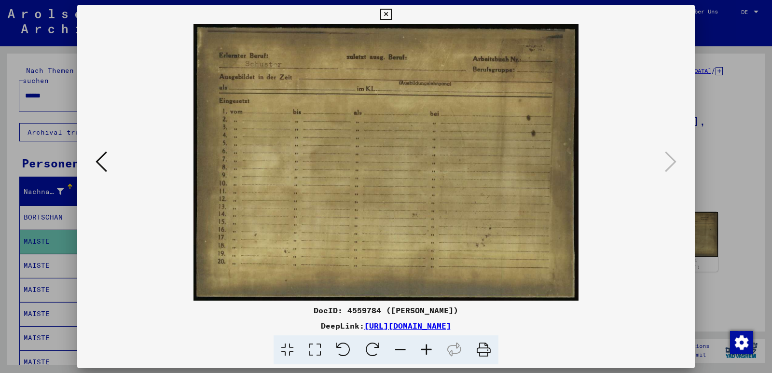
click at [387, 17] on icon at bounding box center [385, 15] width 11 height 12
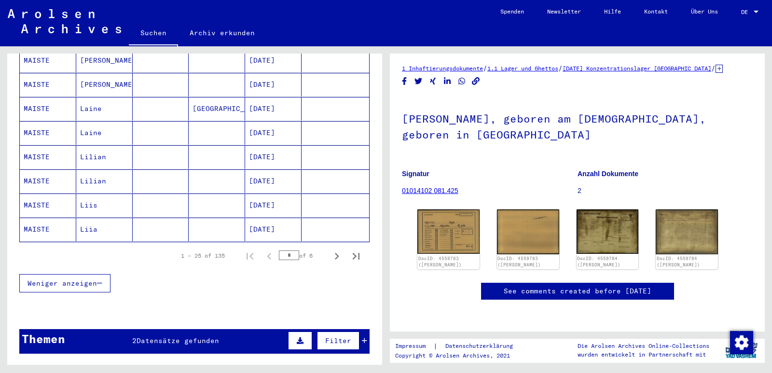
scroll to position [579, 0]
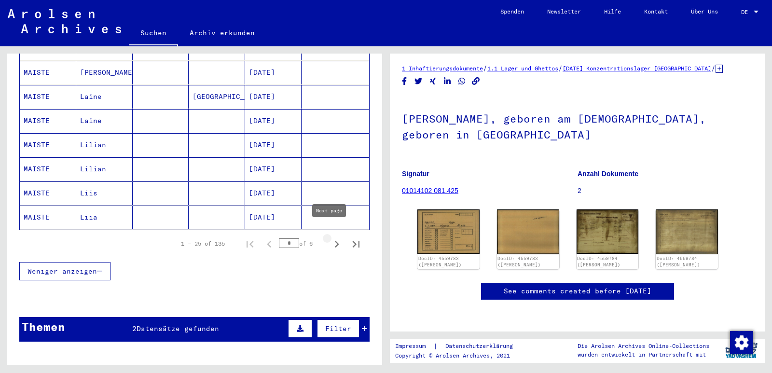
click at [335, 241] on icon "Next page" at bounding box center [337, 244] width 4 height 7
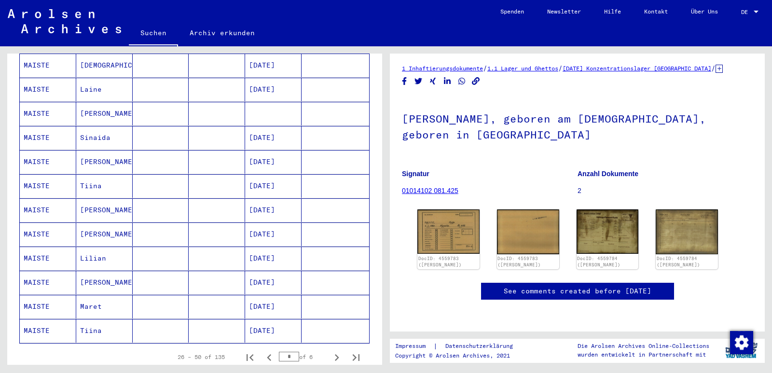
scroll to position [483, 0]
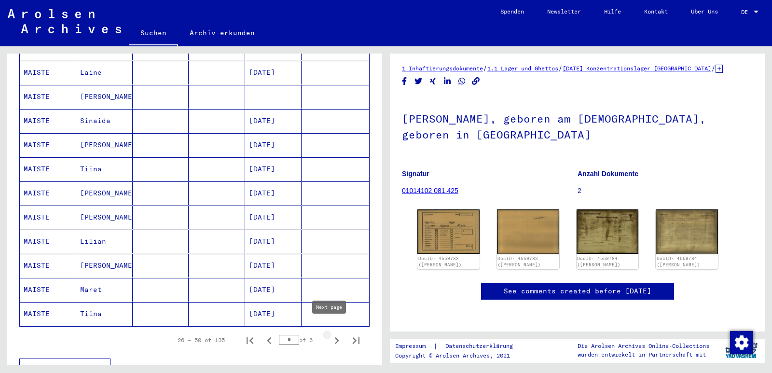
click at [330, 334] on icon "Next page" at bounding box center [337, 341] width 14 height 14
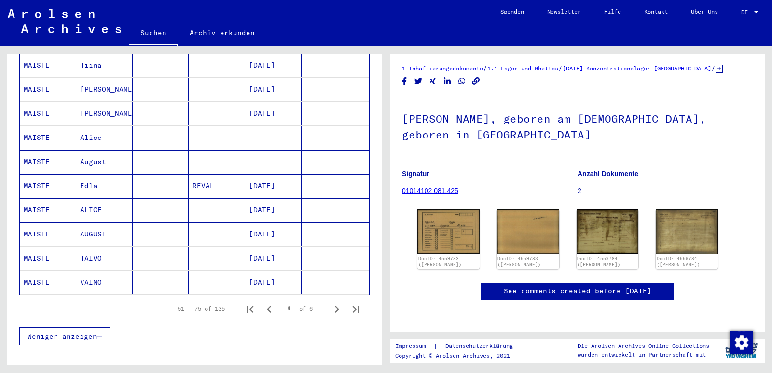
scroll to position [531, 0]
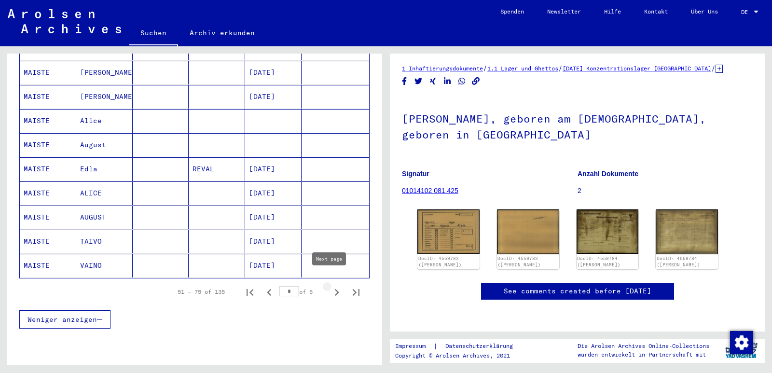
click at [335, 289] on icon "Next page" at bounding box center [337, 292] width 4 height 7
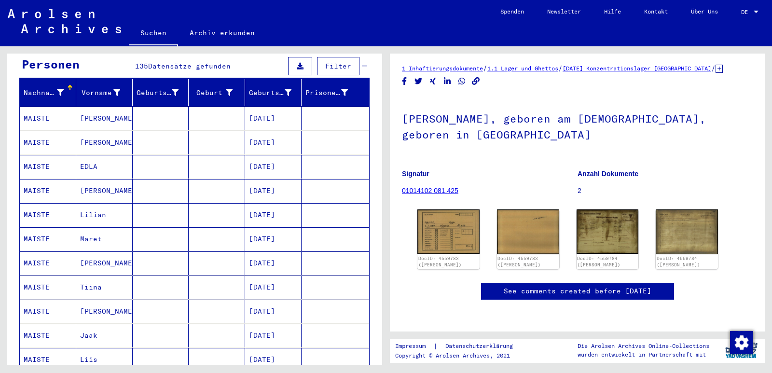
scroll to position [97, 0]
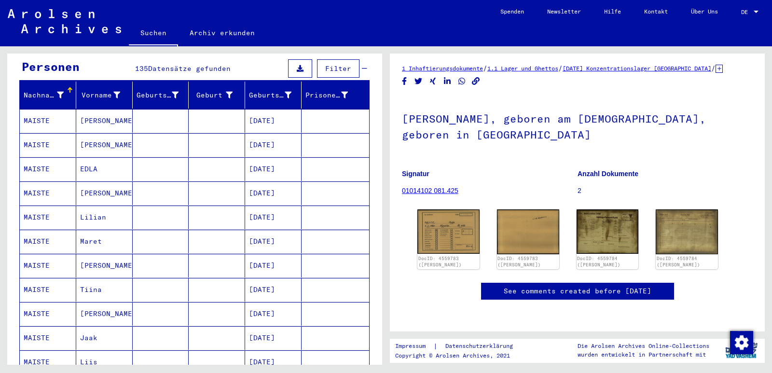
click at [87, 136] on mat-cell "[PERSON_NAME]" at bounding box center [104, 145] width 56 height 24
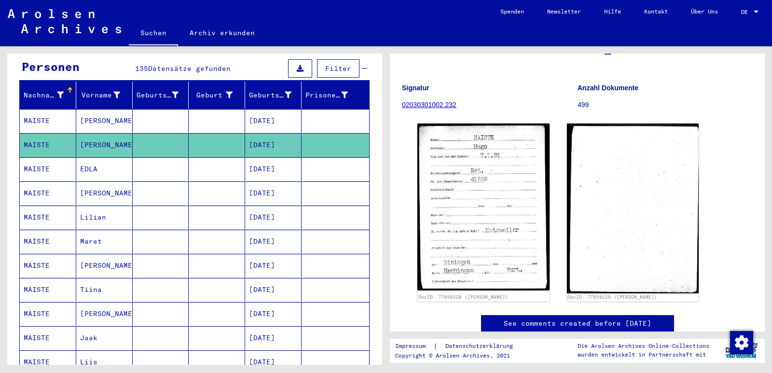
scroll to position [97, 0]
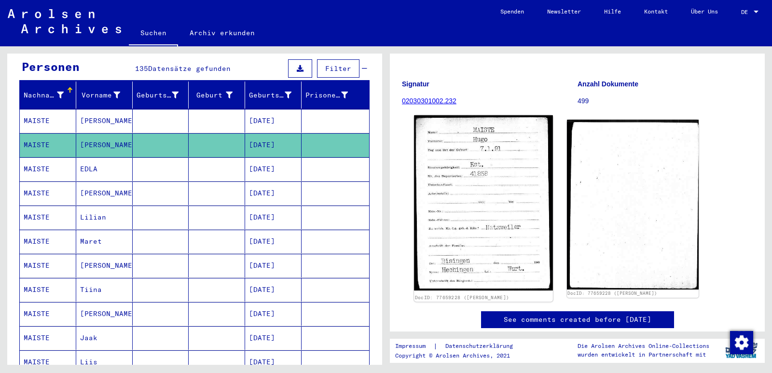
click at [501, 208] on img at bounding box center [483, 202] width 139 height 175
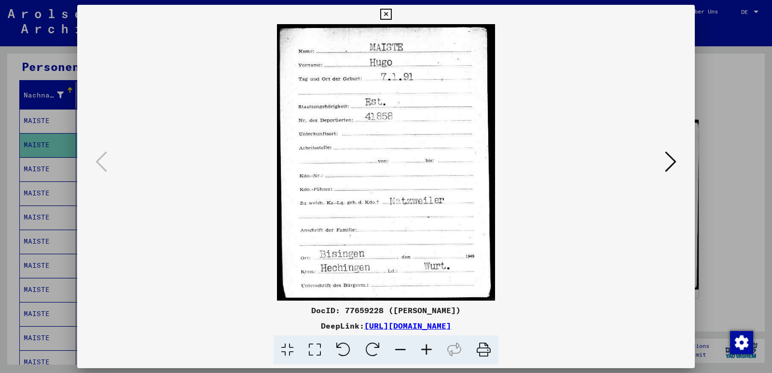
click at [669, 165] on icon at bounding box center [671, 161] width 12 height 23
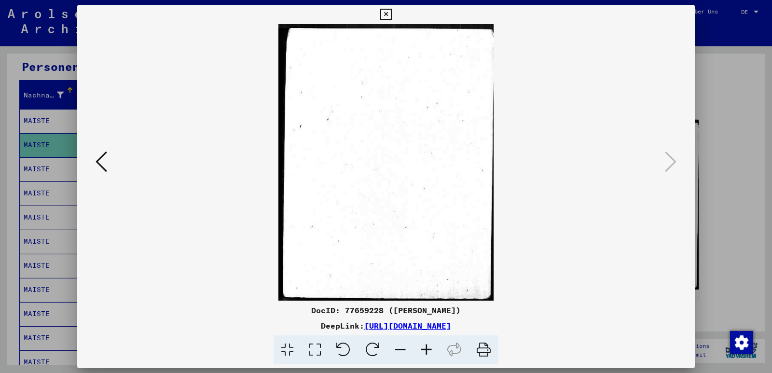
click at [109, 168] on button at bounding box center [101, 163] width 17 height 28
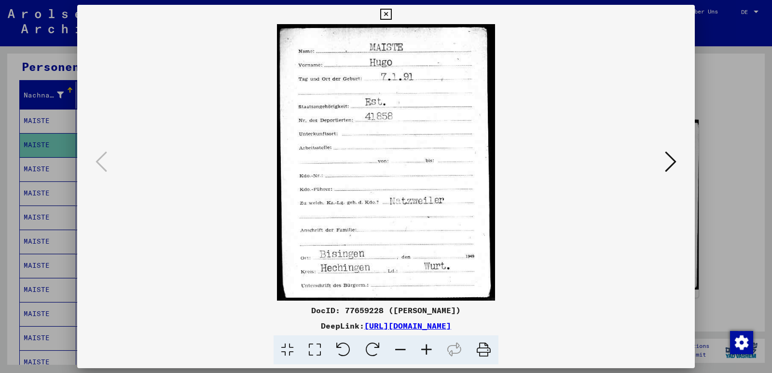
click at [423, 349] on icon at bounding box center [427, 350] width 26 height 29
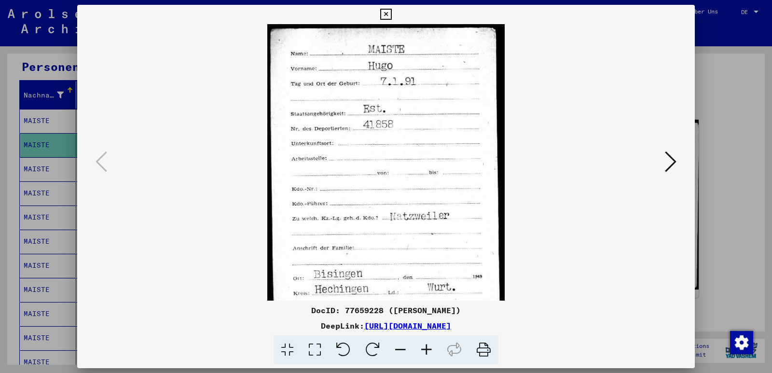
click at [423, 349] on icon at bounding box center [427, 350] width 26 height 29
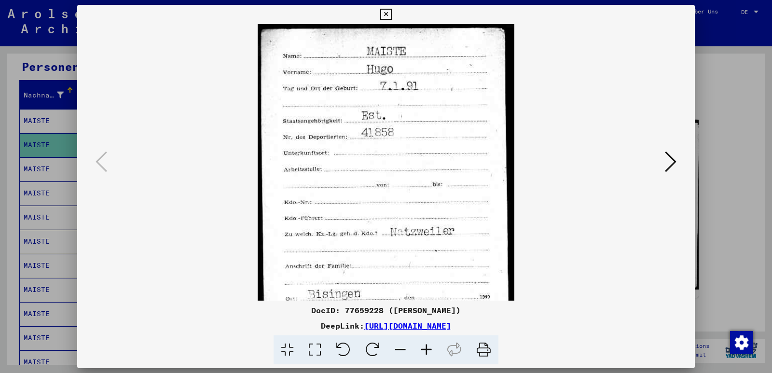
click at [423, 349] on icon at bounding box center [427, 350] width 26 height 29
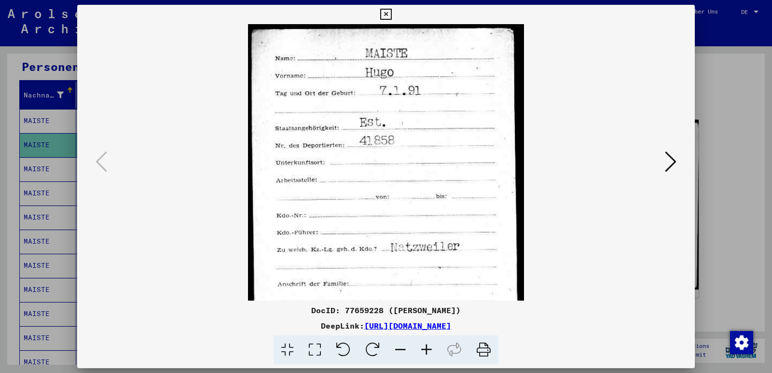
click at [423, 349] on icon at bounding box center [427, 350] width 26 height 29
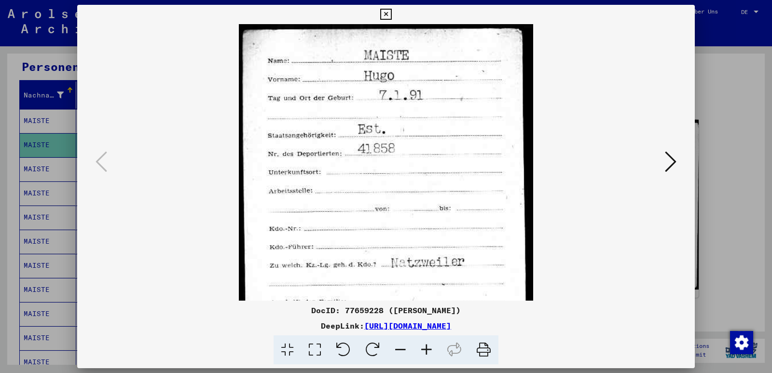
click at [423, 349] on icon at bounding box center [427, 350] width 26 height 29
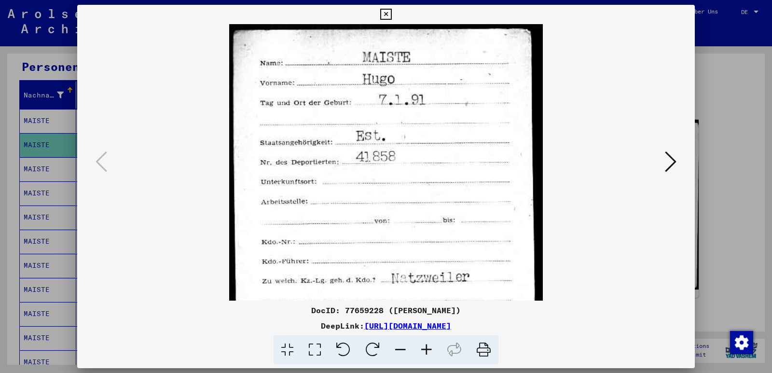
scroll to position [4, 0]
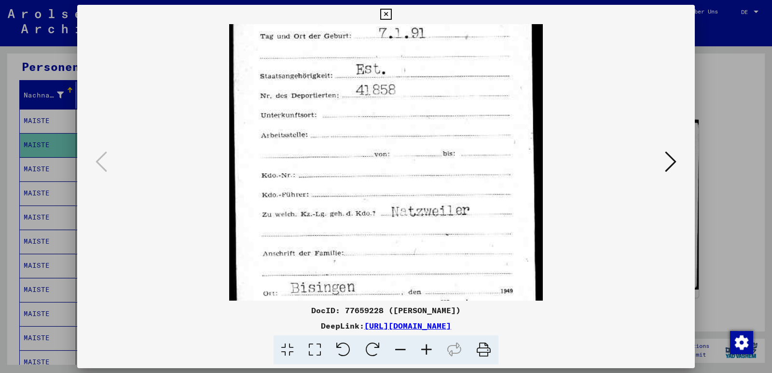
drag, startPoint x: 356, startPoint y: 226, endPoint x: 333, endPoint y: 130, distance: 98.4
click at [333, 130] on img at bounding box center [386, 156] width 314 height 397
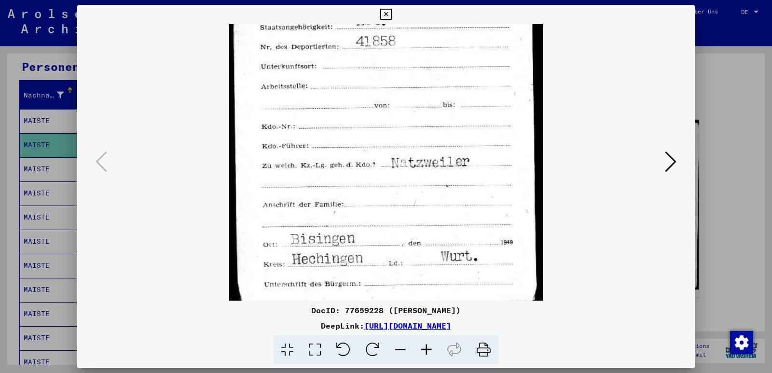
scroll to position [121, 0]
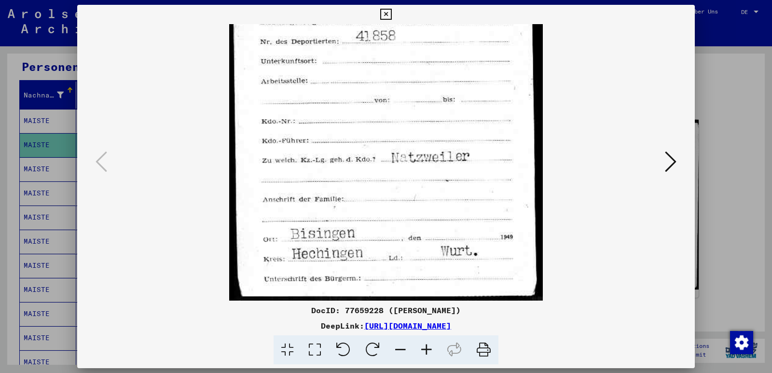
drag, startPoint x: 369, startPoint y: 203, endPoint x: 372, endPoint y: 171, distance: 32.0
click at [372, 171] on img at bounding box center [386, 101] width 314 height 397
click at [386, 18] on icon at bounding box center [385, 15] width 11 height 12
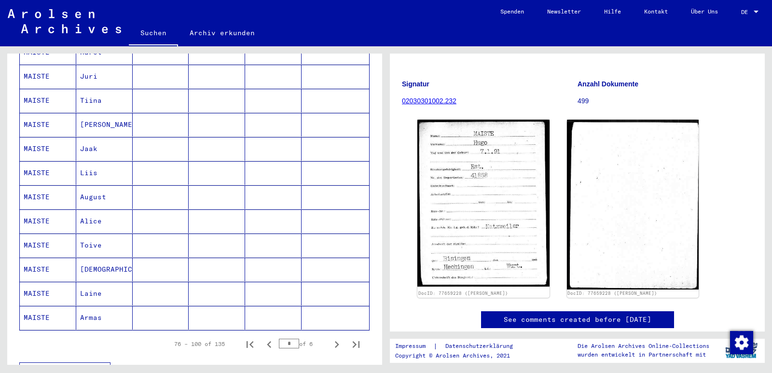
scroll to position [483, 0]
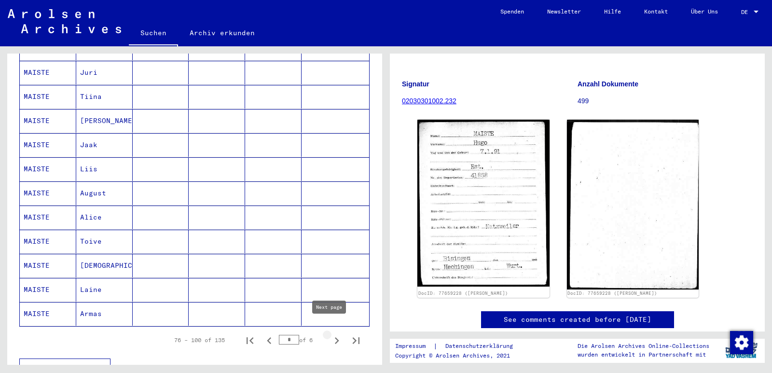
click at [335, 337] on icon "Next page" at bounding box center [337, 340] width 4 height 7
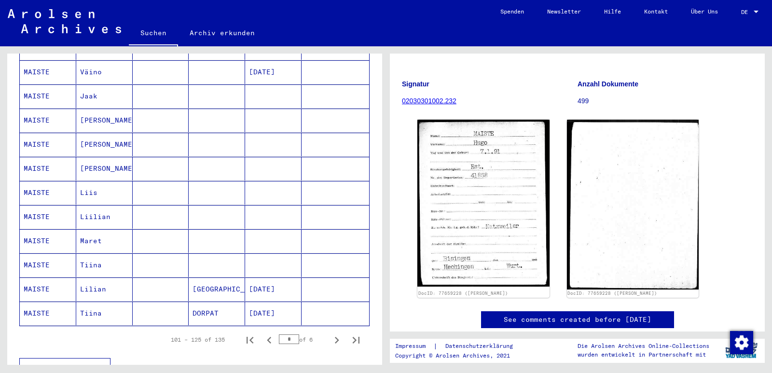
scroll to position [531, 0]
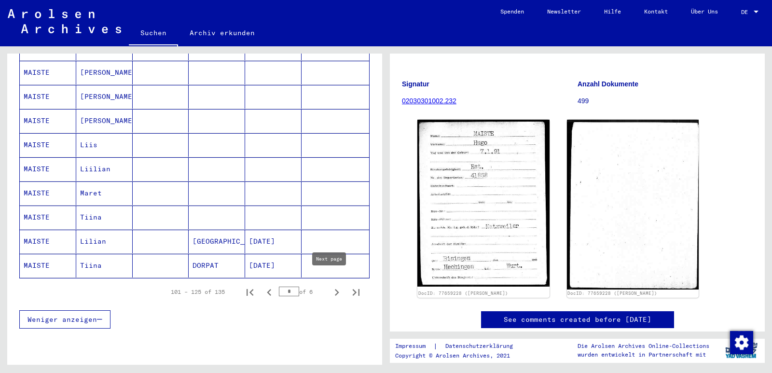
click at [332, 286] on icon "Next page" at bounding box center [337, 293] width 14 height 14
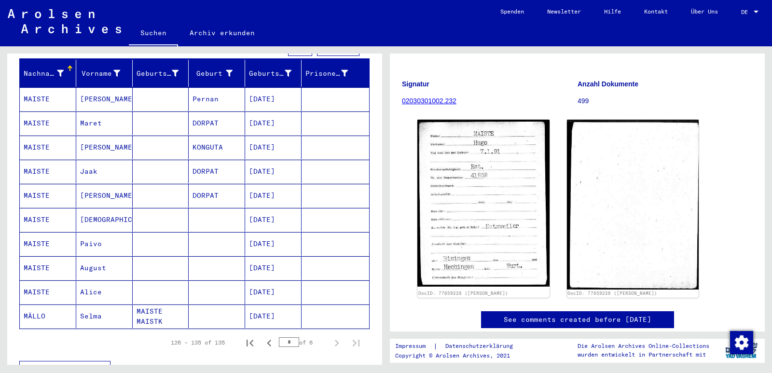
scroll to position [167, 0]
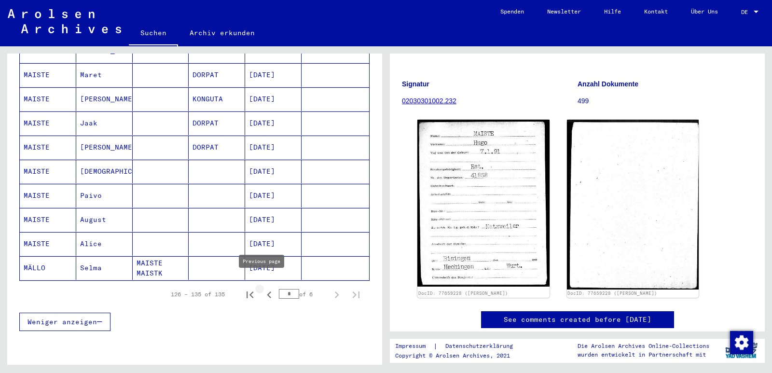
click at [264, 288] on icon "Previous page" at bounding box center [270, 295] width 14 height 14
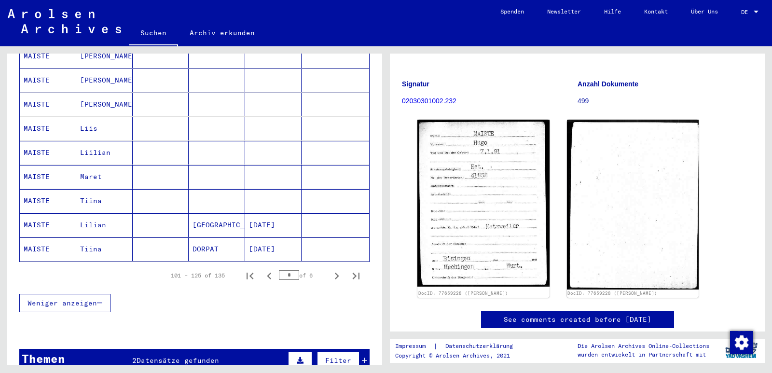
scroll to position [601, 0]
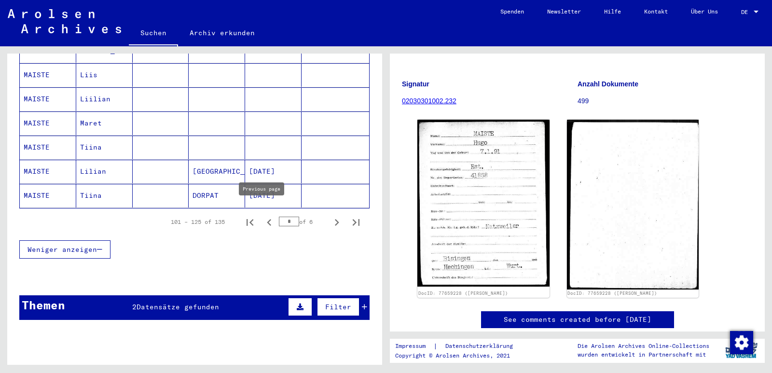
click at [263, 216] on icon "Previous page" at bounding box center [270, 223] width 14 height 14
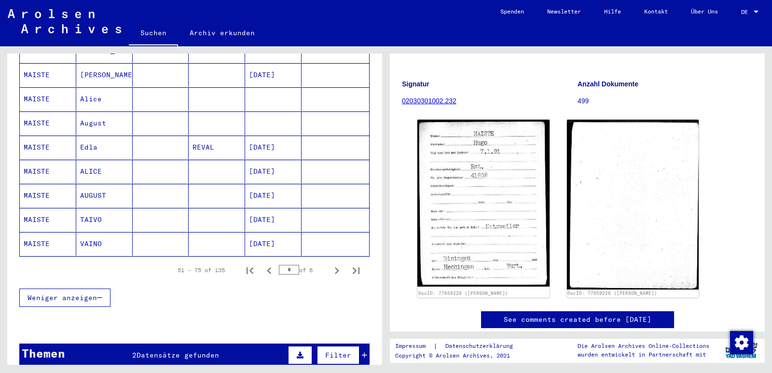
scroll to position [649, 0]
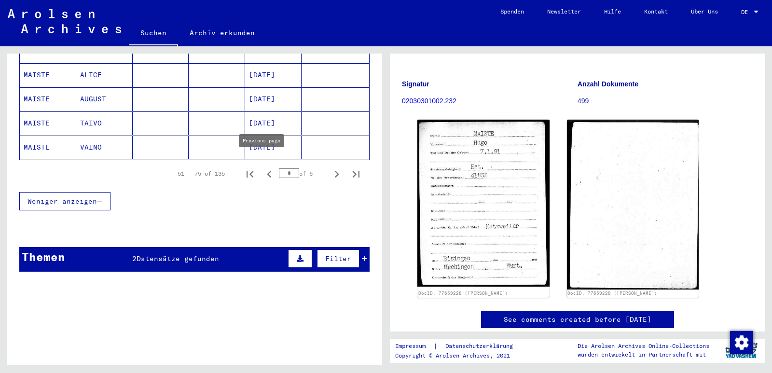
click at [263, 168] on icon "Previous page" at bounding box center [270, 175] width 14 height 14
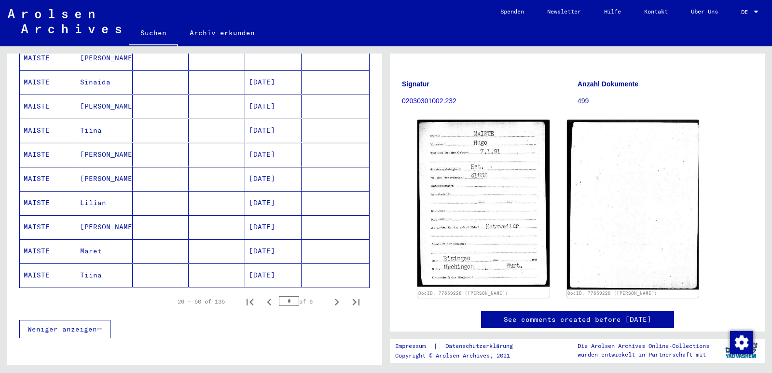
scroll to position [553, 0]
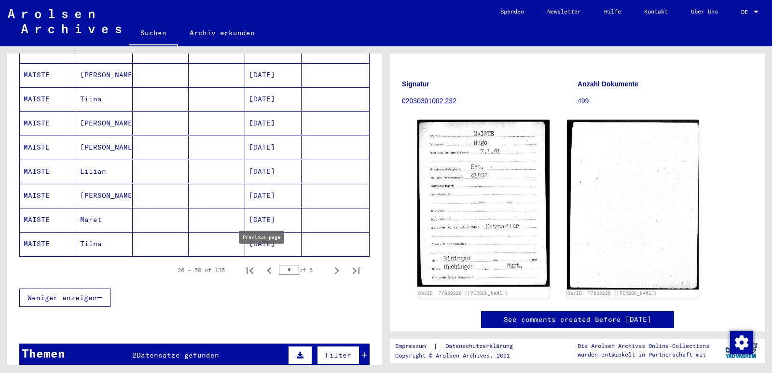
click at [267, 267] on icon "Previous page" at bounding box center [269, 270] width 4 height 7
type input "*"
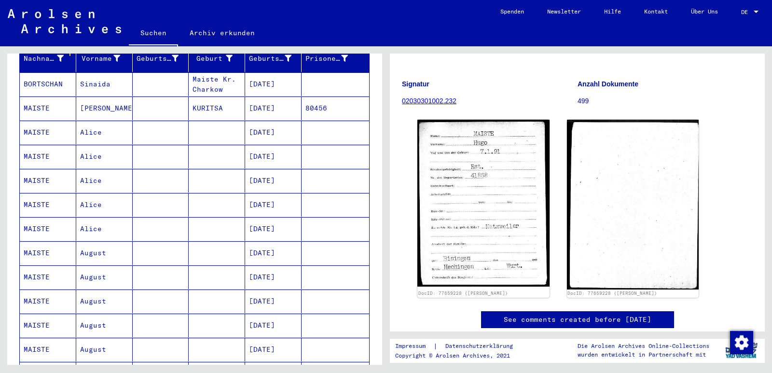
scroll to position [118, 0]
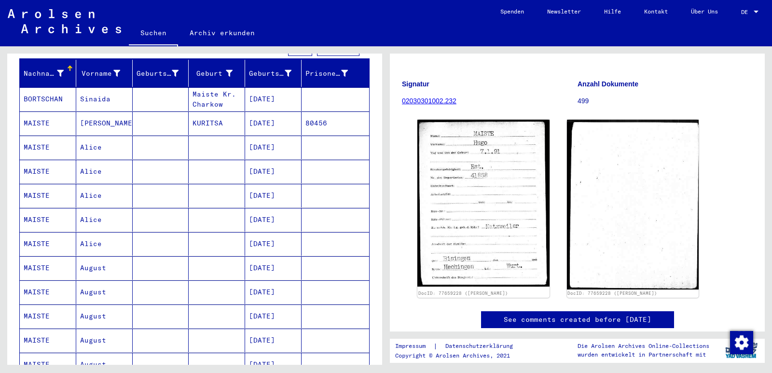
click at [214, 112] on mat-cell "KURITSA" at bounding box center [217, 124] width 56 height 24
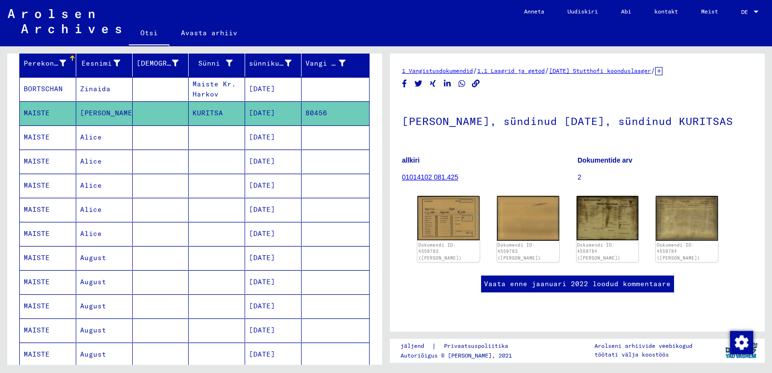
scroll to position [167, 0]
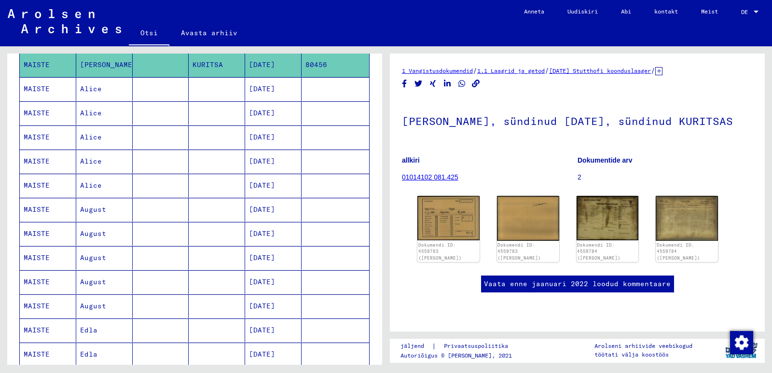
click at [439, 181] on font "01014102 081.425" at bounding box center [430, 177] width 56 height 8
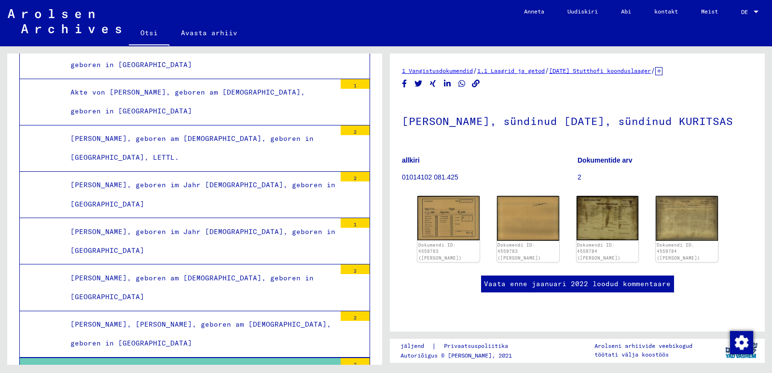
scroll to position [24231, 0]
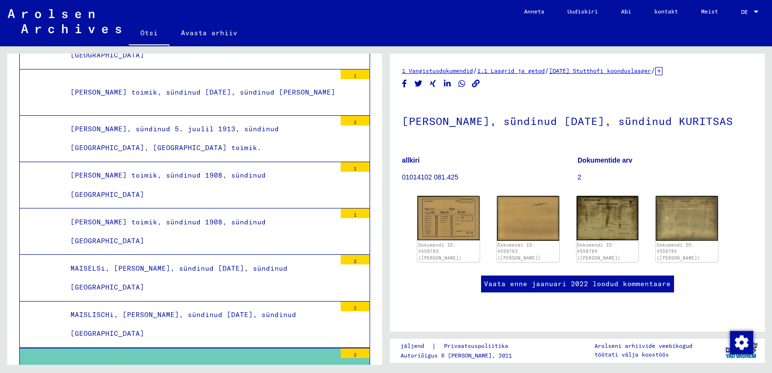
click at [182, 367] on font "[PERSON_NAME], sündinud [DATE], sündinud KURITSAS" at bounding box center [176, 371] width 213 height 9
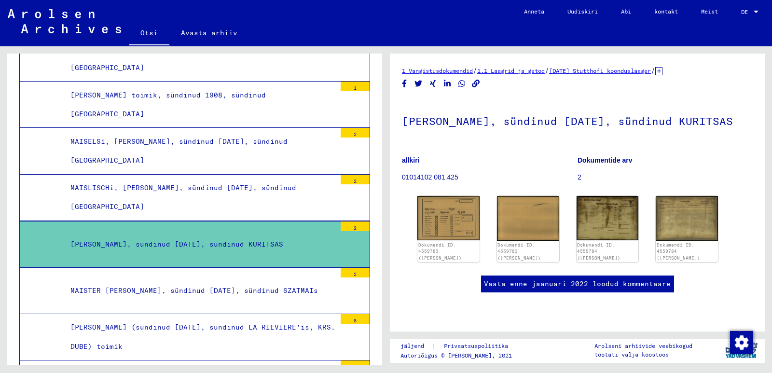
scroll to position [24279, 0]
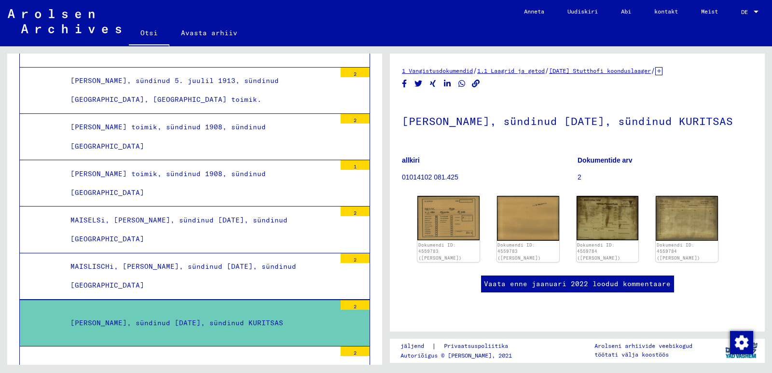
click at [354, 300] on div "2" at bounding box center [355, 305] width 29 height 10
click at [353, 300] on div "2" at bounding box center [355, 305] width 29 height 10
click at [270, 319] on font "[PERSON_NAME], sündinud [DATE], sündinud KURITSAS" at bounding box center [176, 323] width 213 height 9
click at [201, 314] on div "[PERSON_NAME], sündinud [DATE], sündinud KURITSAS" at bounding box center [199, 323] width 273 height 19
click at [42, 347] on mat-tree-node "MAISTER [PERSON_NAME], sündinud [DATE], sündinud SZATMAIs 2" at bounding box center [194, 370] width 351 height 46
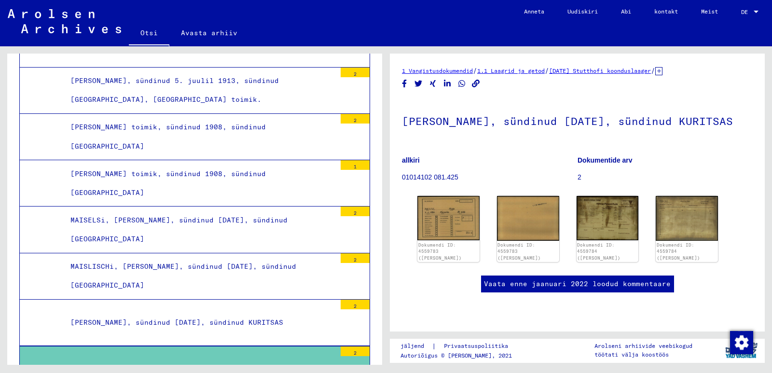
click at [182, 300] on mat-tree-node "[PERSON_NAME], sündinud [DATE], sündinud KURITSAS 2" at bounding box center [194, 323] width 351 height 46
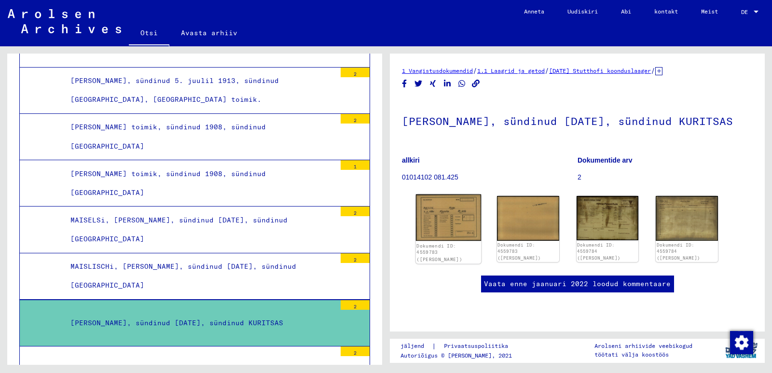
click at [457, 243] on font "Dokumendi ID: 4559783 ([PERSON_NAME])" at bounding box center [440, 252] width 46 height 19
